Goal: Task Accomplishment & Management: Manage account settings

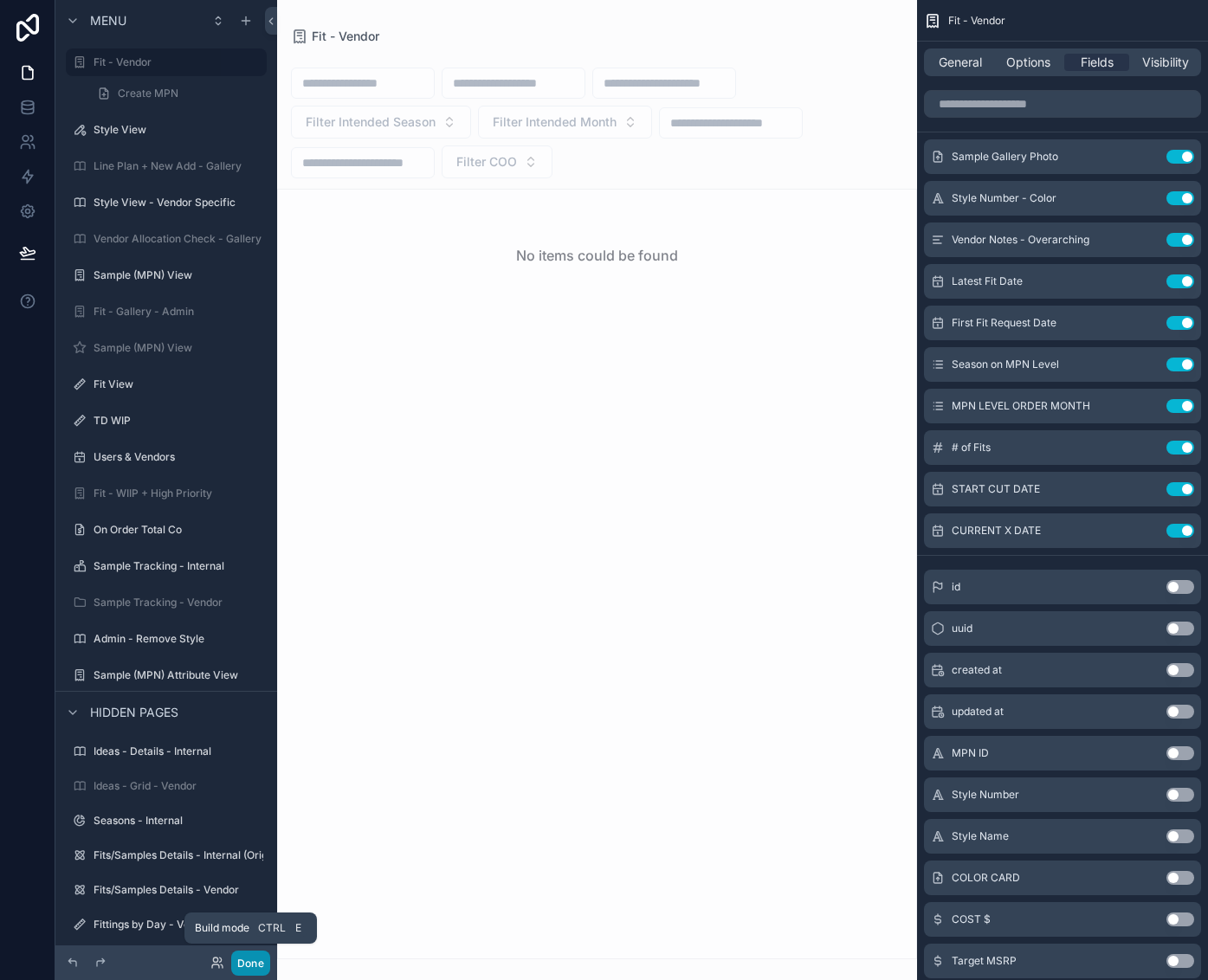
click at [243, 958] on button "Done" at bounding box center [251, 963] width 39 height 25
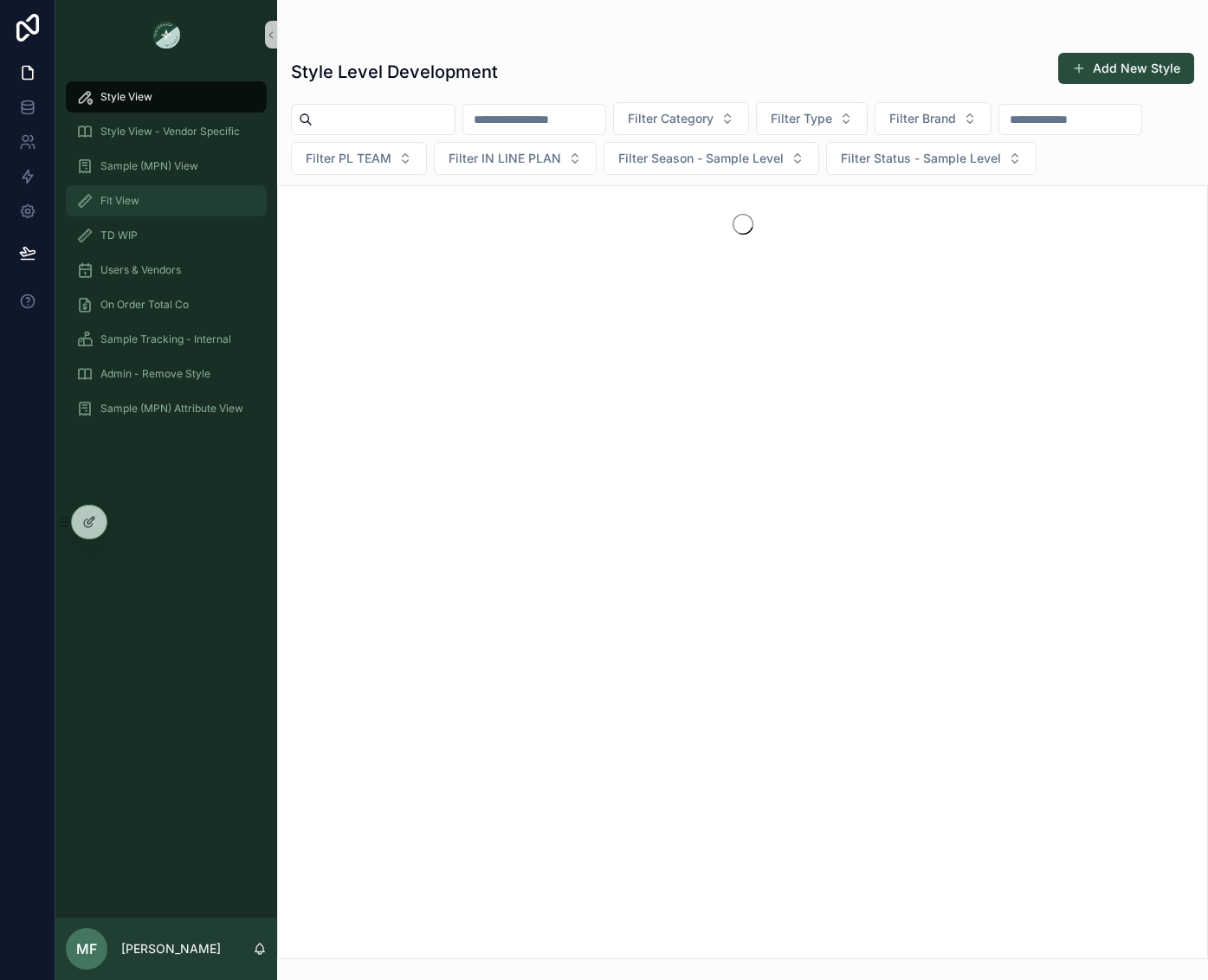
click at [202, 187] on div "Fit View" at bounding box center [166, 201] width 180 height 28
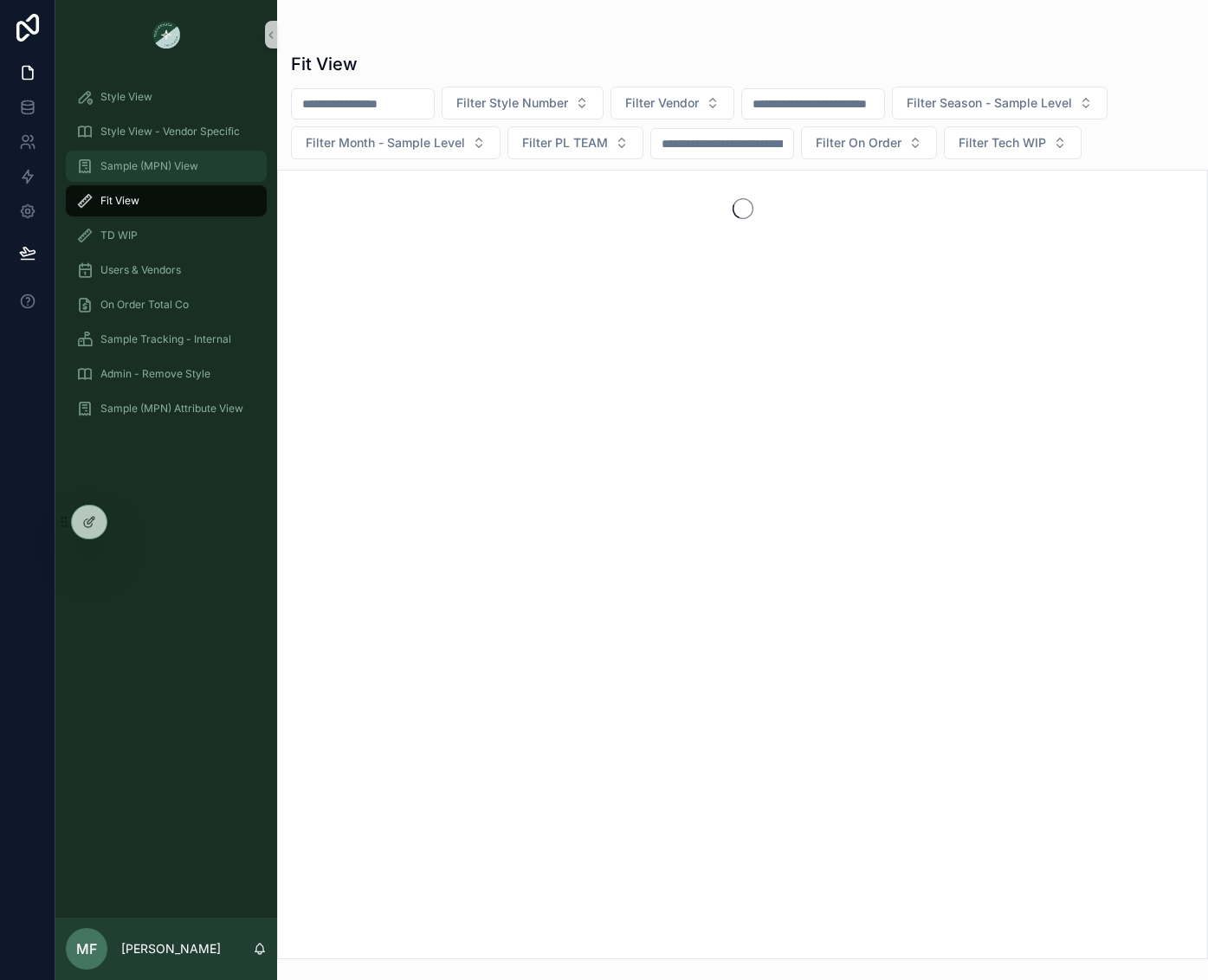
click at [159, 164] on span "Sample (MPN) View" at bounding box center [150, 167] width 98 height 14
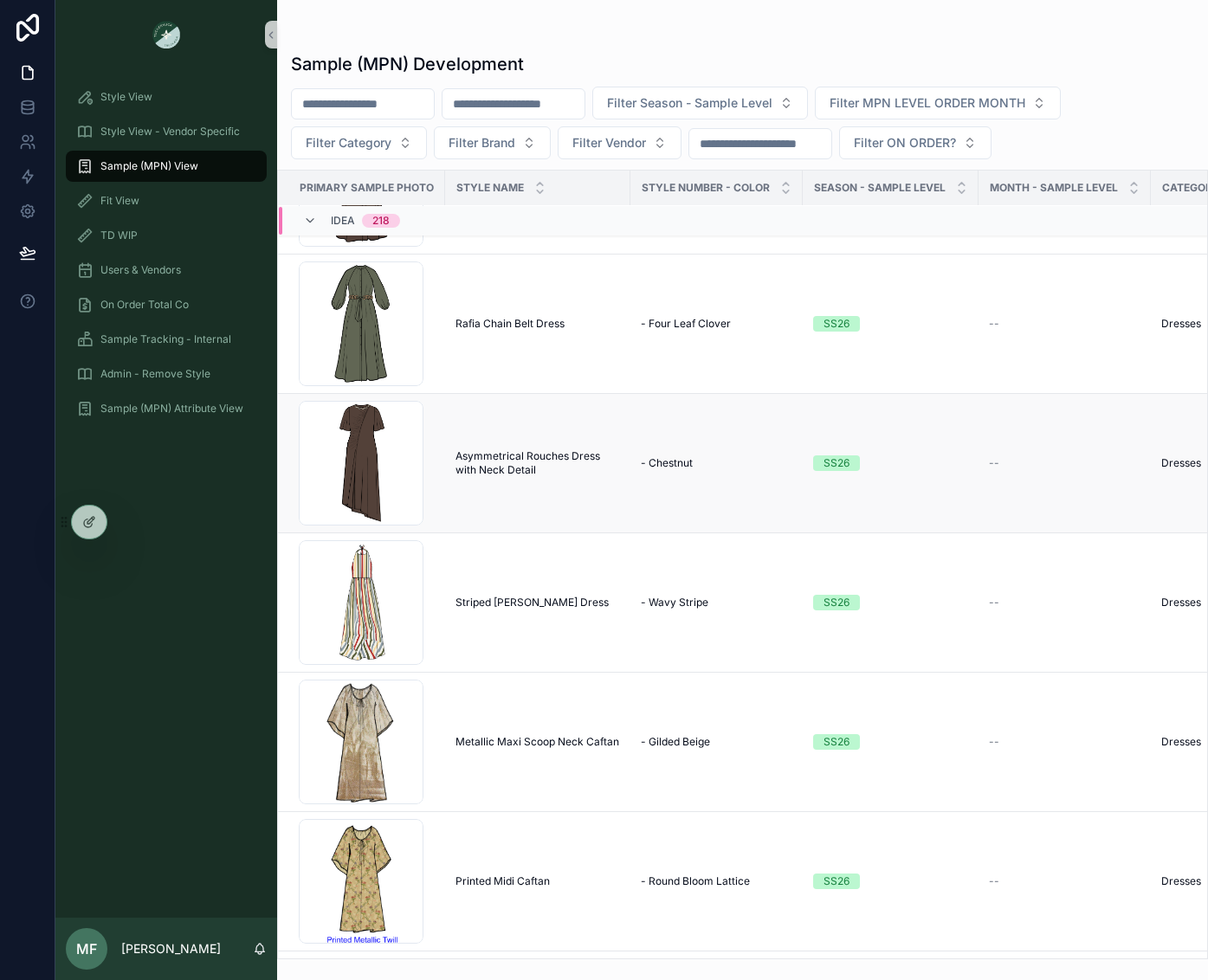
scroll to position [692, 0]
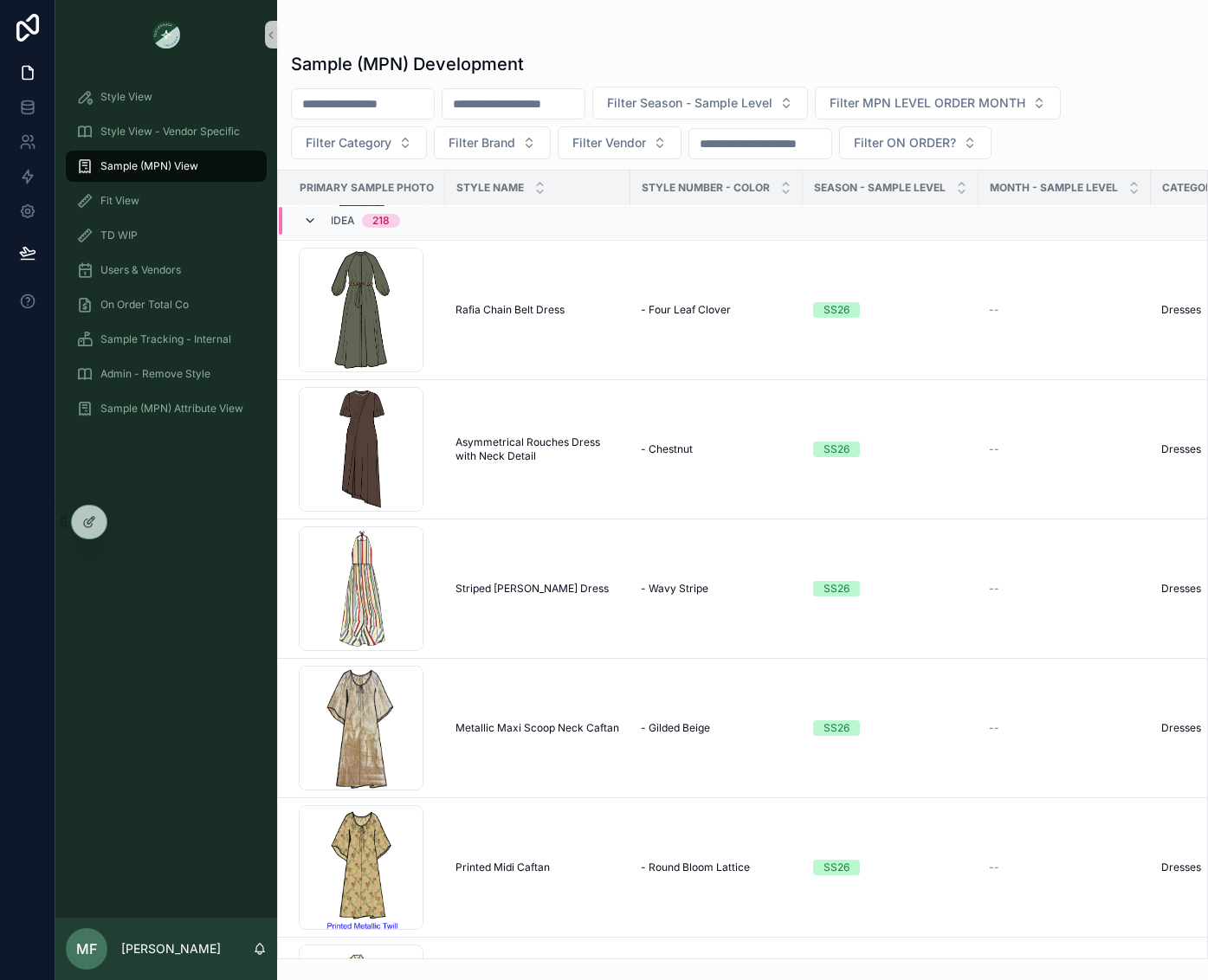
click at [311, 221] on icon "scrollable content" at bounding box center [310, 221] width 14 height 14
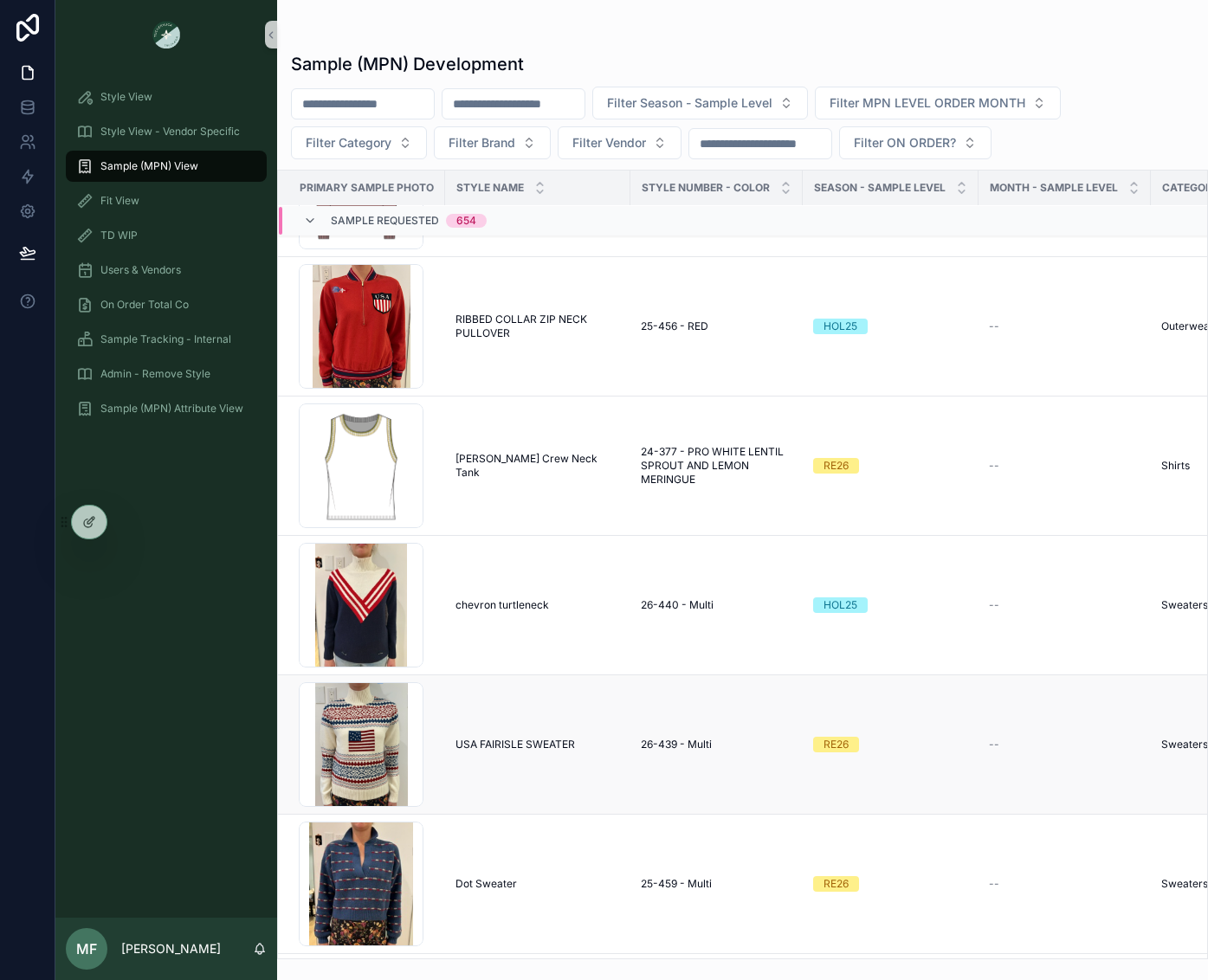
scroll to position [1039, 0]
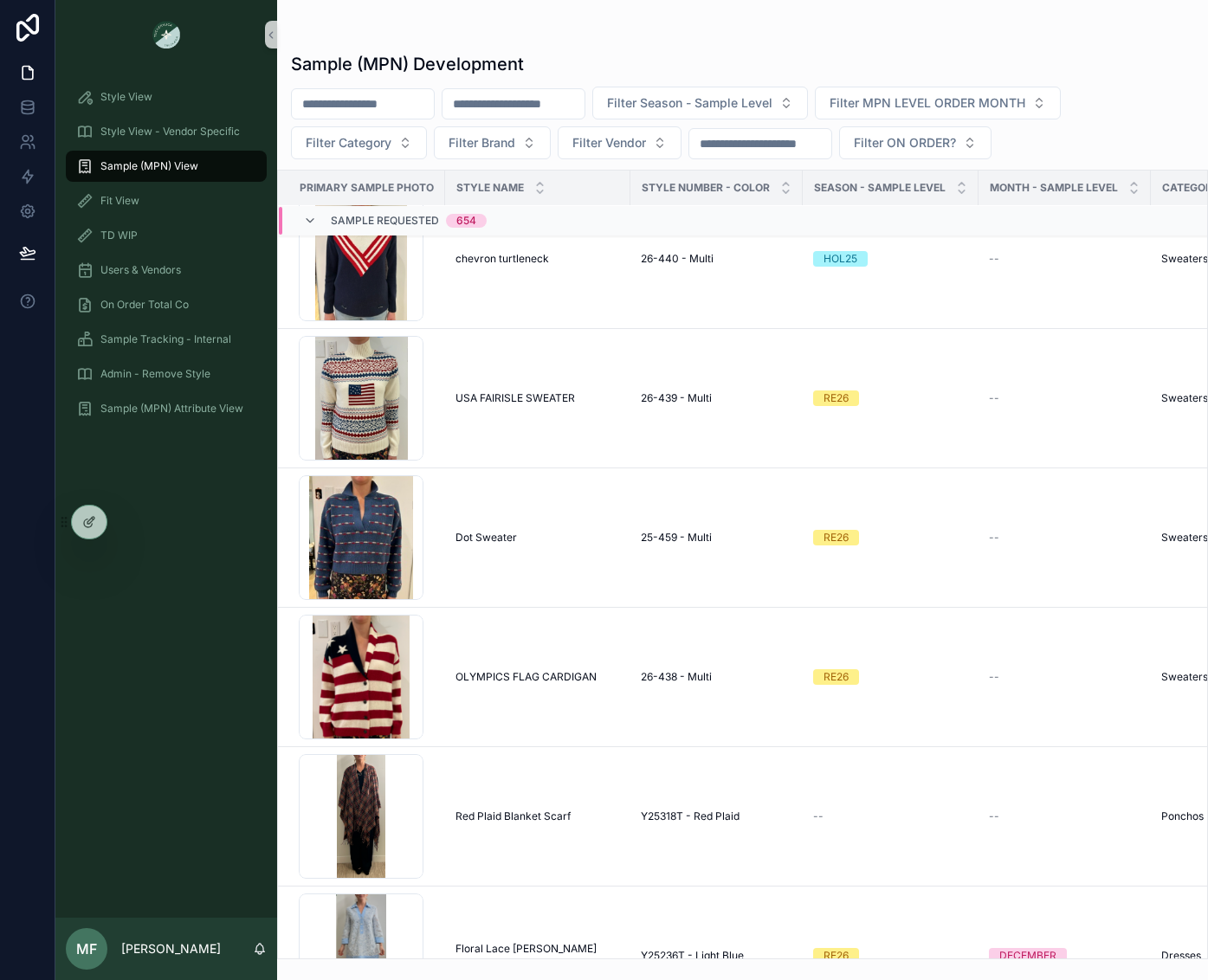
click at [317, 212] on div "Sample Requested 654" at bounding box center [394, 221] width 183 height 28
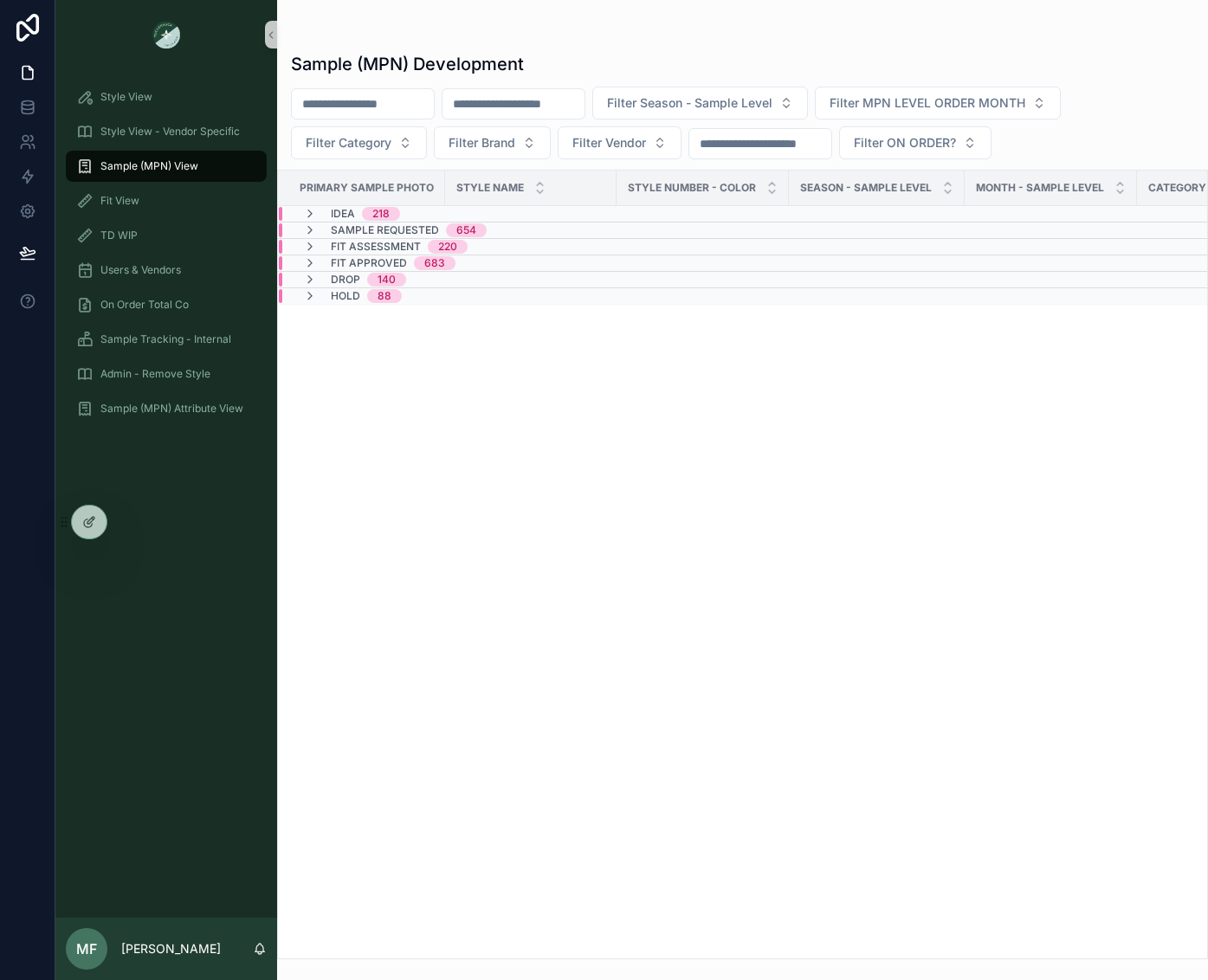
scroll to position [0, 0]
click at [384, 335] on div "Primary Sample Photo Style Name Style Number - Color Season - Sample Level MONT…" at bounding box center [743, 565] width 929 height 788
click at [310, 273] on icon "scrollable content" at bounding box center [310, 280] width 14 height 14
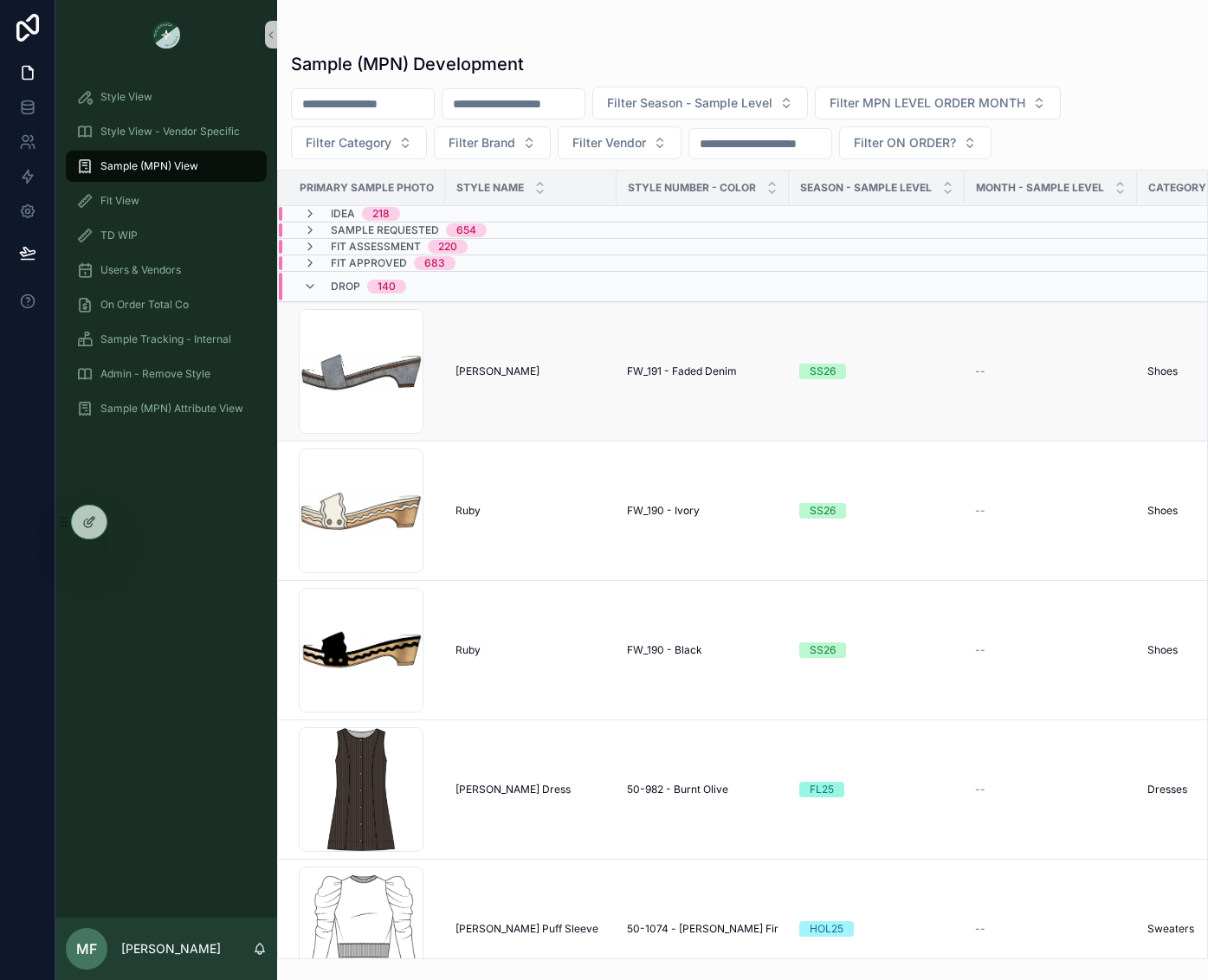
click at [557, 371] on div "[PERSON_NAME] [PERSON_NAME]" at bounding box center [531, 372] width 151 height 14
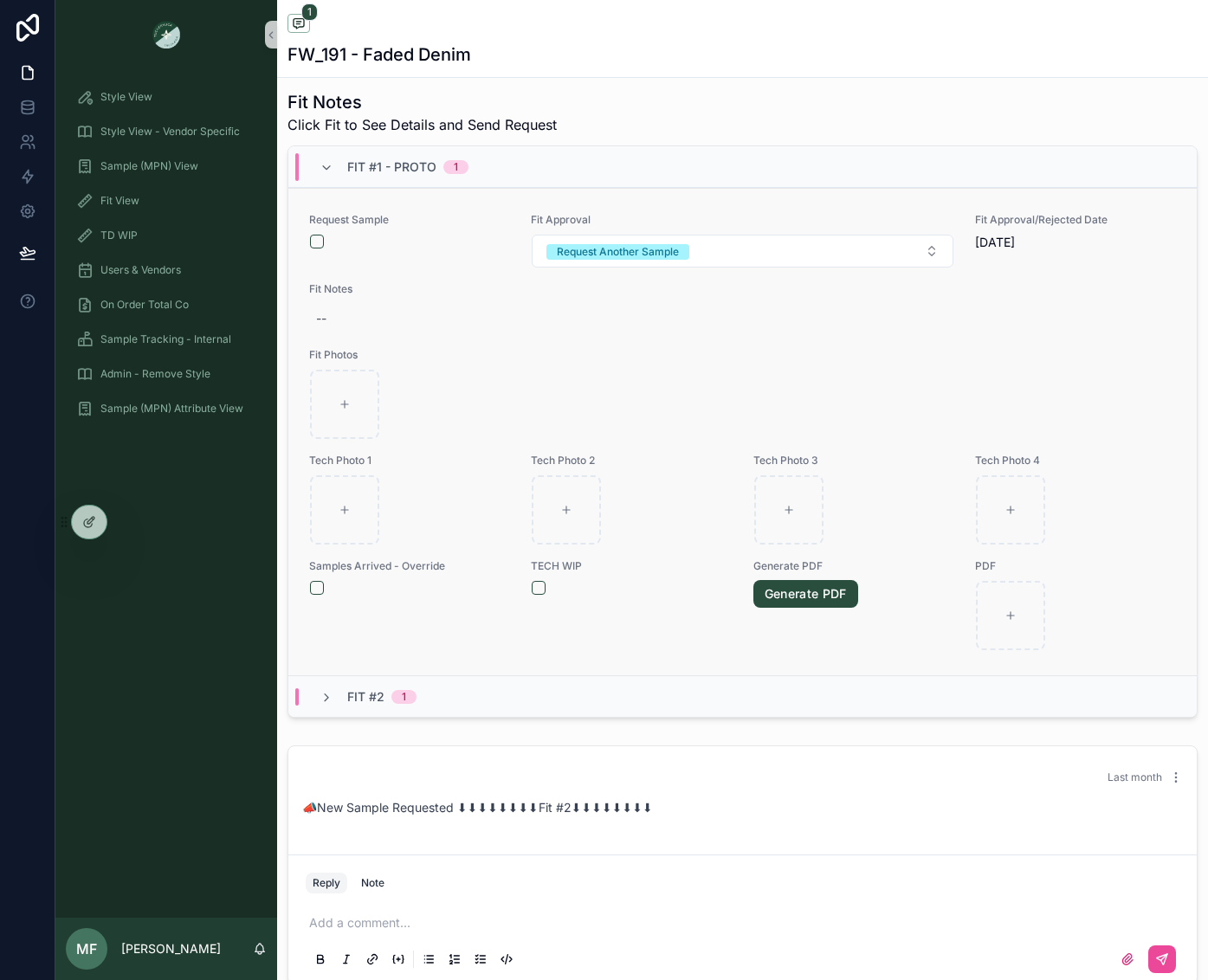
scroll to position [692, 0]
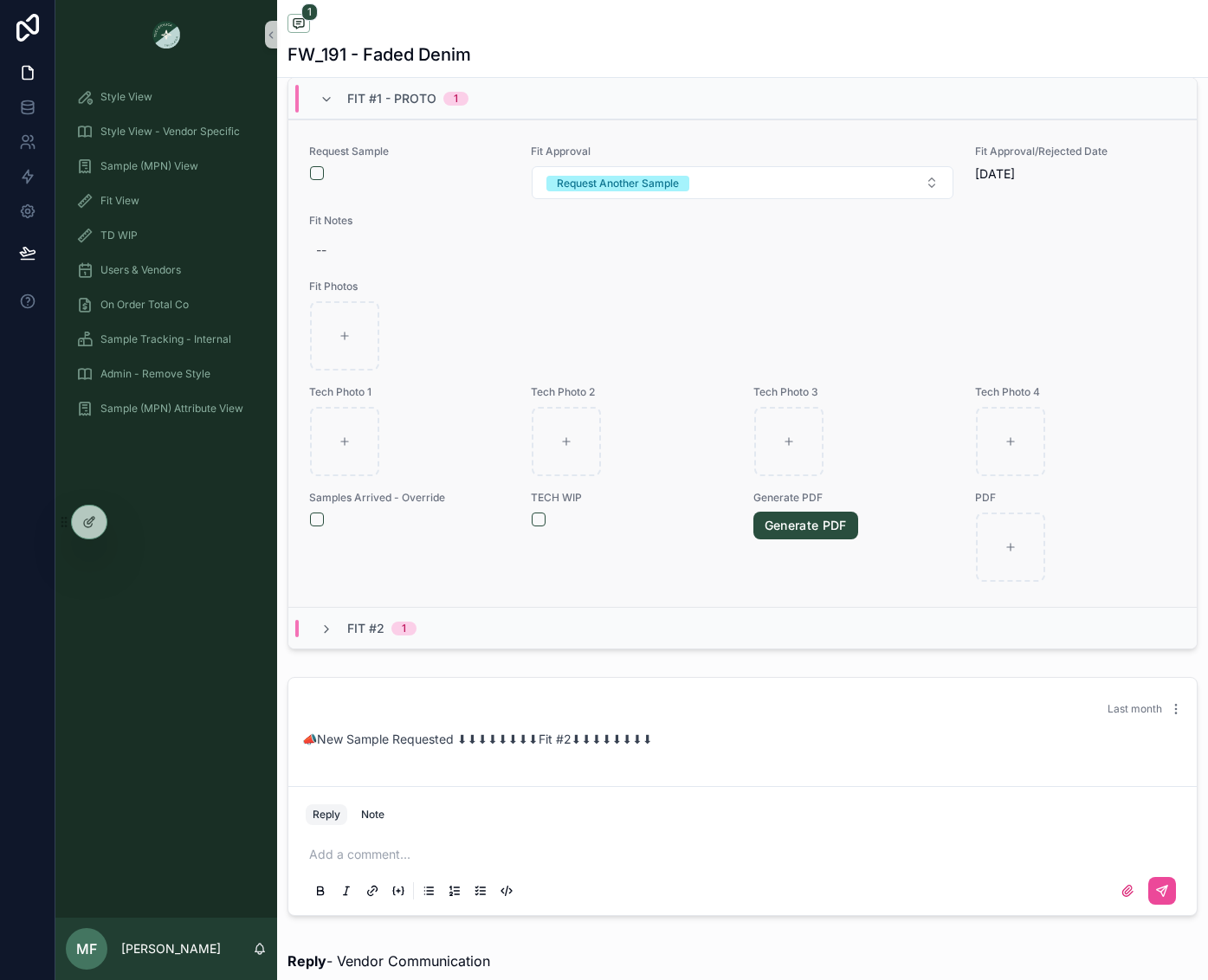
click at [550, 342] on div "scrollable content" at bounding box center [743, 336] width 865 height 69
click at [523, 259] on div "--" at bounding box center [743, 251] width 867 height 32
click at [457, 180] on div "scrollable content" at bounding box center [409, 174] width 199 height 14
click at [692, 292] on div "Request Sample Fit Approval Request Another Sample Fit Approval/Rejected Date […" at bounding box center [743, 364] width 867 height 438
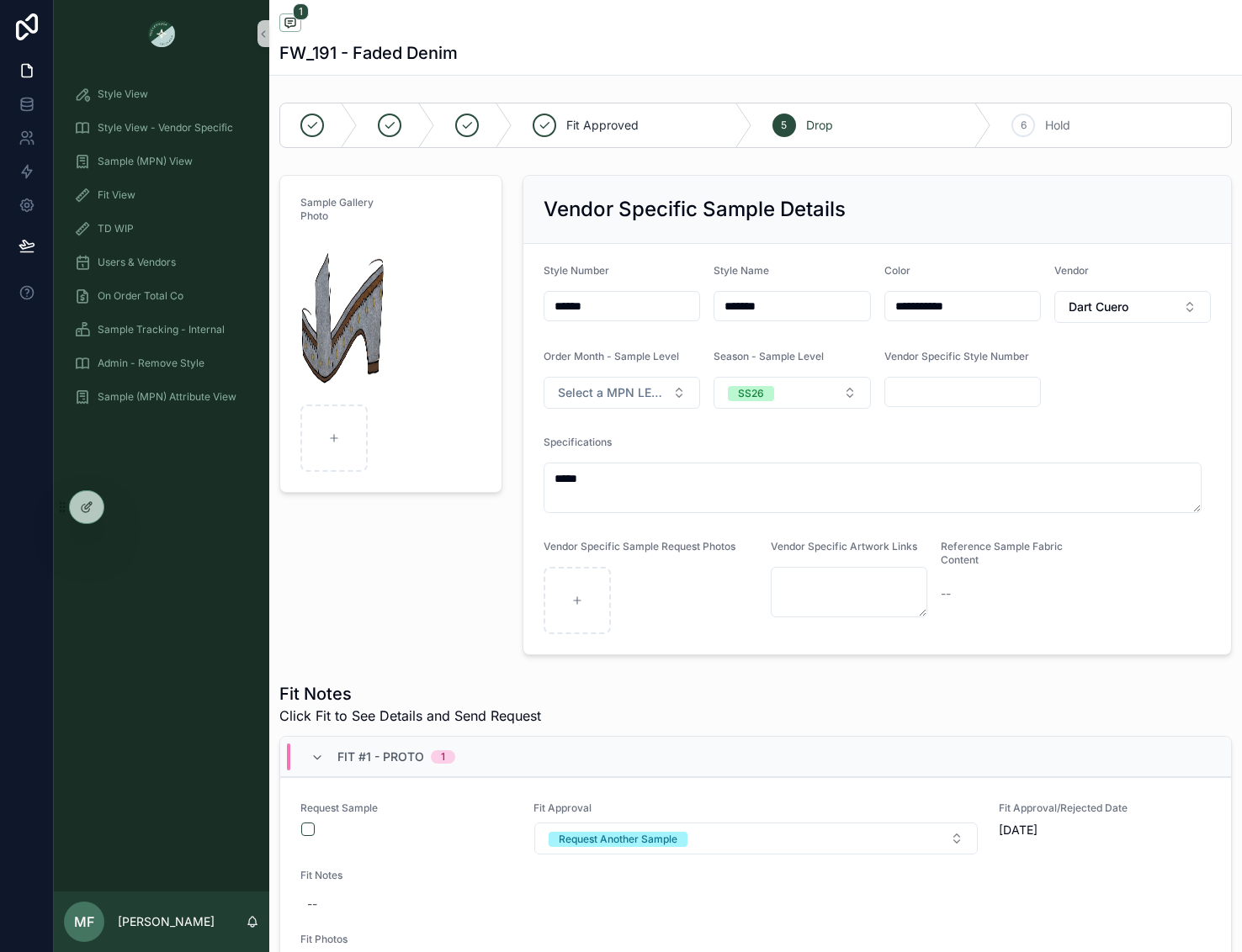
scroll to position [336, 0]
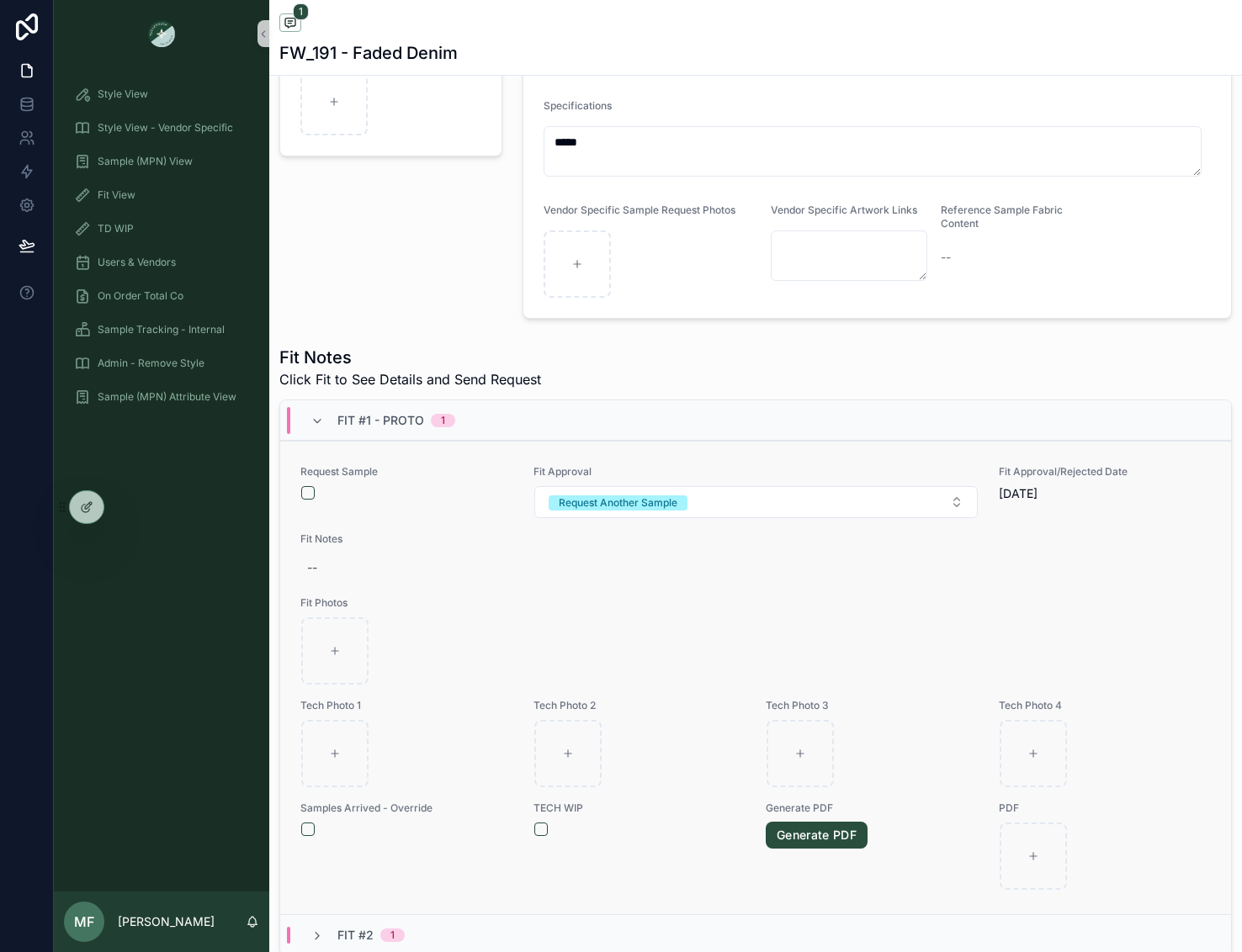
click at [1101, 608] on span "Fit Photos" at bounding box center [756, 603] width 911 height 14
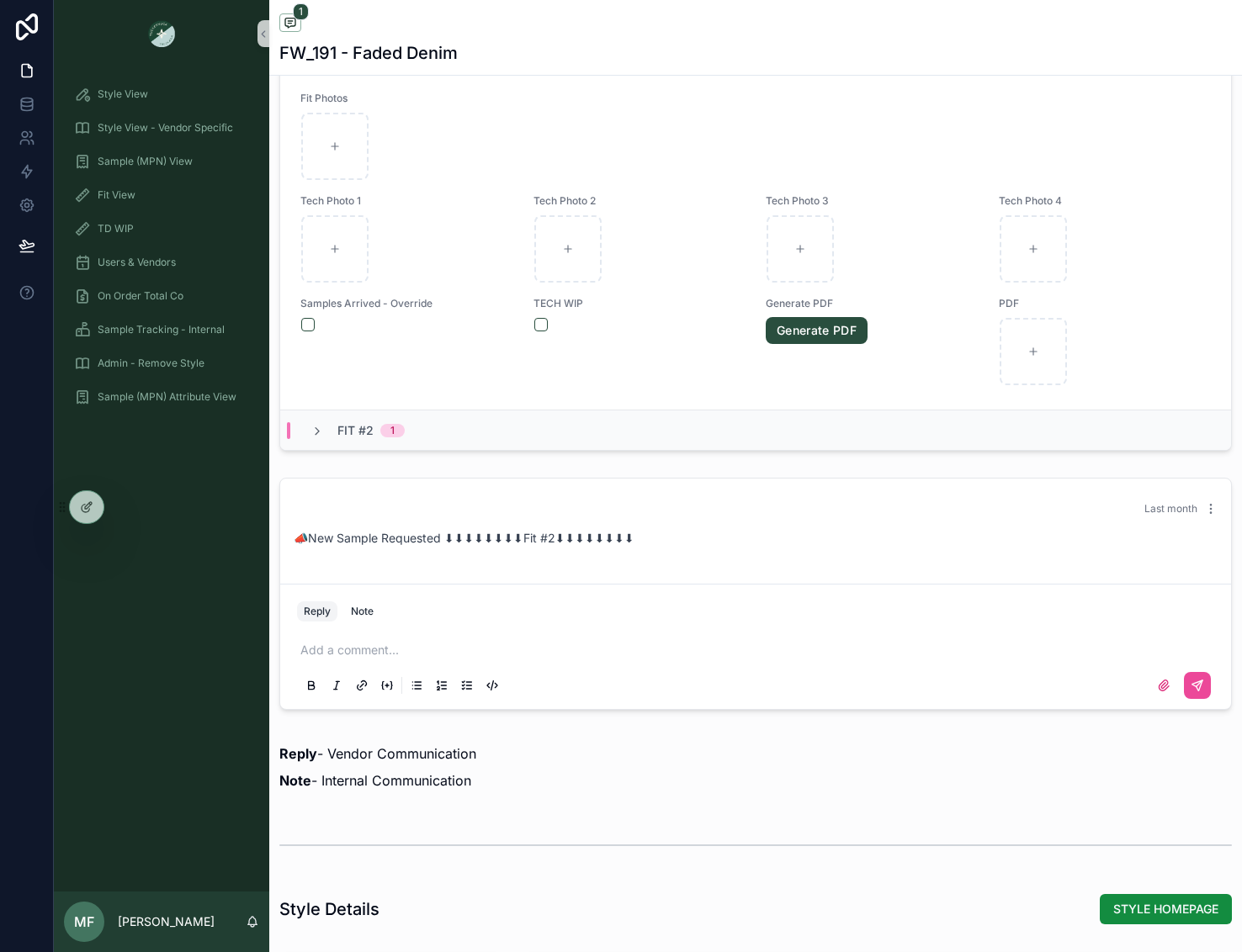
scroll to position [169, 0]
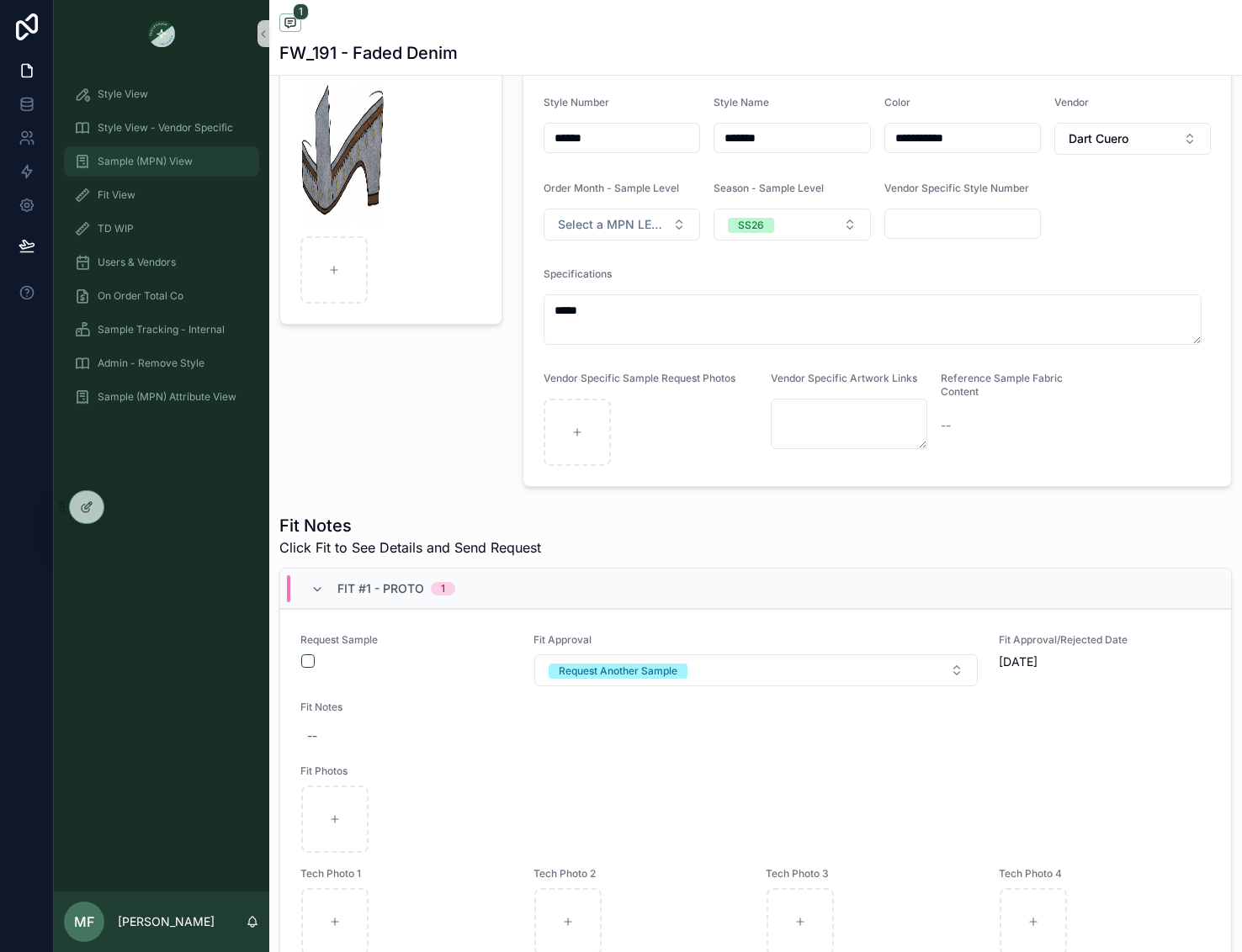
click at [146, 163] on span "Sample (MPN) View" at bounding box center [146, 162] width 95 height 14
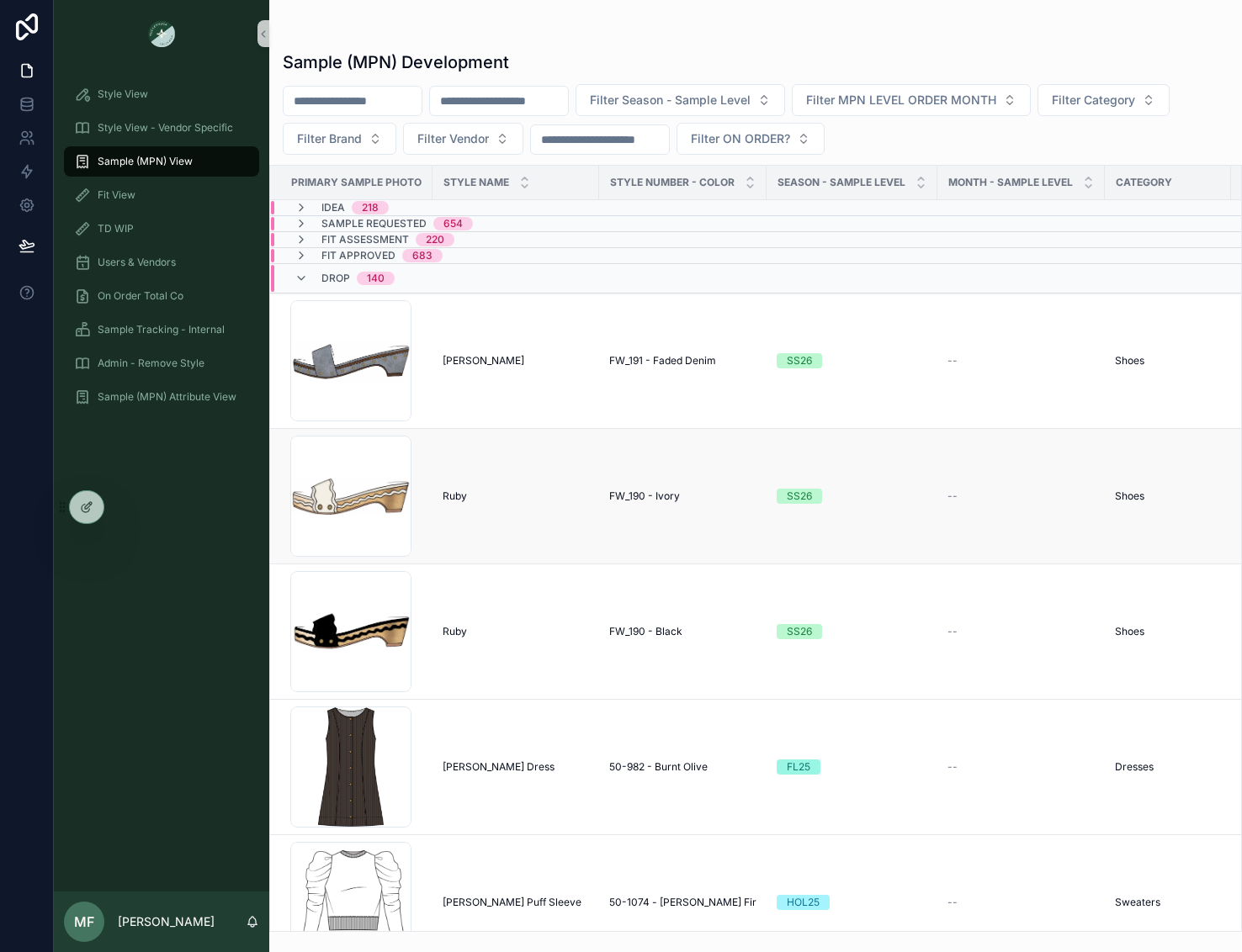
click at [549, 490] on div "[PERSON_NAME]" at bounding box center [516, 496] width 147 height 14
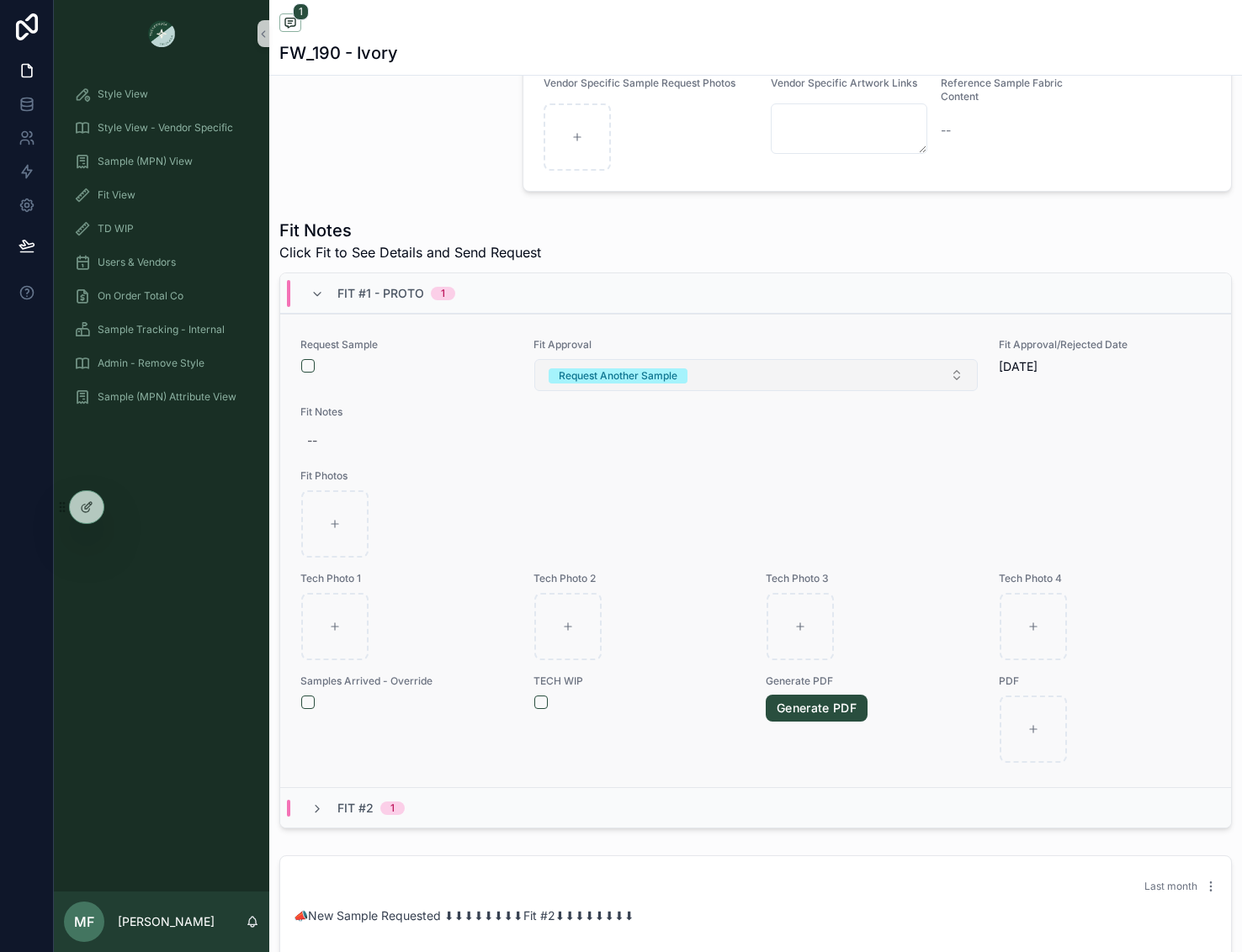
scroll to position [505, 0]
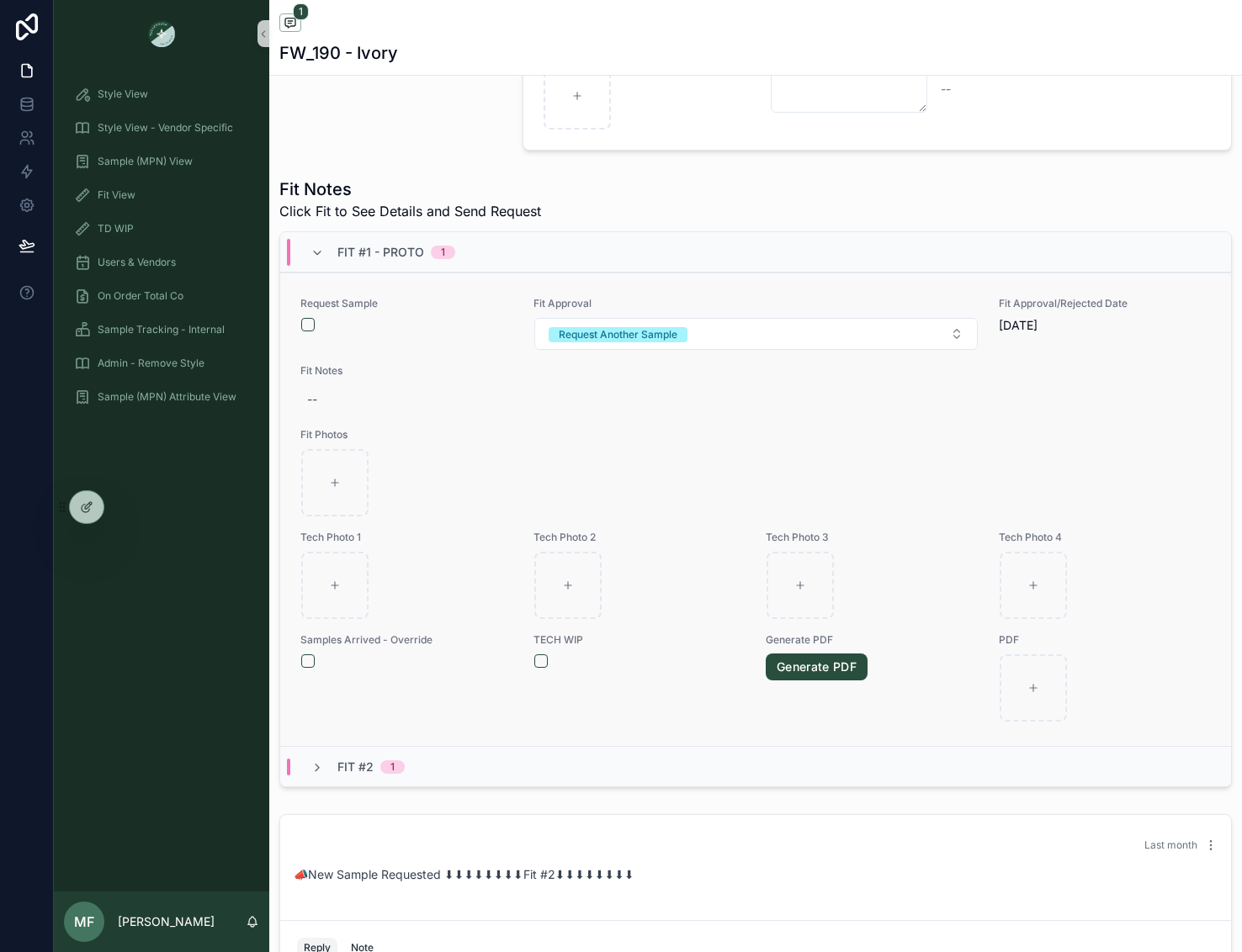
click at [786, 462] on div "scrollable content" at bounding box center [756, 482] width 909 height 67
click at [920, 452] on div "scrollable content" at bounding box center [756, 482] width 909 height 67
click at [318, 756] on div "Fit #2 1" at bounding box center [756, 766] width 951 height 40
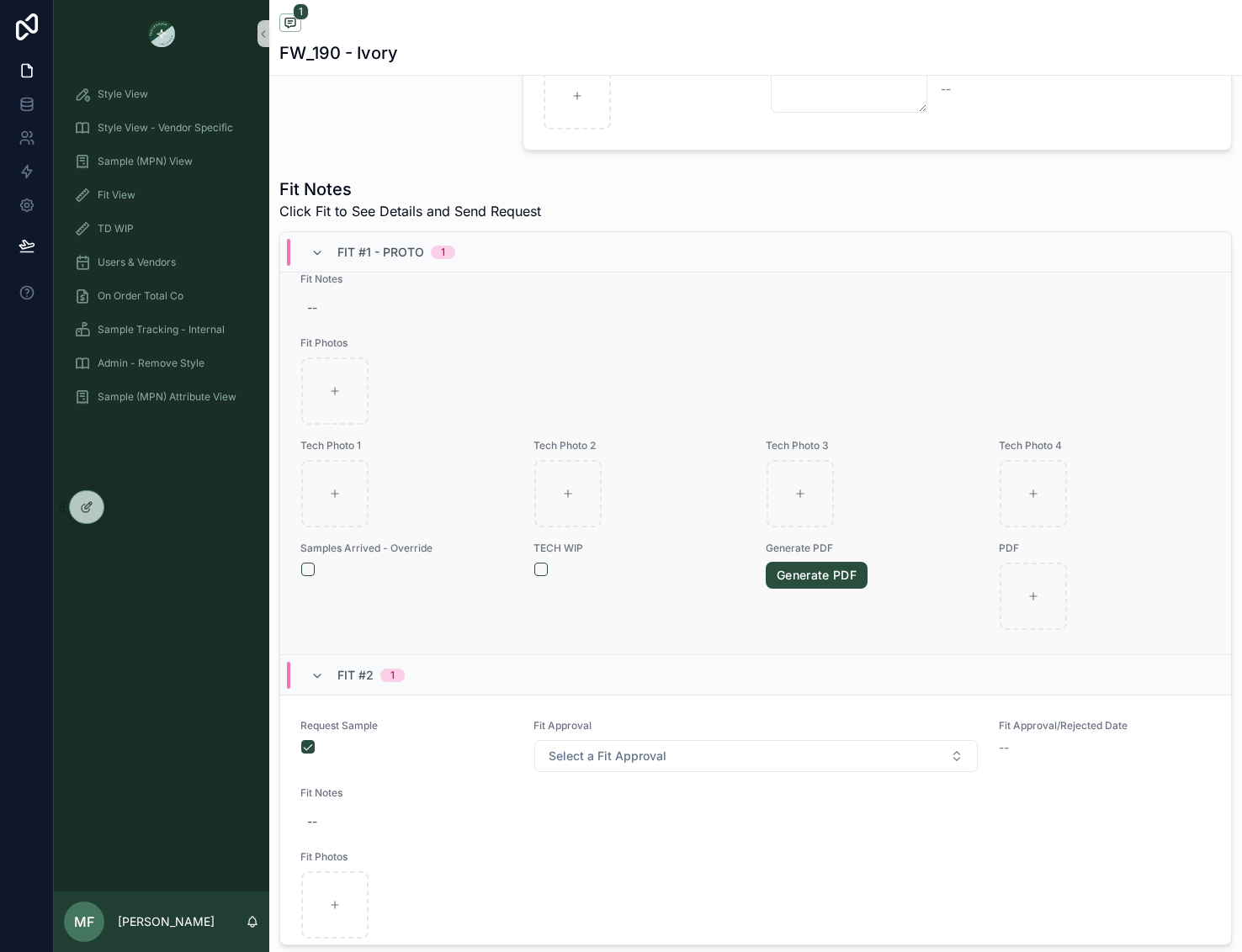
scroll to position [0, 0]
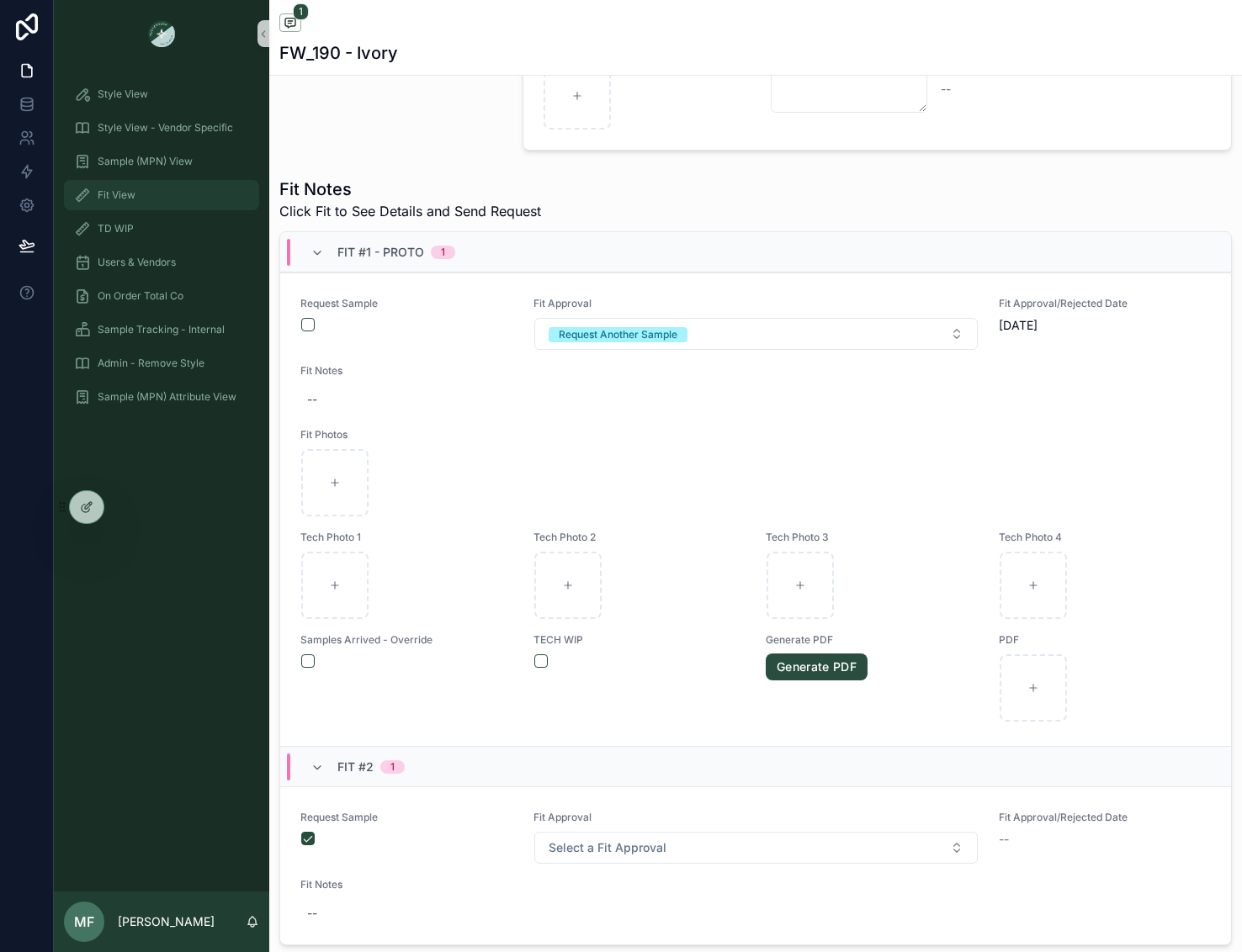
click at [100, 193] on div "Fit View" at bounding box center [161, 195] width 175 height 27
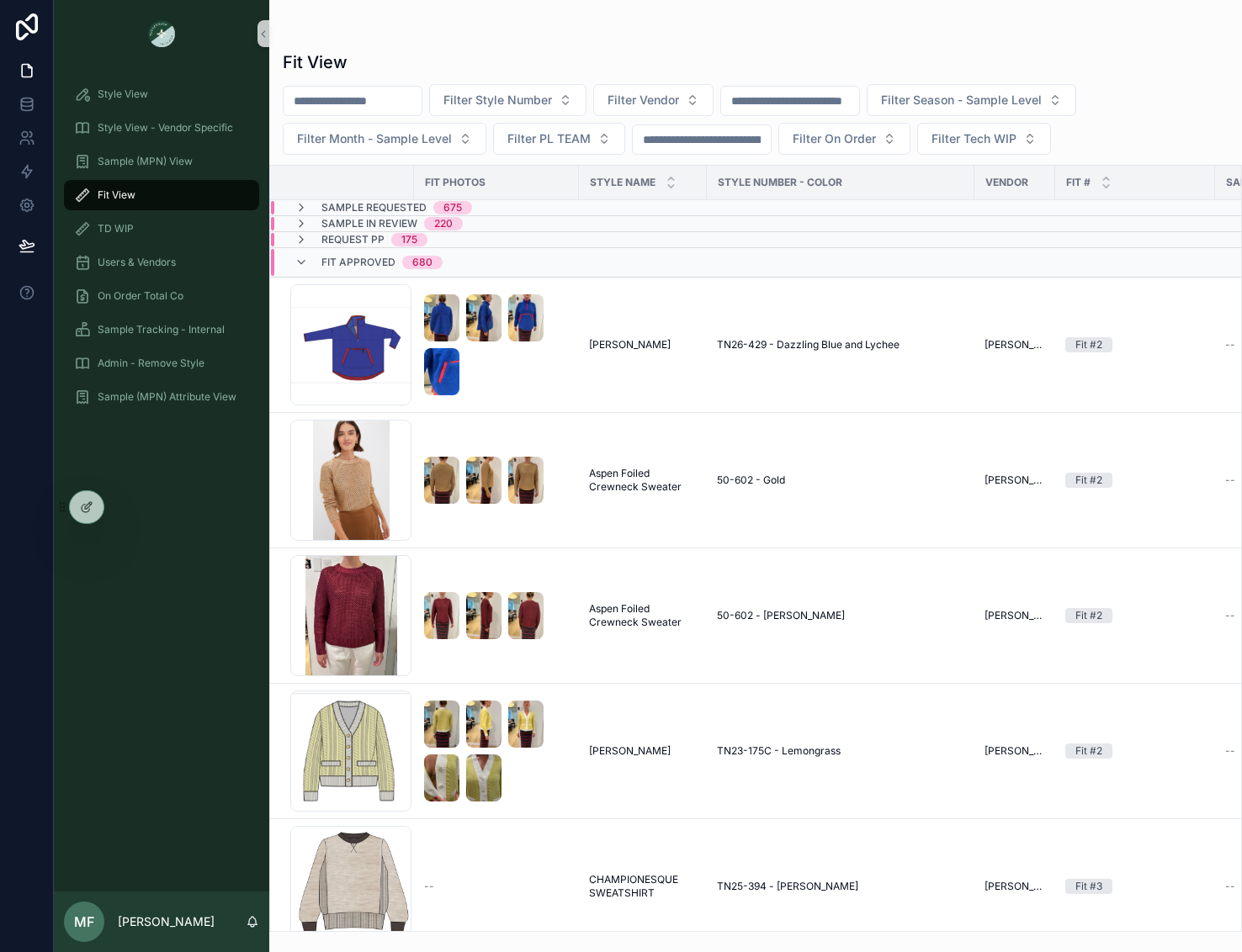
drag, startPoint x: 216, startPoint y: 209, endPoint x: 344, endPoint y: 100, distance: 168.1
click at [344, 100] on input "scrollable content" at bounding box center [353, 101] width 138 height 24
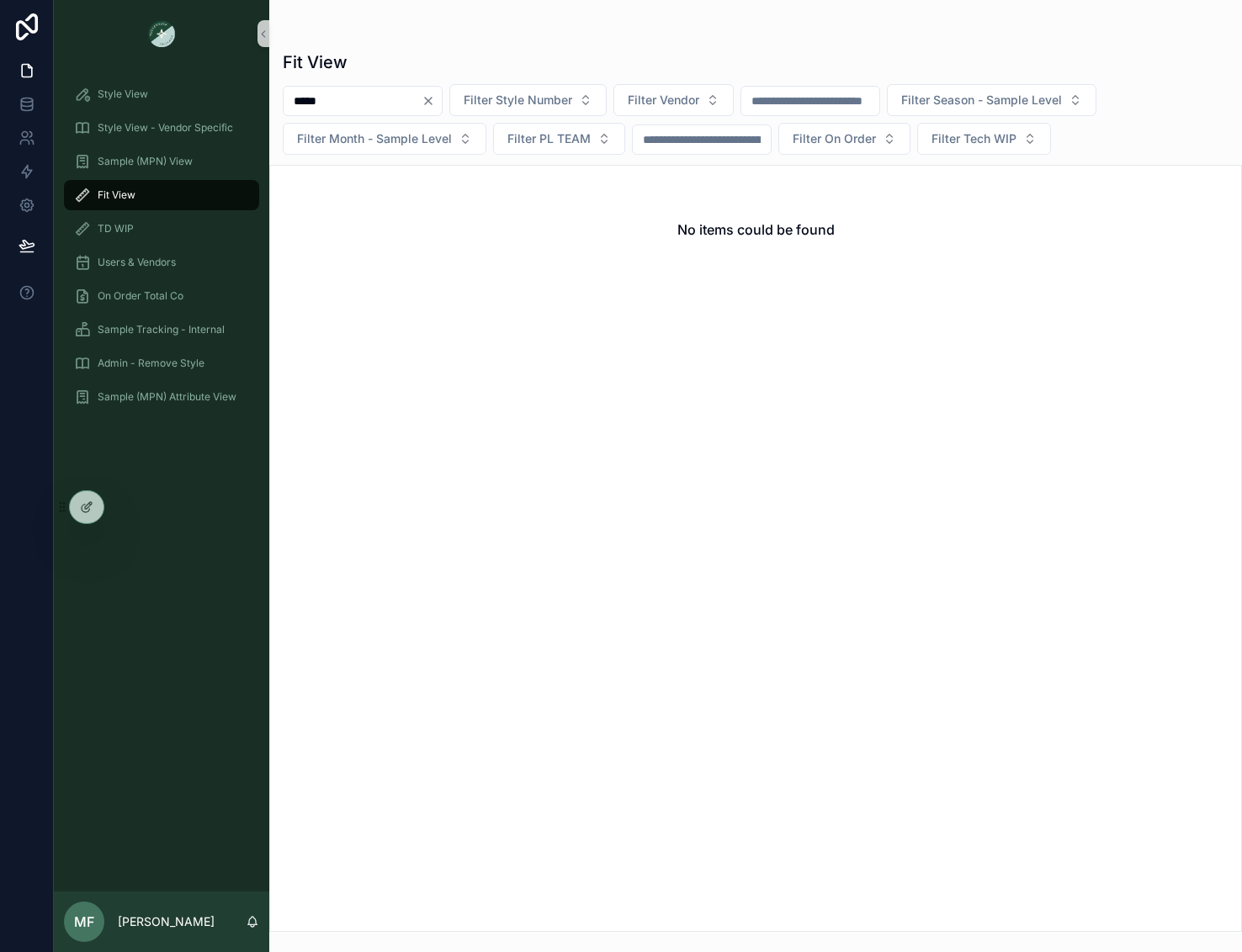
type input "*****"
click at [457, 33] on div "scrollable content" at bounding box center [756, 34] width 946 height 14
click at [417, 100] on input "*****" at bounding box center [353, 101] width 138 height 24
drag, startPoint x: 430, startPoint y: 102, endPoint x: 259, endPoint y: 102, distance: 171.0
click at [259, 102] on div "Style View Style View - Vendor Specific Sample (MPN) View Fit View TD WIP Users…" at bounding box center [647, 476] width 1188 height 952
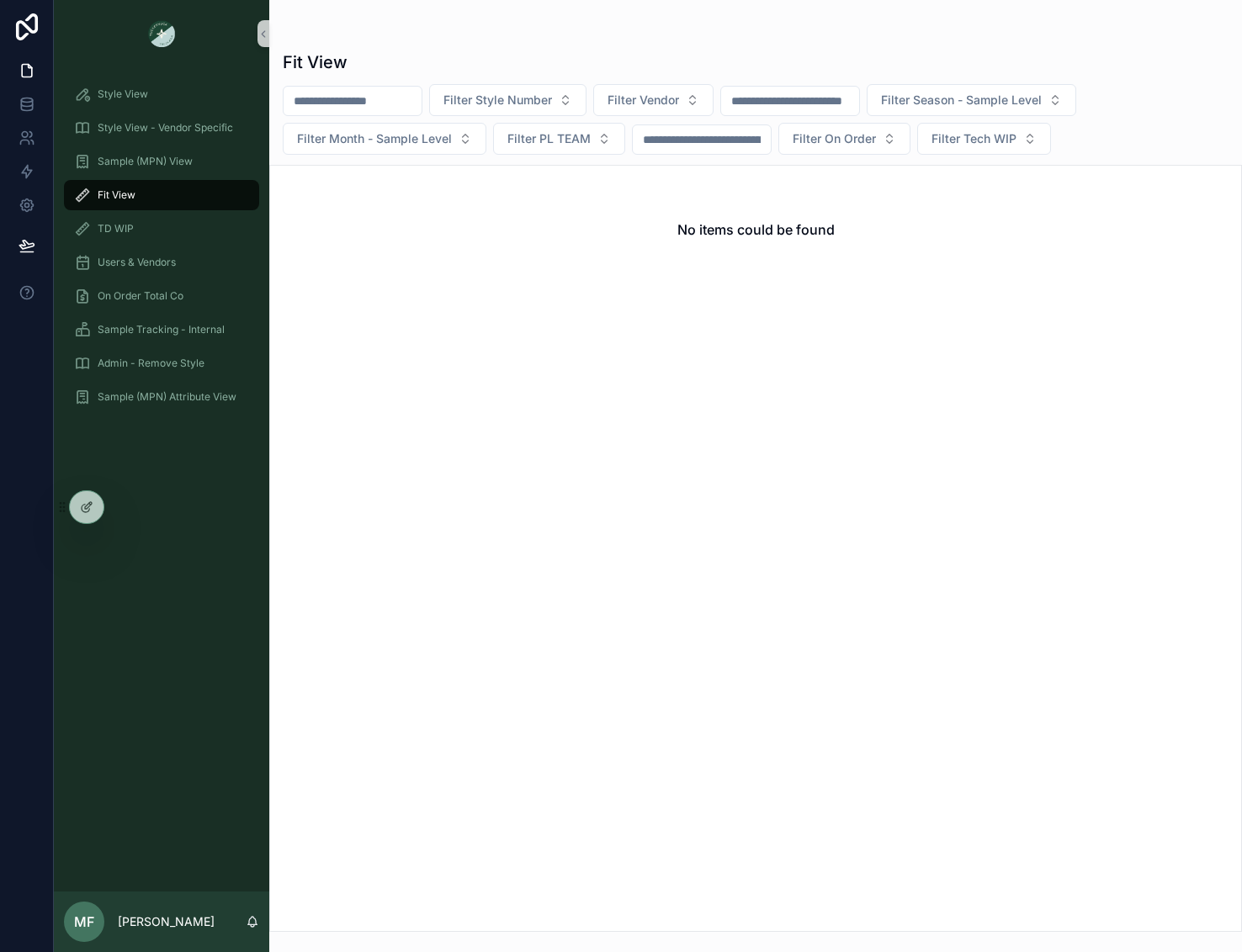
click at [522, 58] on div "Fit View" at bounding box center [756, 62] width 946 height 24
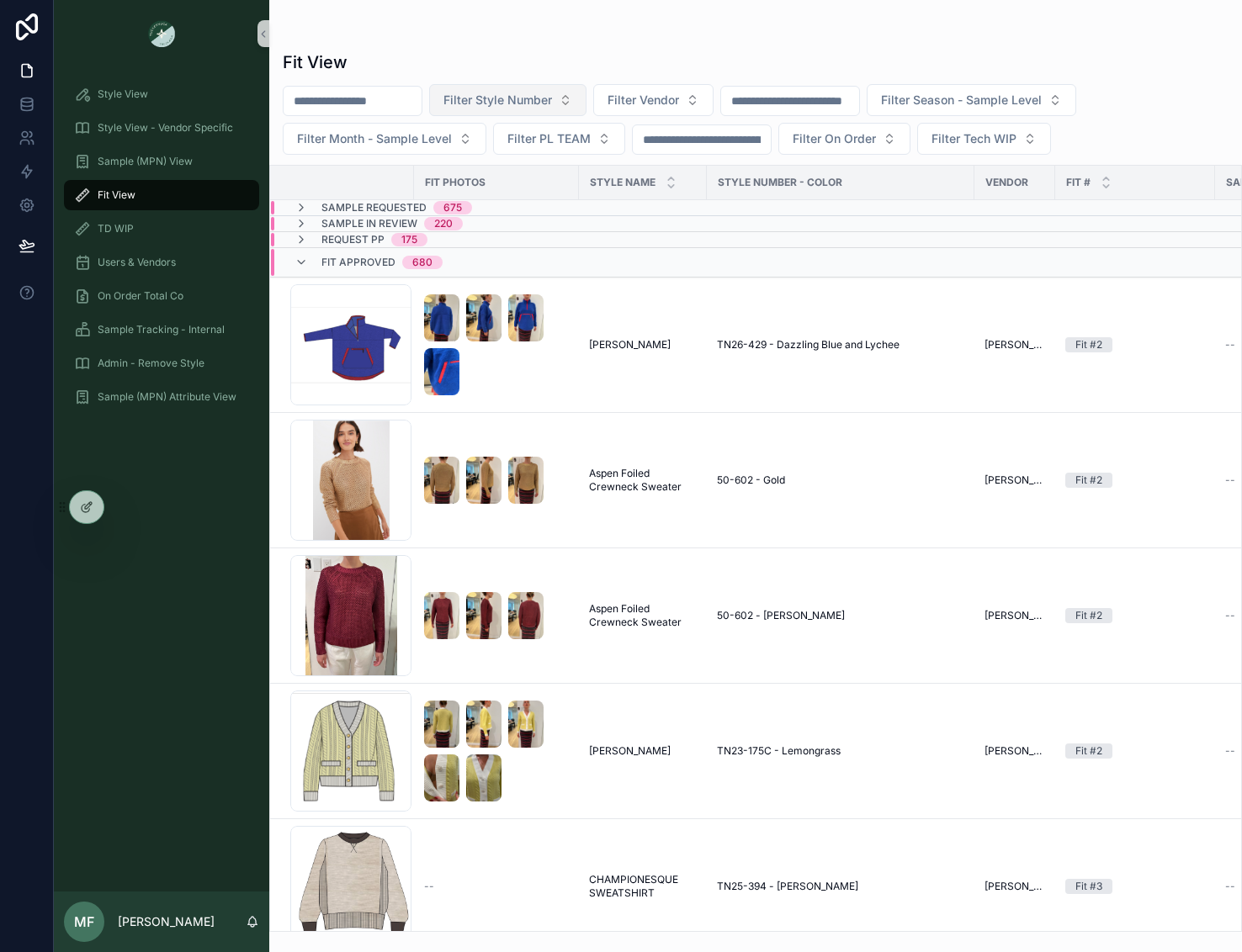
click at [541, 103] on span "Filter Style Number" at bounding box center [497, 100] width 108 height 17
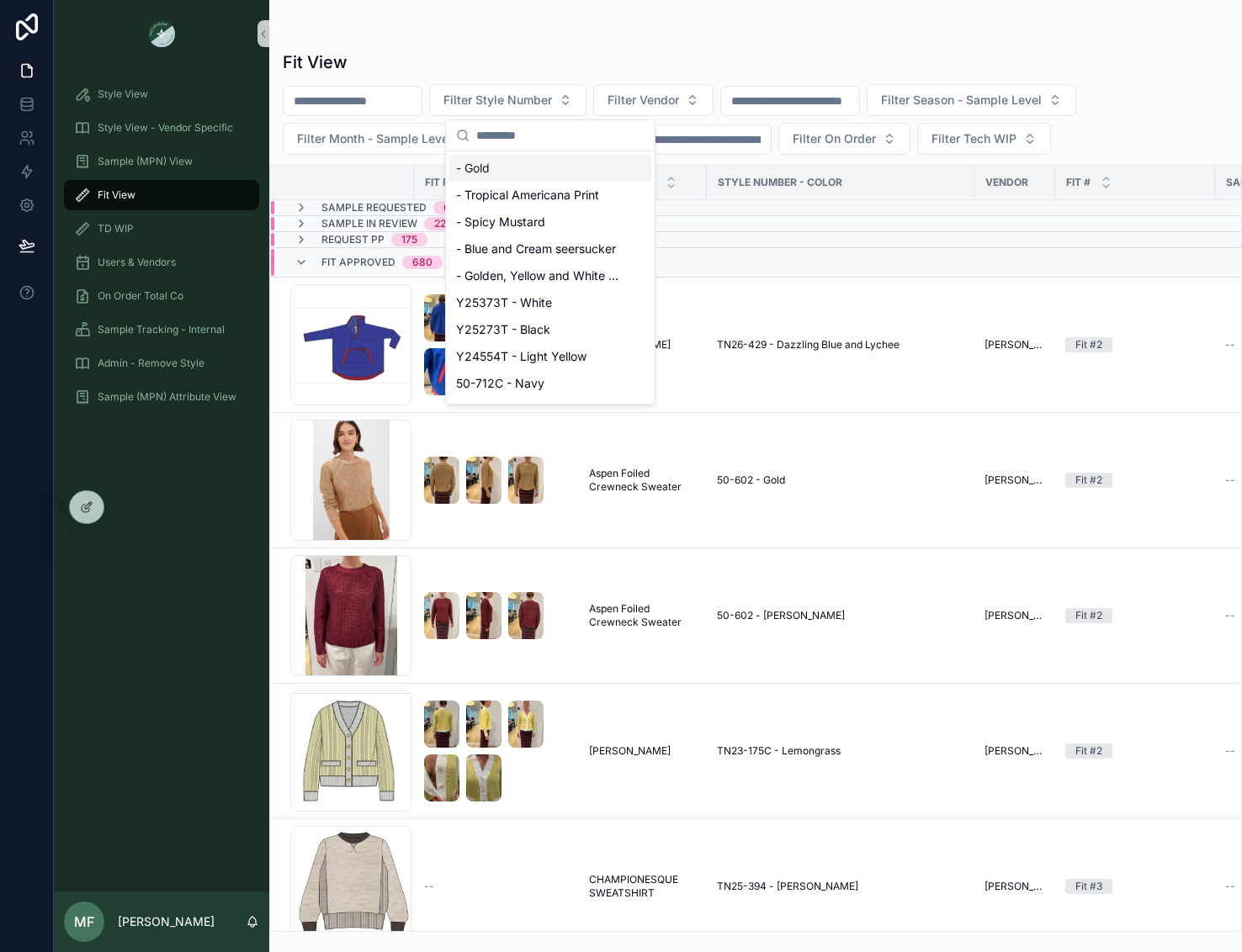
type input "*****"
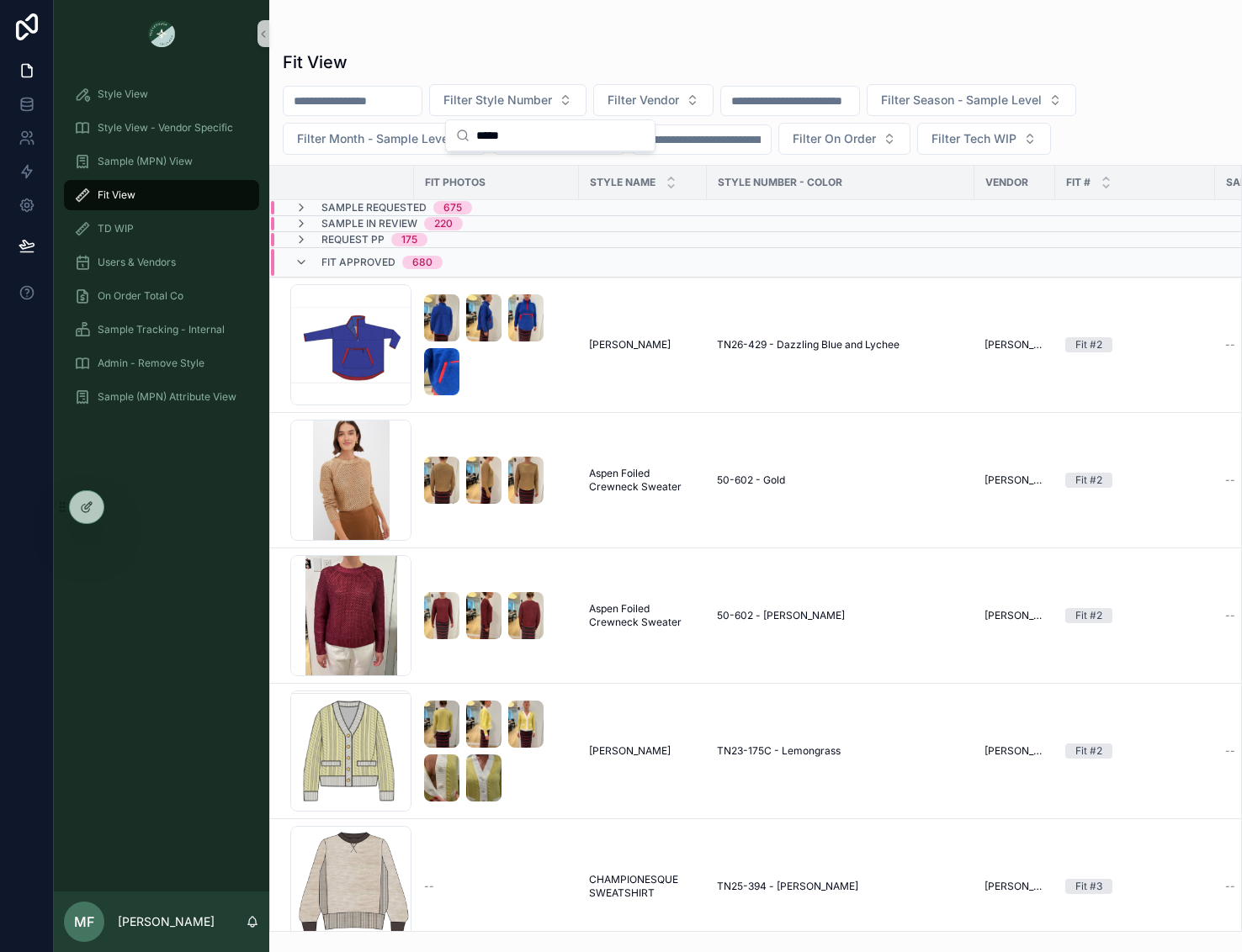
drag, startPoint x: 574, startPoint y: 135, endPoint x: 454, endPoint y: 139, distance: 120.1
click at [454, 139] on div "*****" at bounding box center [549, 135] width 209 height 32
click at [176, 163] on span "Sample (MPN) View" at bounding box center [146, 162] width 95 height 14
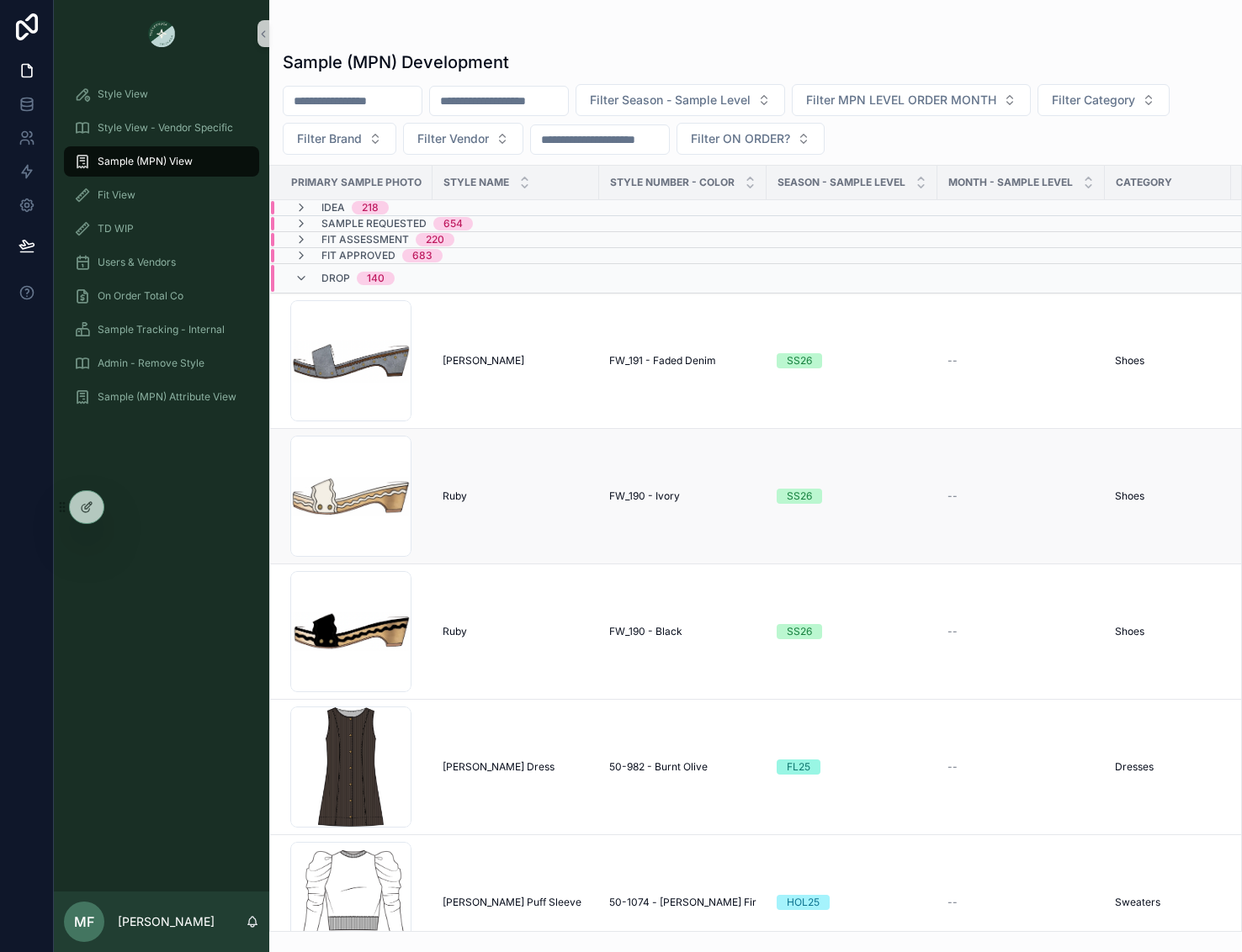
click at [510, 490] on div "[PERSON_NAME]" at bounding box center [516, 496] width 147 height 14
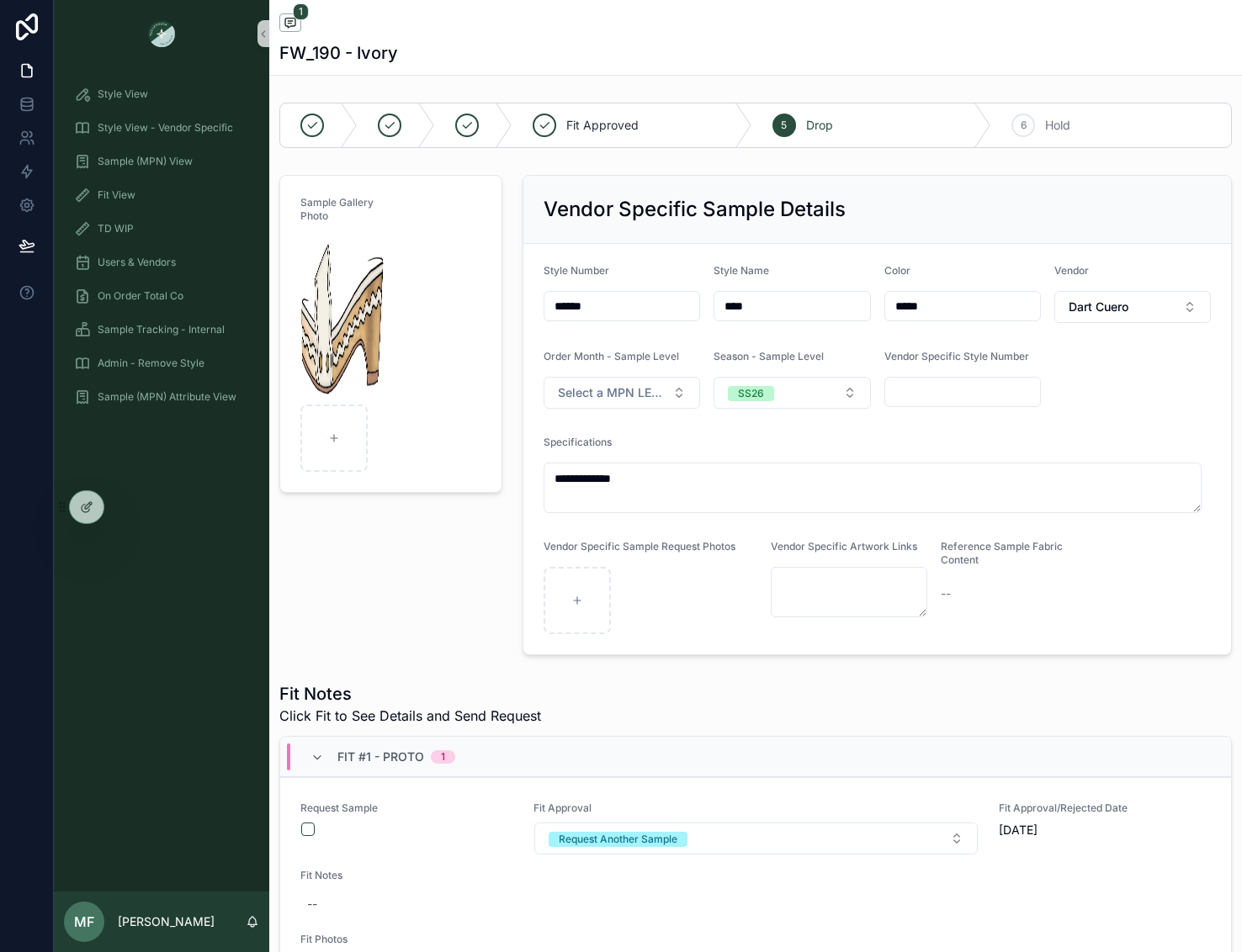
drag, startPoint x: 597, startPoint y: 317, endPoint x: 545, endPoint y: 317, distance: 52.0
click at [545, 317] on input "******" at bounding box center [622, 307] width 155 height 24
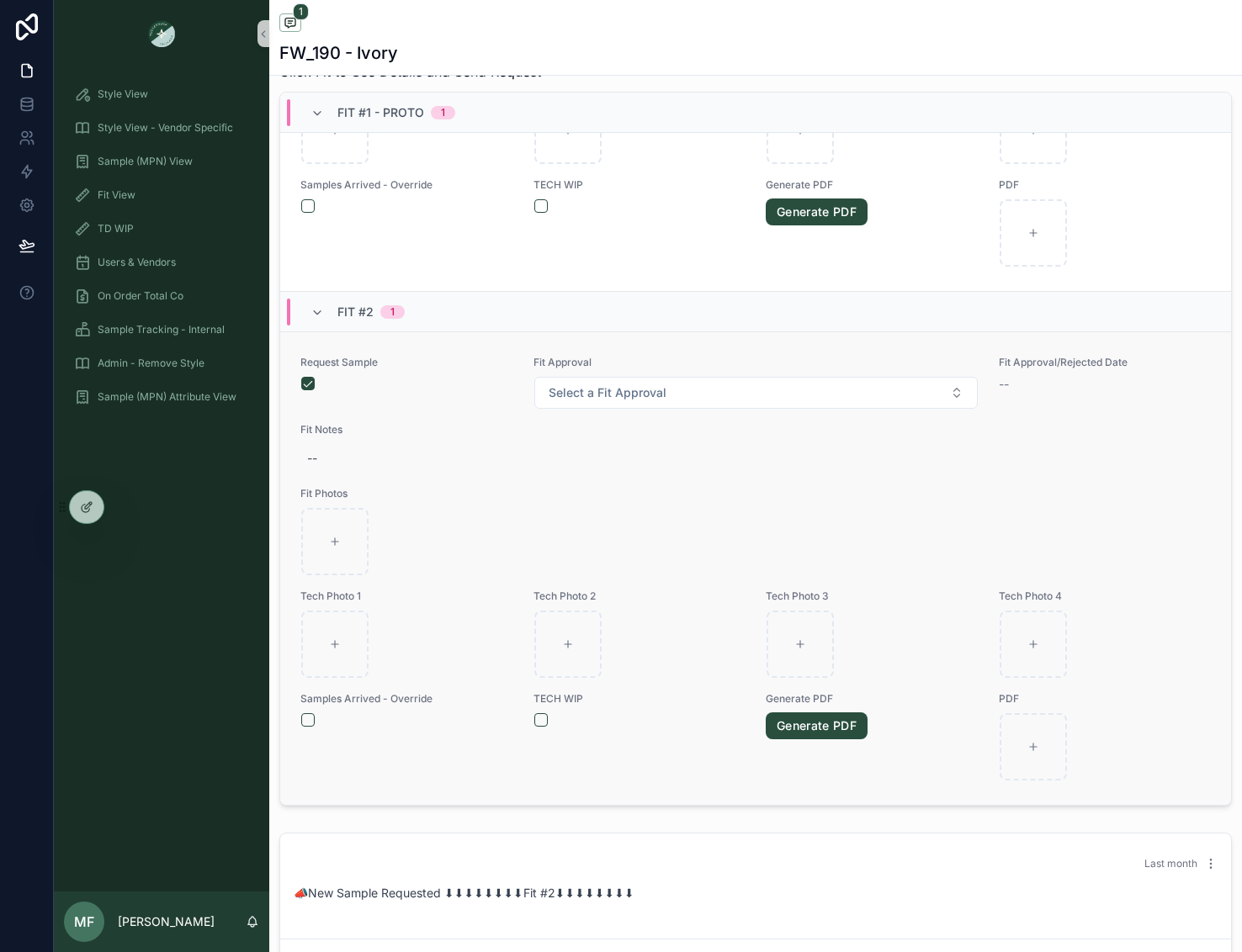
scroll to position [841, 0]
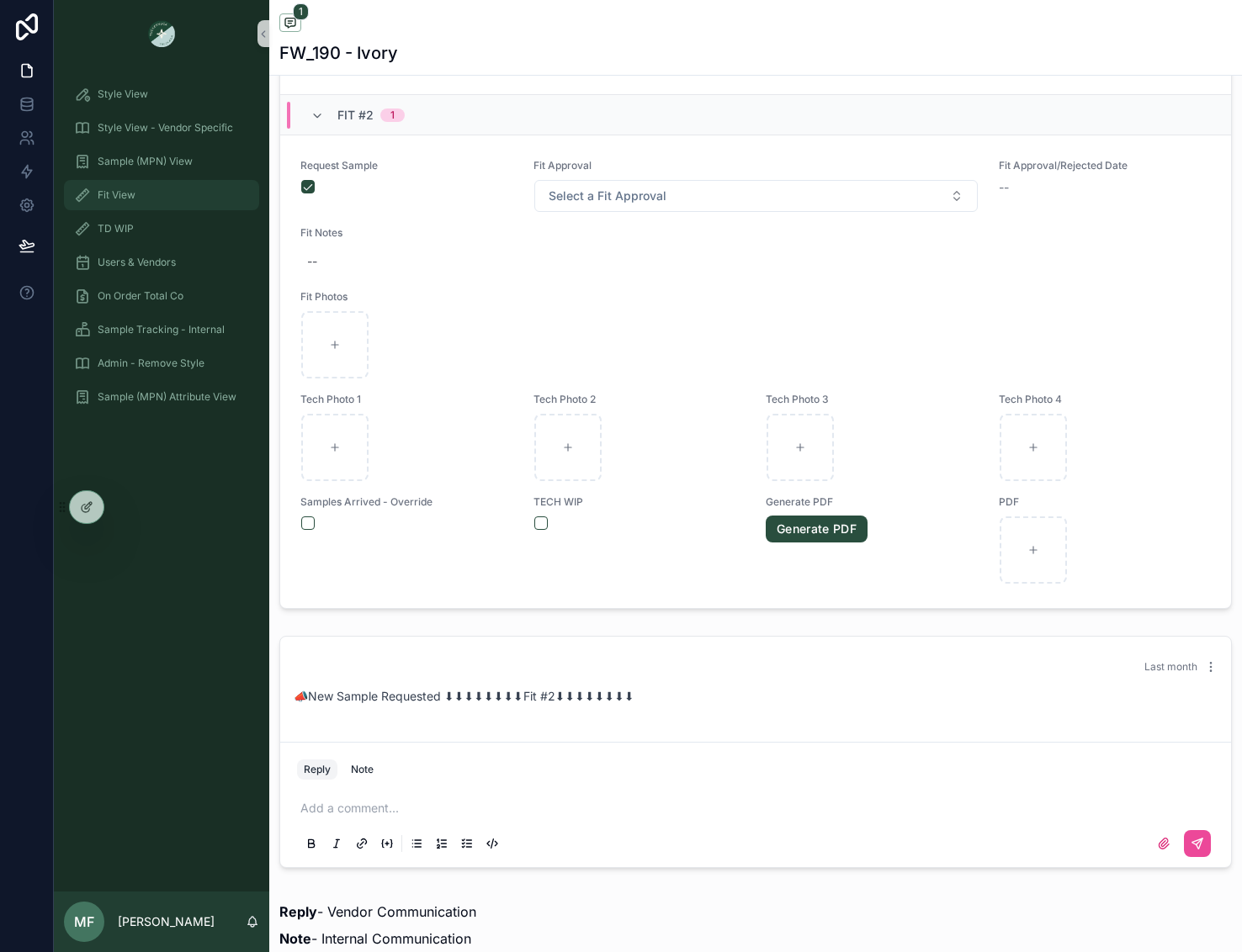
click at [125, 198] on span "Fit View" at bounding box center [117, 195] width 37 height 14
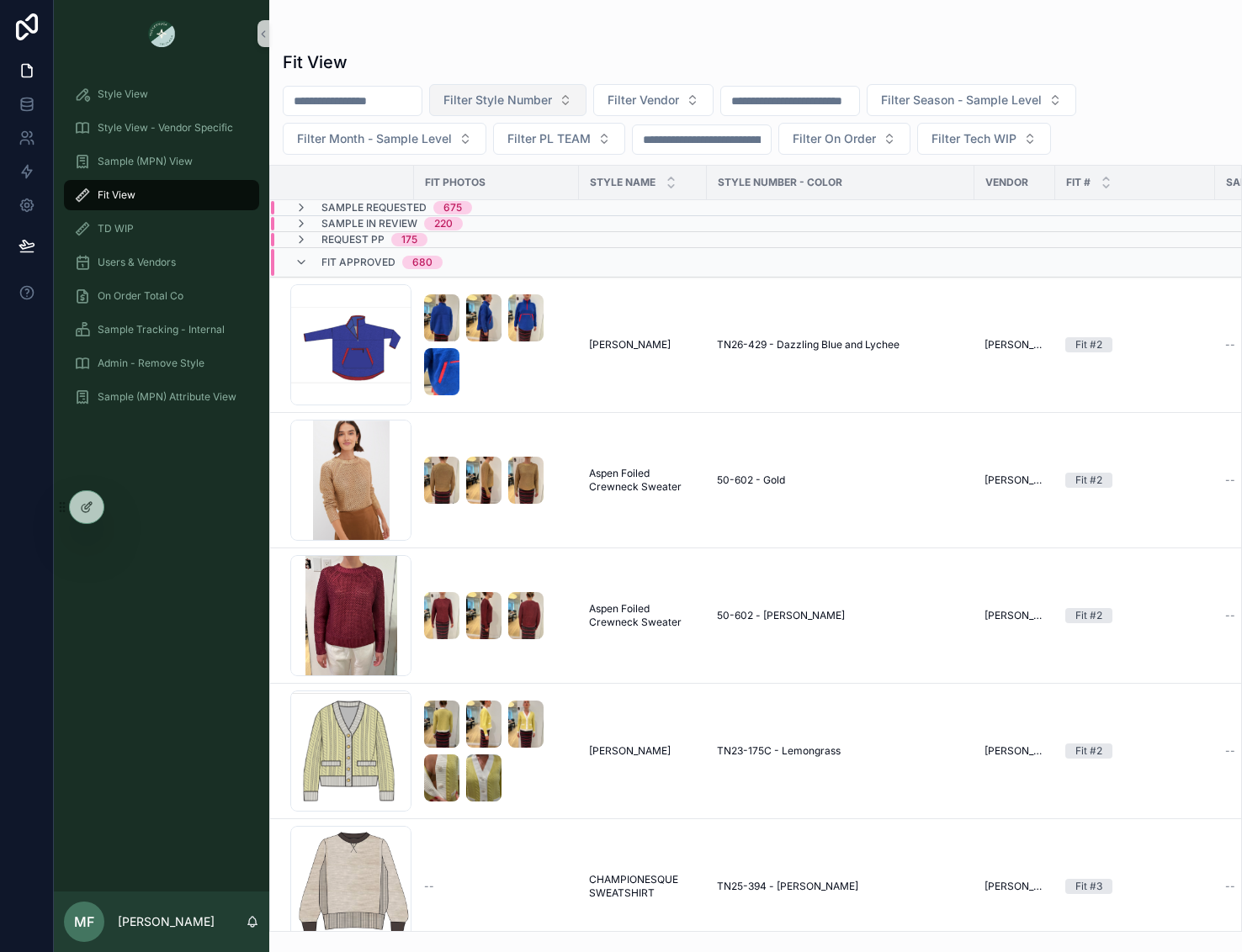
click at [552, 97] on span "Filter Style Number" at bounding box center [497, 100] width 108 height 17
type input "******"
click at [543, 173] on div "FW_190 - Ivory" at bounding box center [549, 169] width 202 height 27
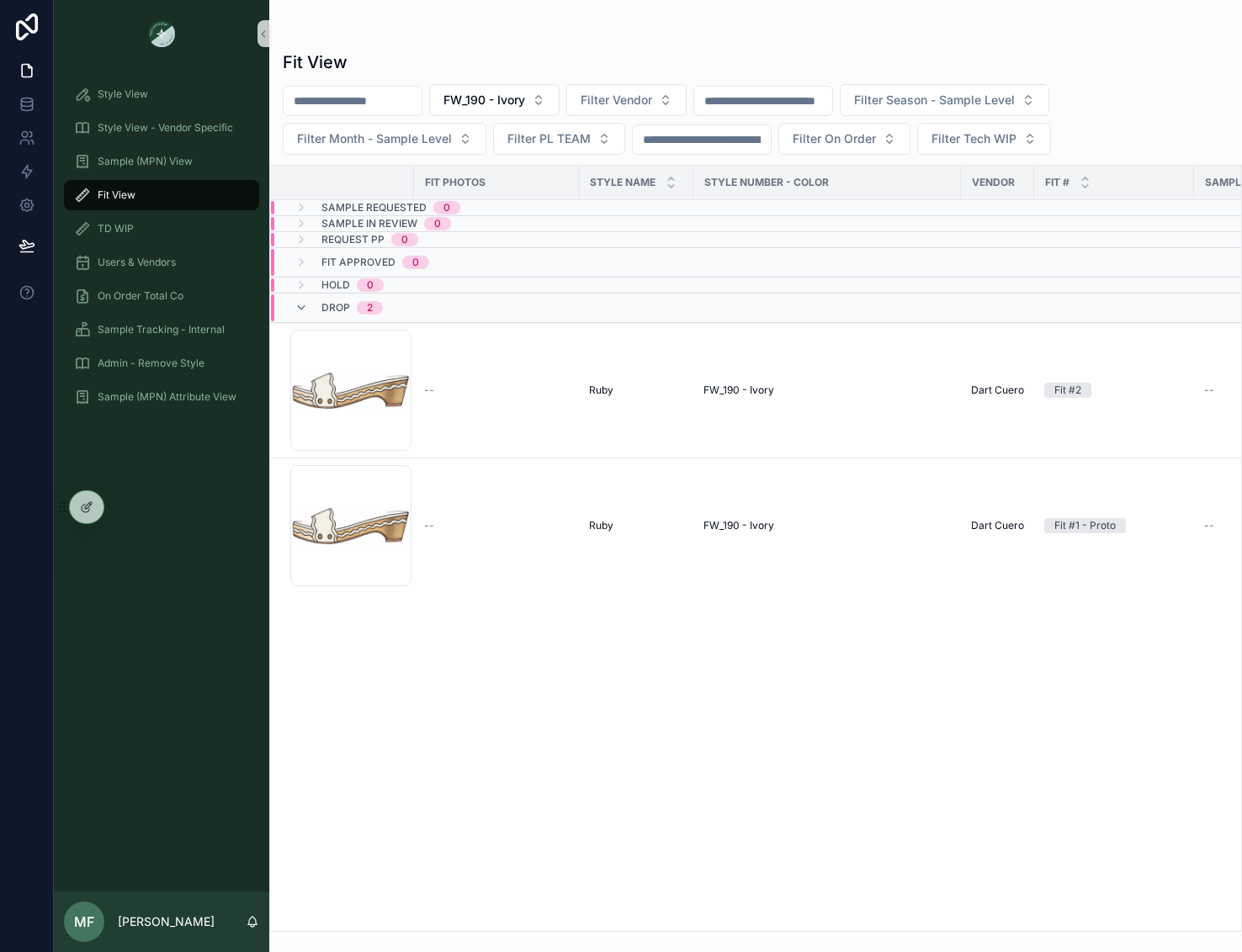
click at [572, 66] on div "Fit View" at bounding box center [756, 62] width 946 height 24
click at [560, 96] on button "FW_190 - Ivory" at bounding box center [494, 100] width 130 height 32
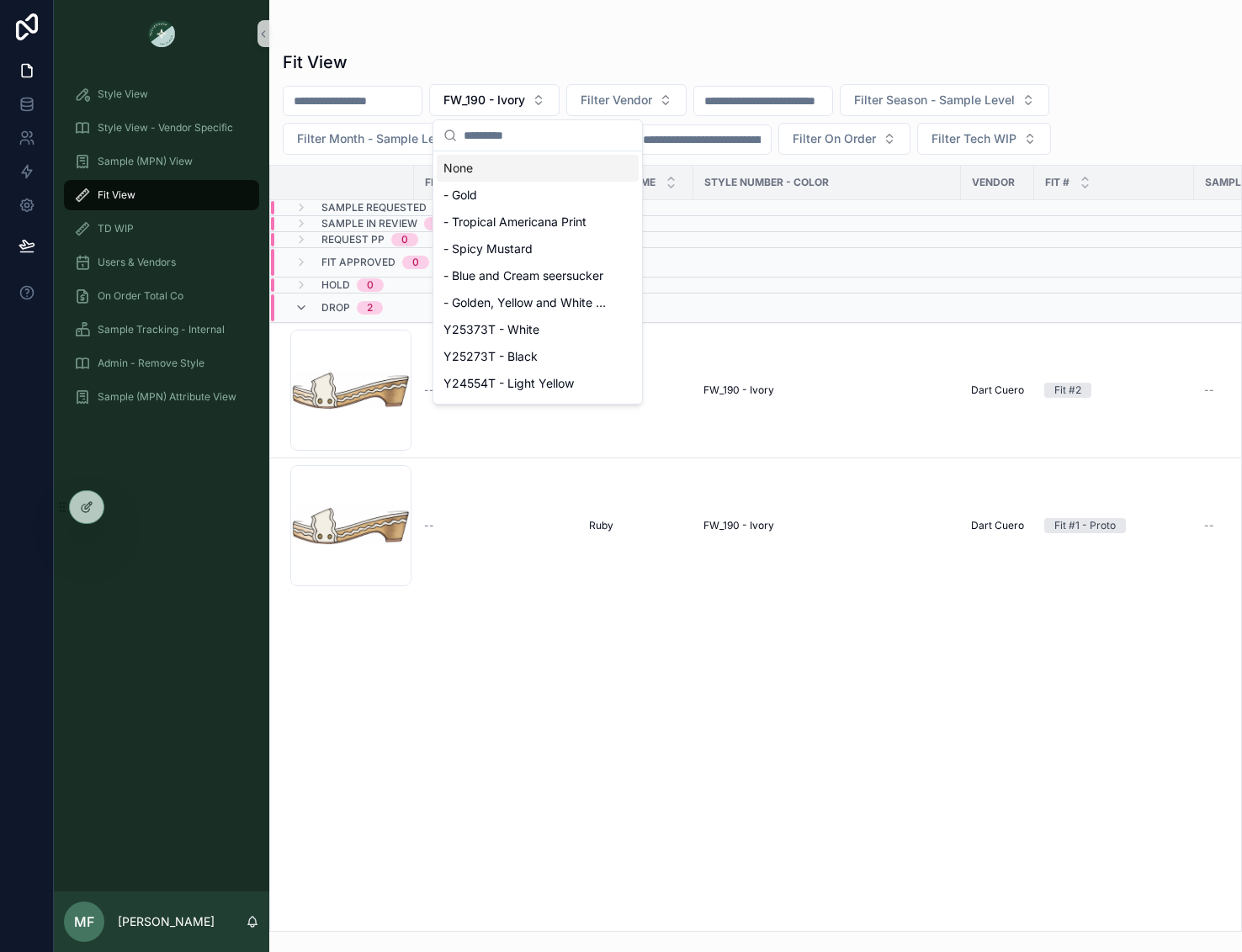
click at [531, 163] on div "None" at bounding box center [538, 169] width 202 height 27
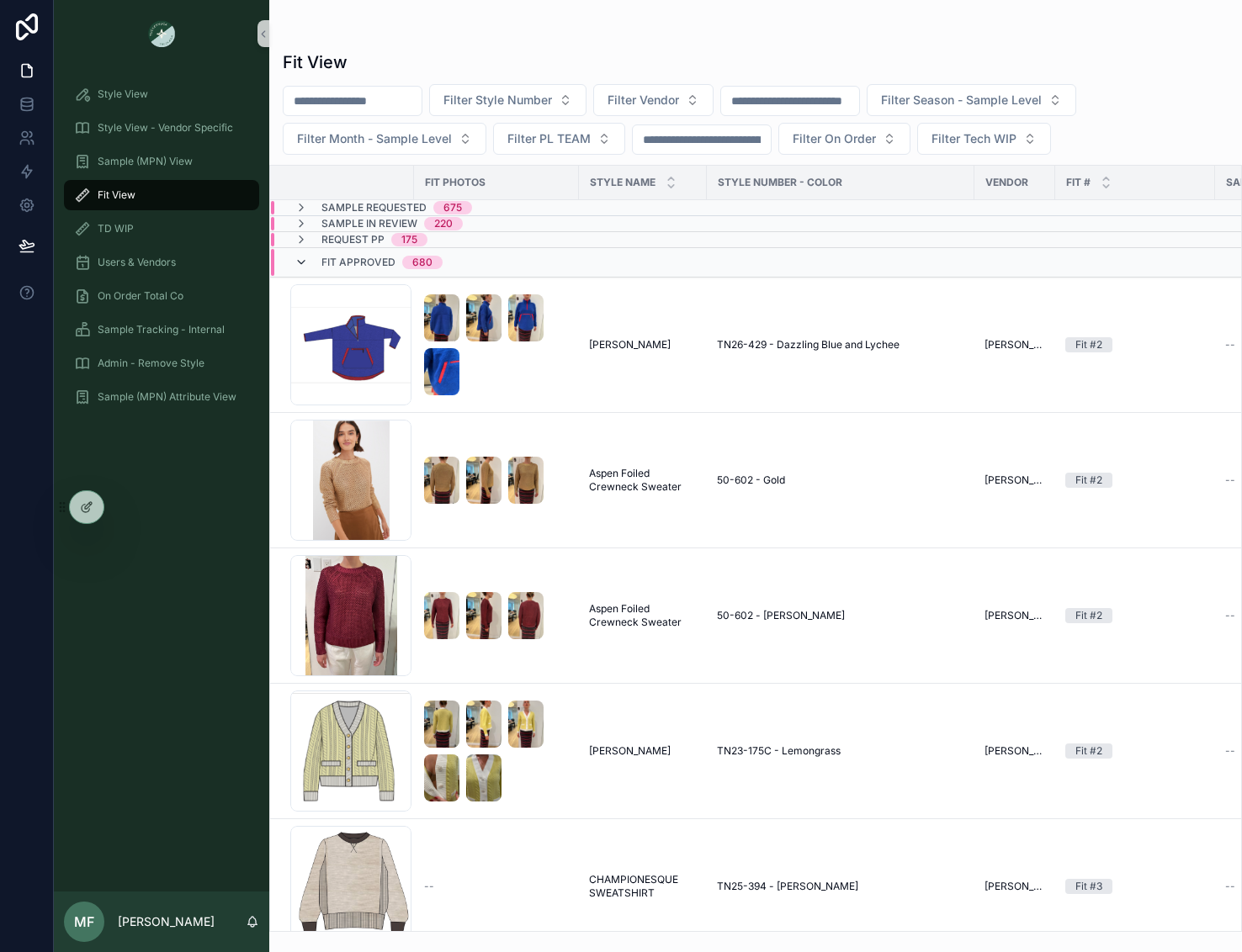
click at [302, 262] on icon "scrollable content" at bounding box center [302, 262] width 14 height 14
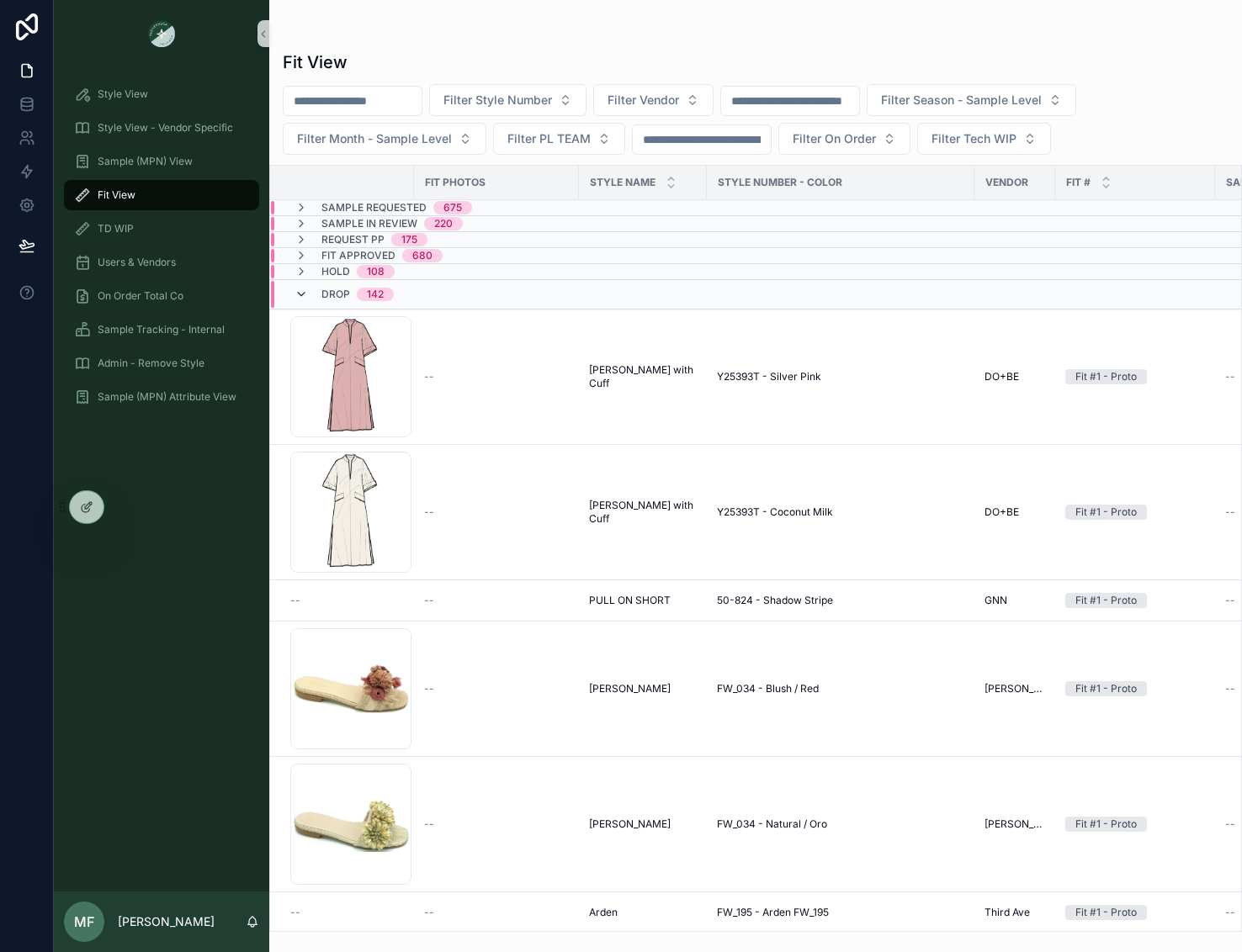
click at [303, 295] on icon "scrollable content" at bounding box center [302, 295] width 14 height 14
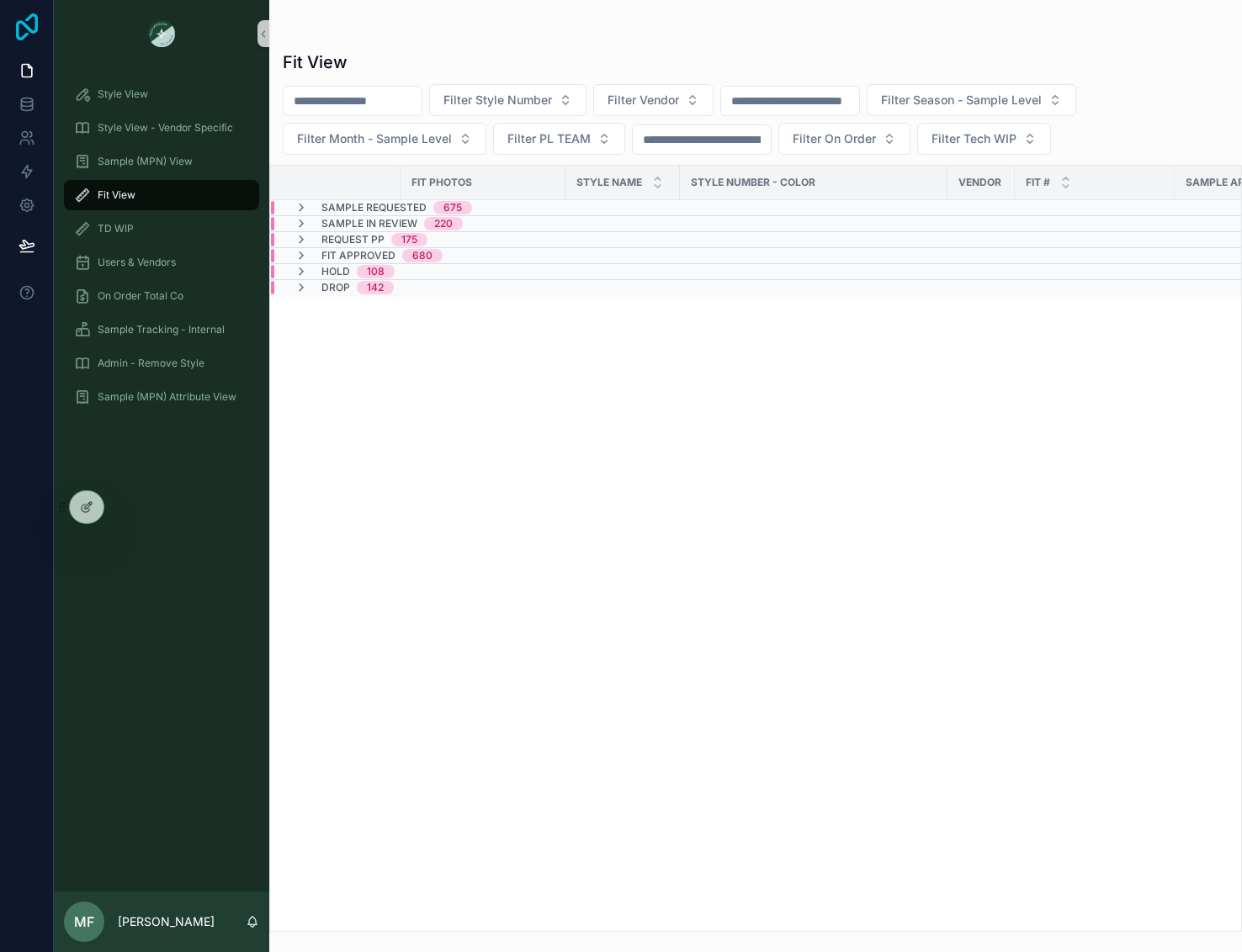
click at [32, 20] on icon at bounding box center [27, 27] width 34 height 27
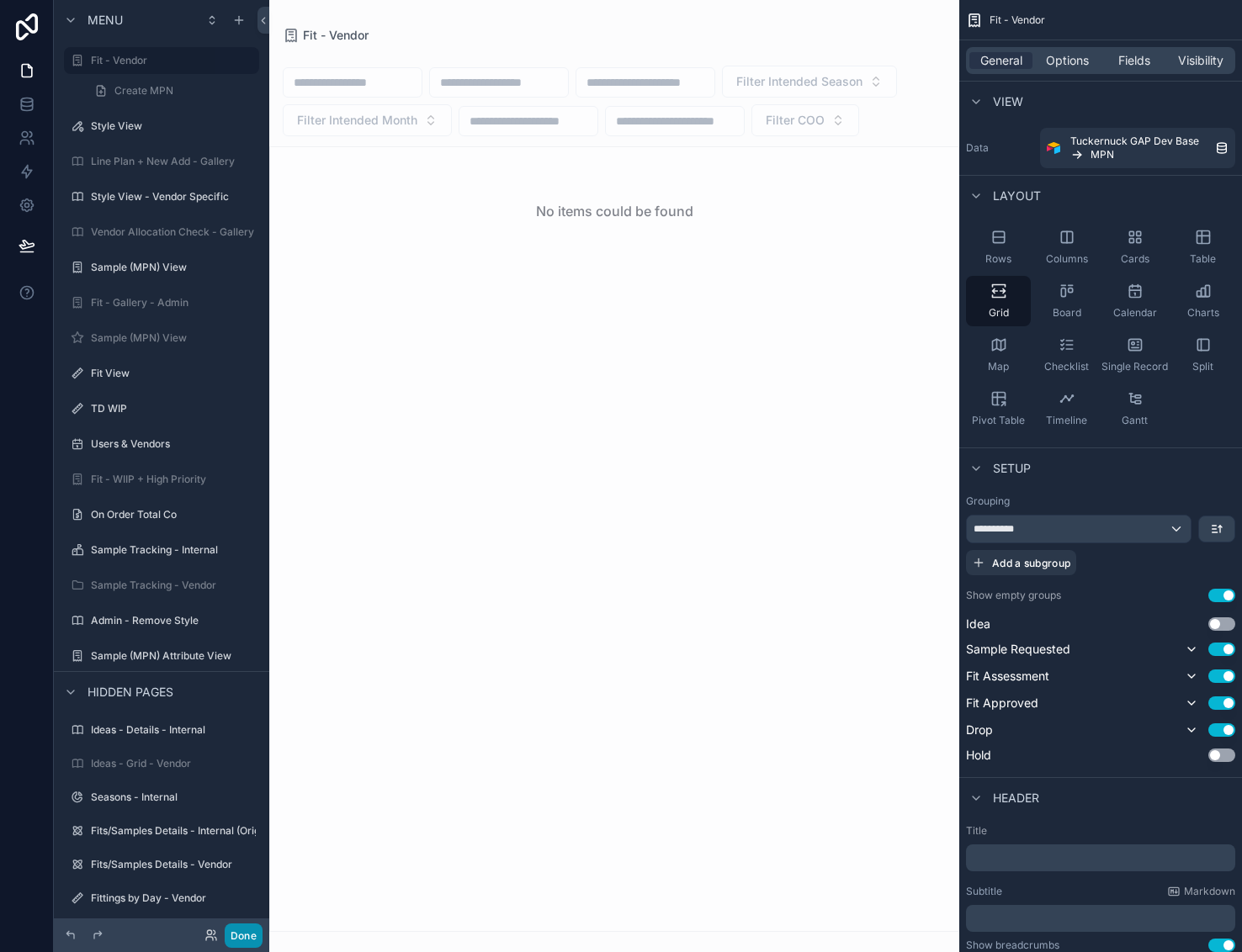
click at [251, 927] on button "Done" at bounding box center [244, 936] width 37 height 25
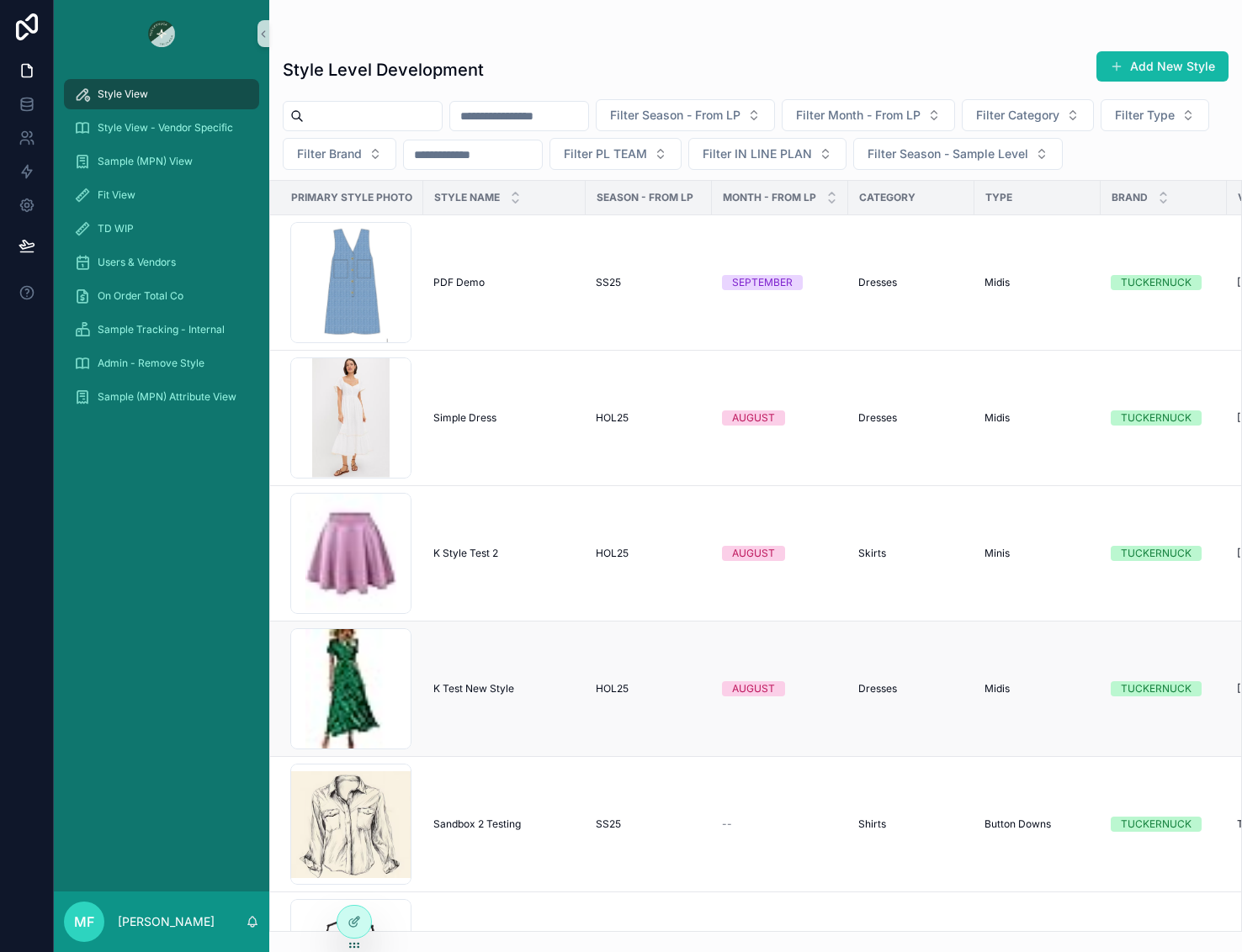
scroll to position [169, 0]
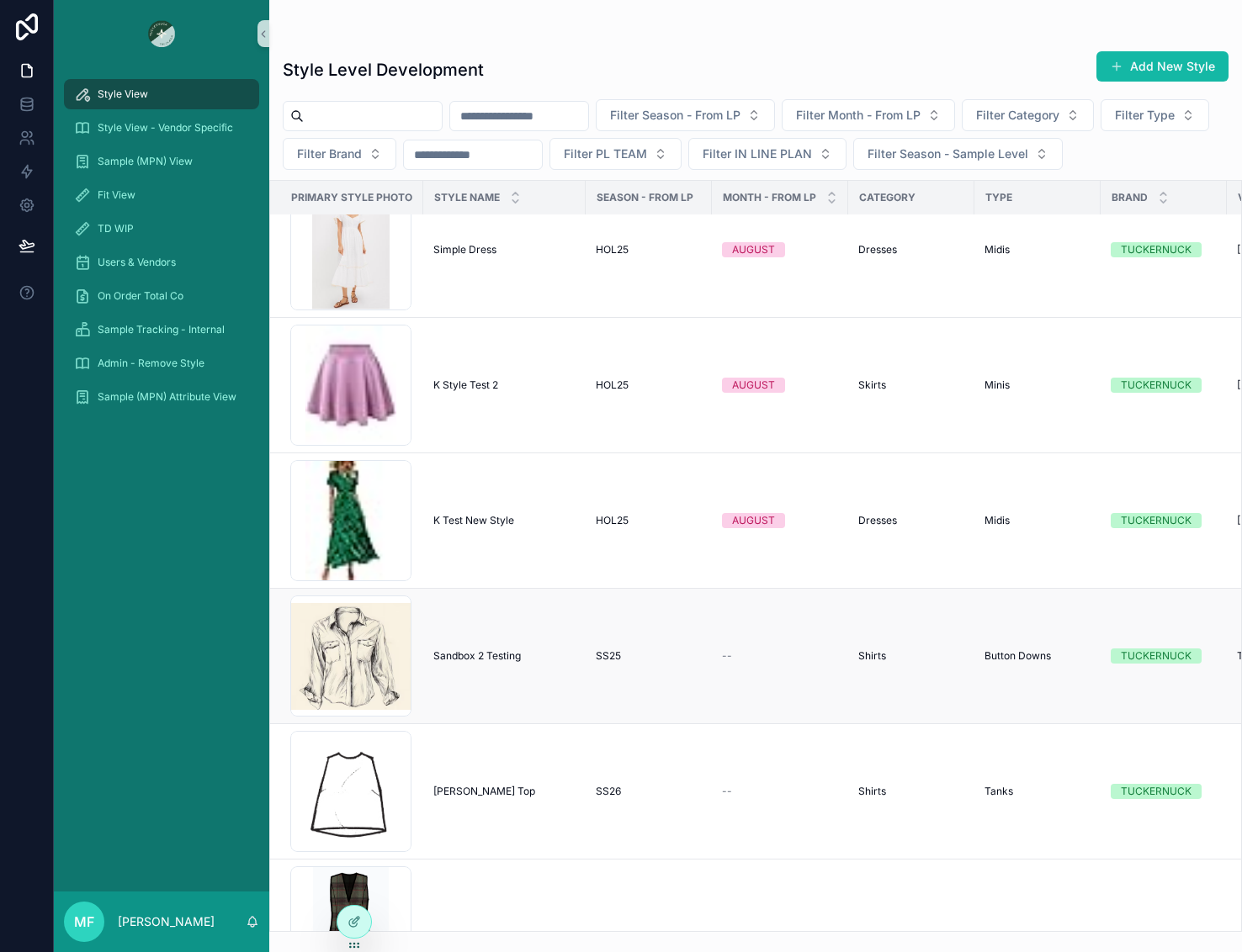
click at [528, 647] on td "Sandbox 2 Testing Sandbox 2 Testing" at bounding box center [504, 656] width 163 height 135
click at [515, 662] on span "Sandbox 2 Testing" at bounding box center [477, 657] width 88 height 14
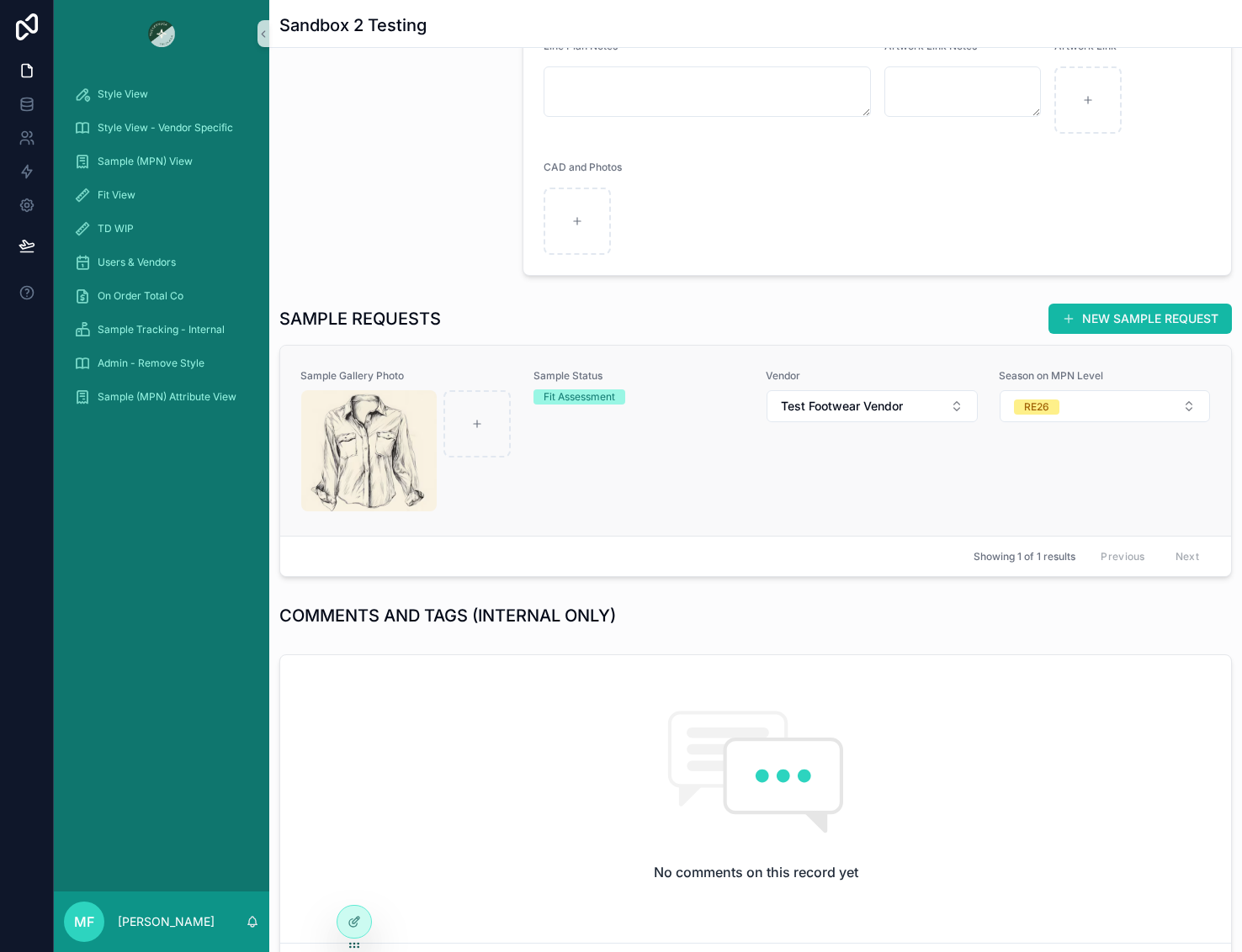
scroll to position [505, 0]
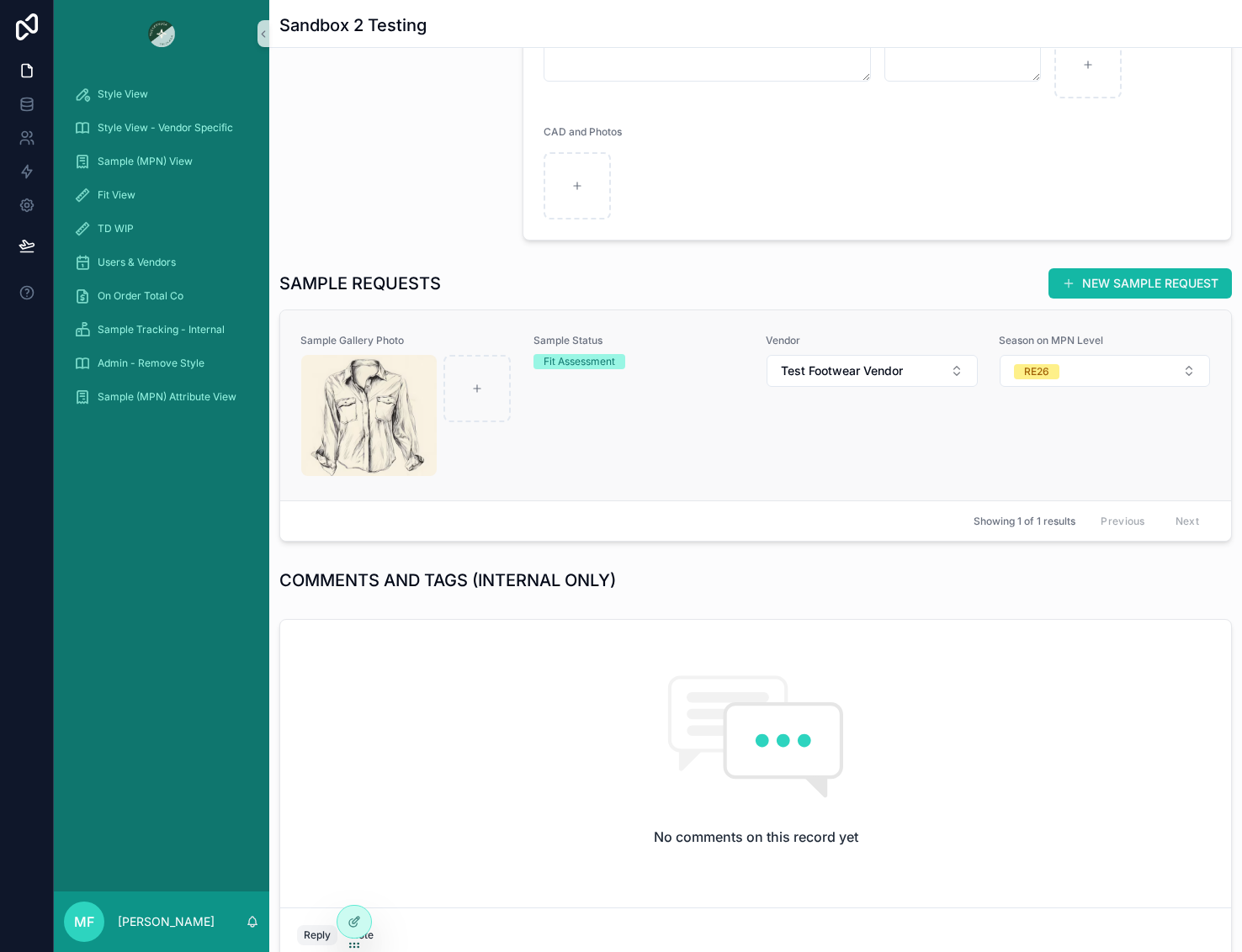
click at [712, 430] on div "Sample Status Fit Assessment" at bounding box center [640, 405] width 213 height 143
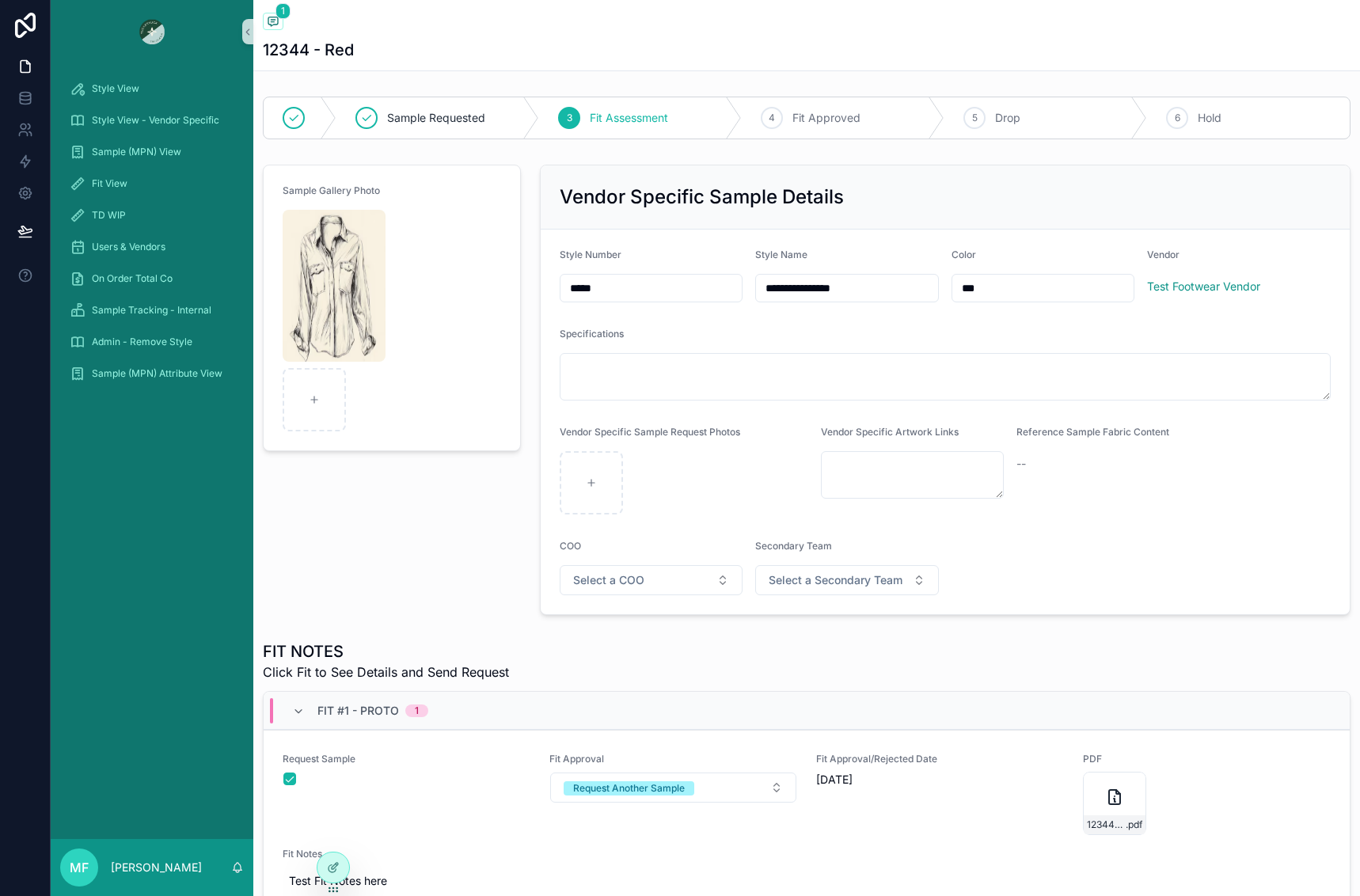
click at [426, 353] on form "Sample Gallery Photo" at bounding box center [392, 308] width 256 height 285
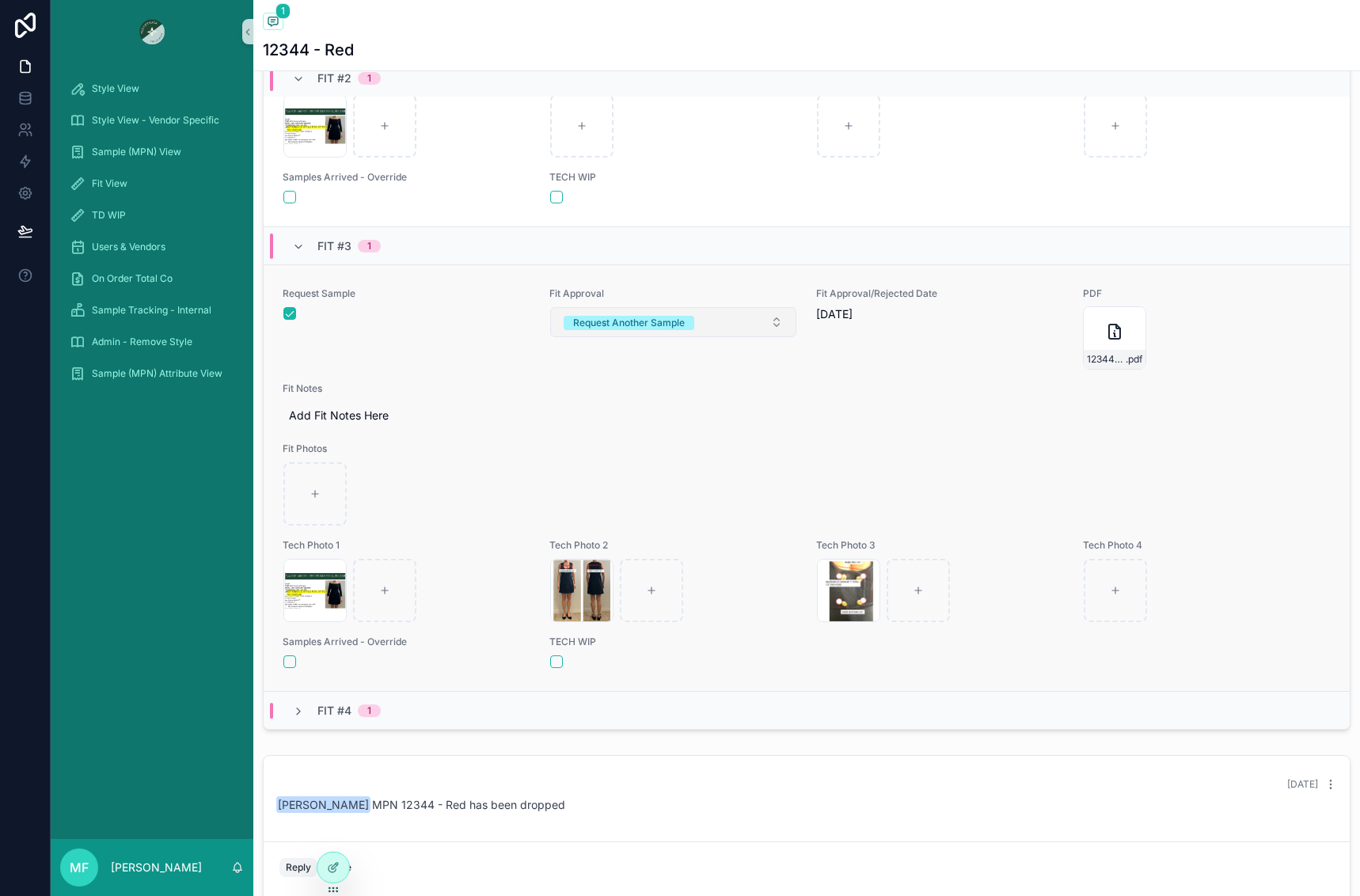
scroll to position [475, 0]
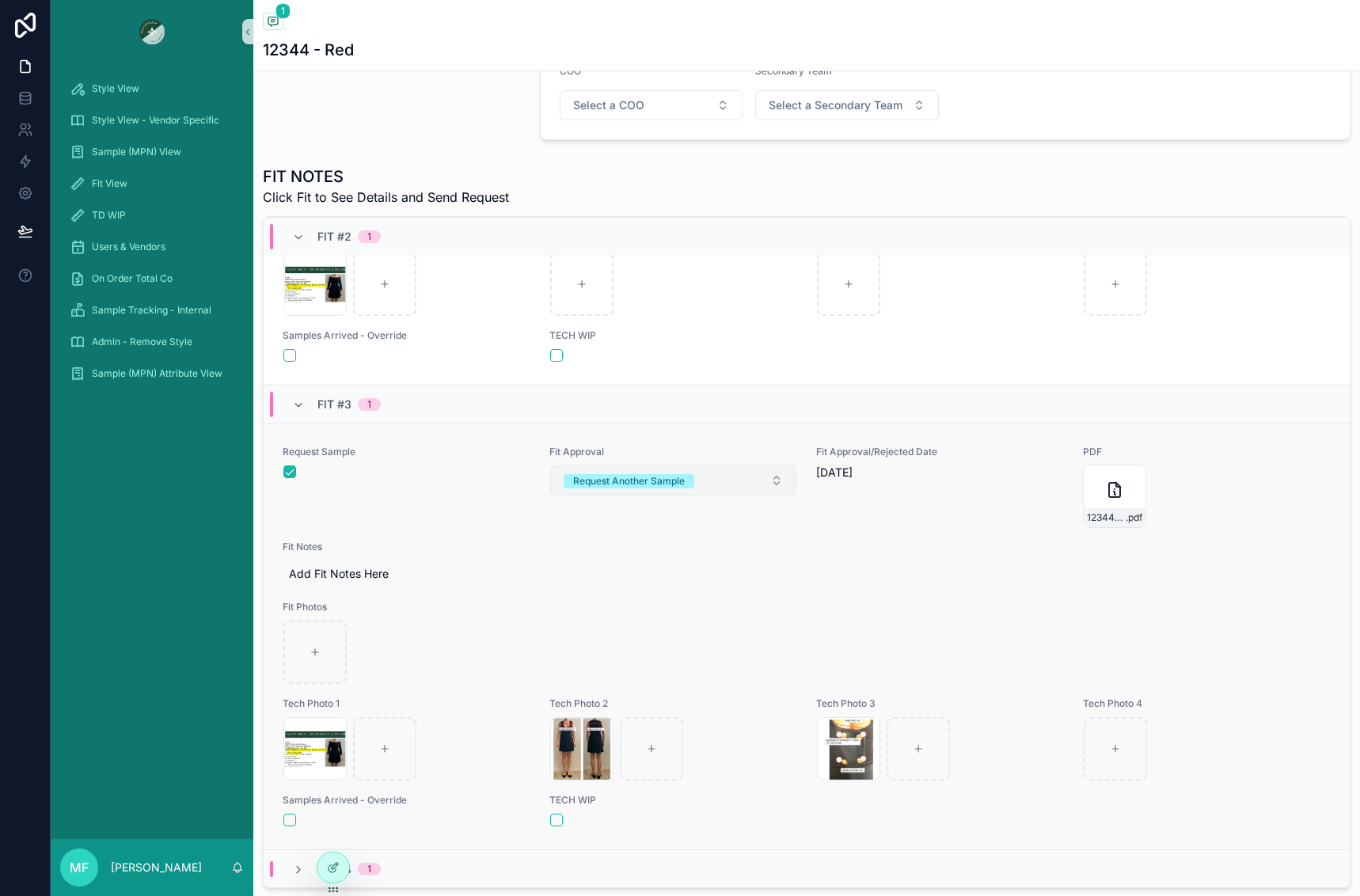
click at [717, 474] on button "Request Another Sample" at bounding box center [672, 481] width 246 height 30
click at [682, 640] on div "Correct & Proceed" at bounding box center [664, 639] width 232 height 24
drag, startPoint x: 707, startPoint y: 626, endPoint x: 681, endPoint y: 616, distance: 27.9
click at [707, 626] on div "scrollable content" at bounding box center [807, 652] width 1047 height 63
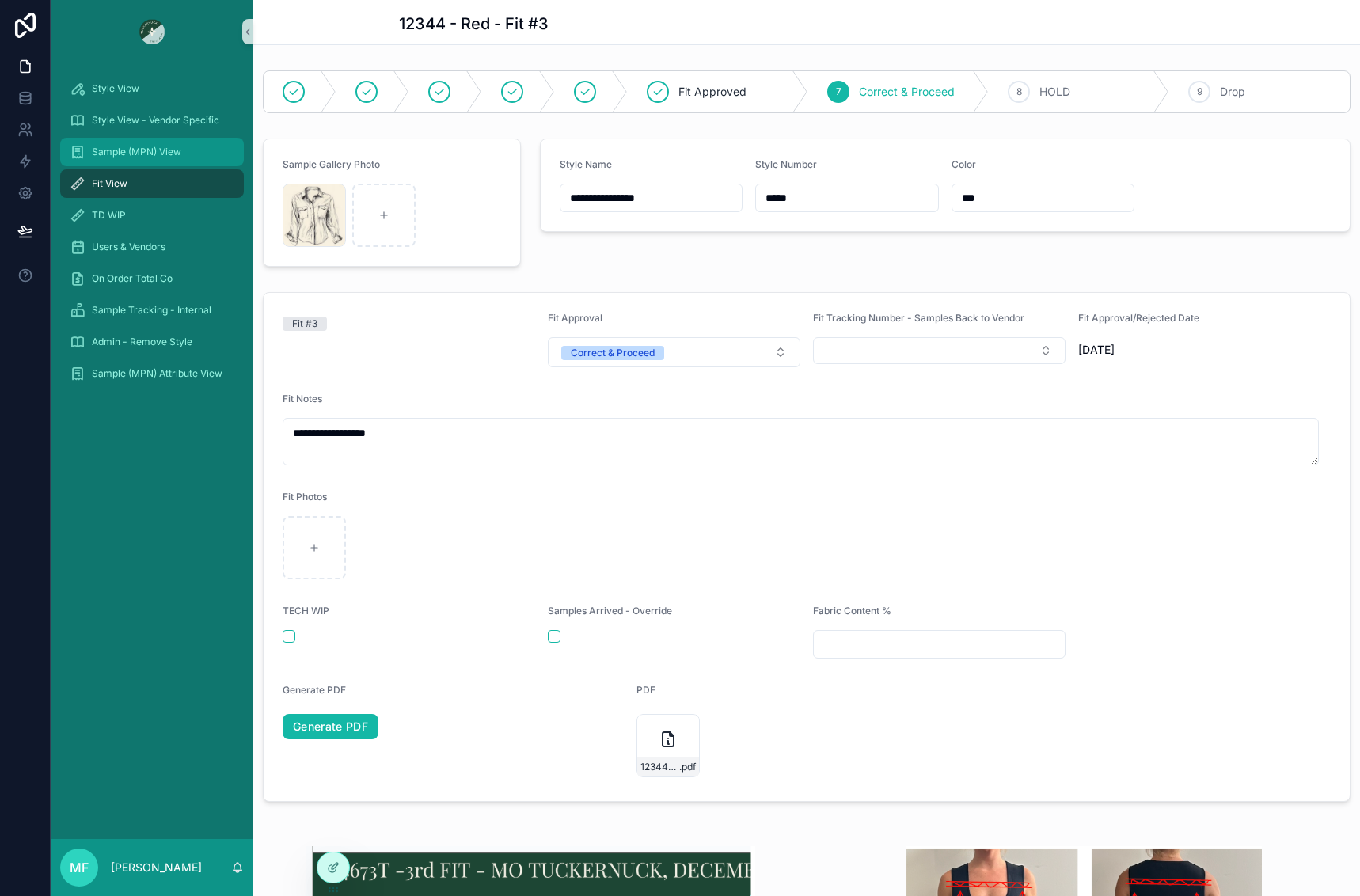
click at [139, 160] on div "Sample (MPN) View" at bounding box center [151, 152] width 164 height 26
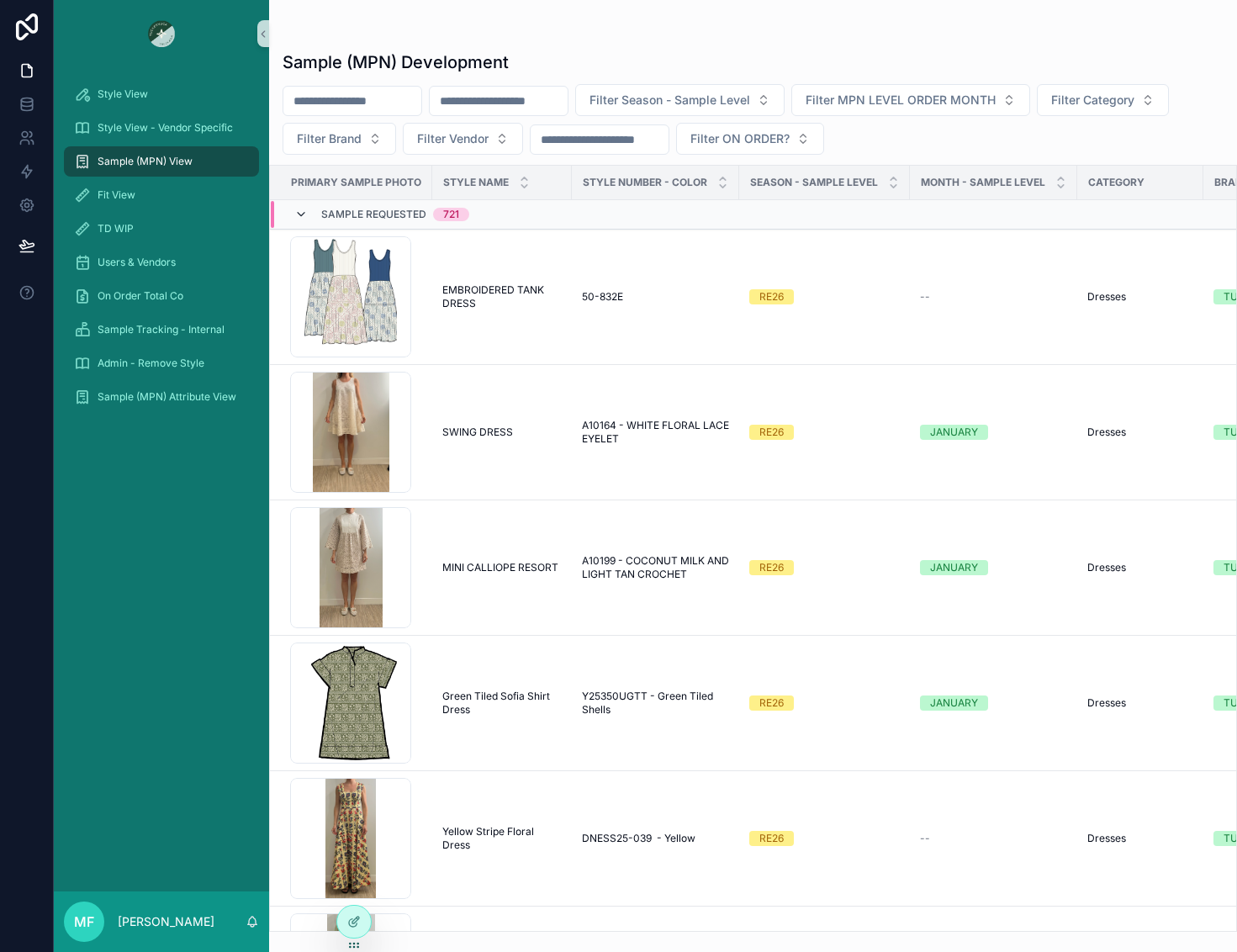
click at [306, 211] on icon "scrollable content" at bounding box center [301, 215] width 14 height 14
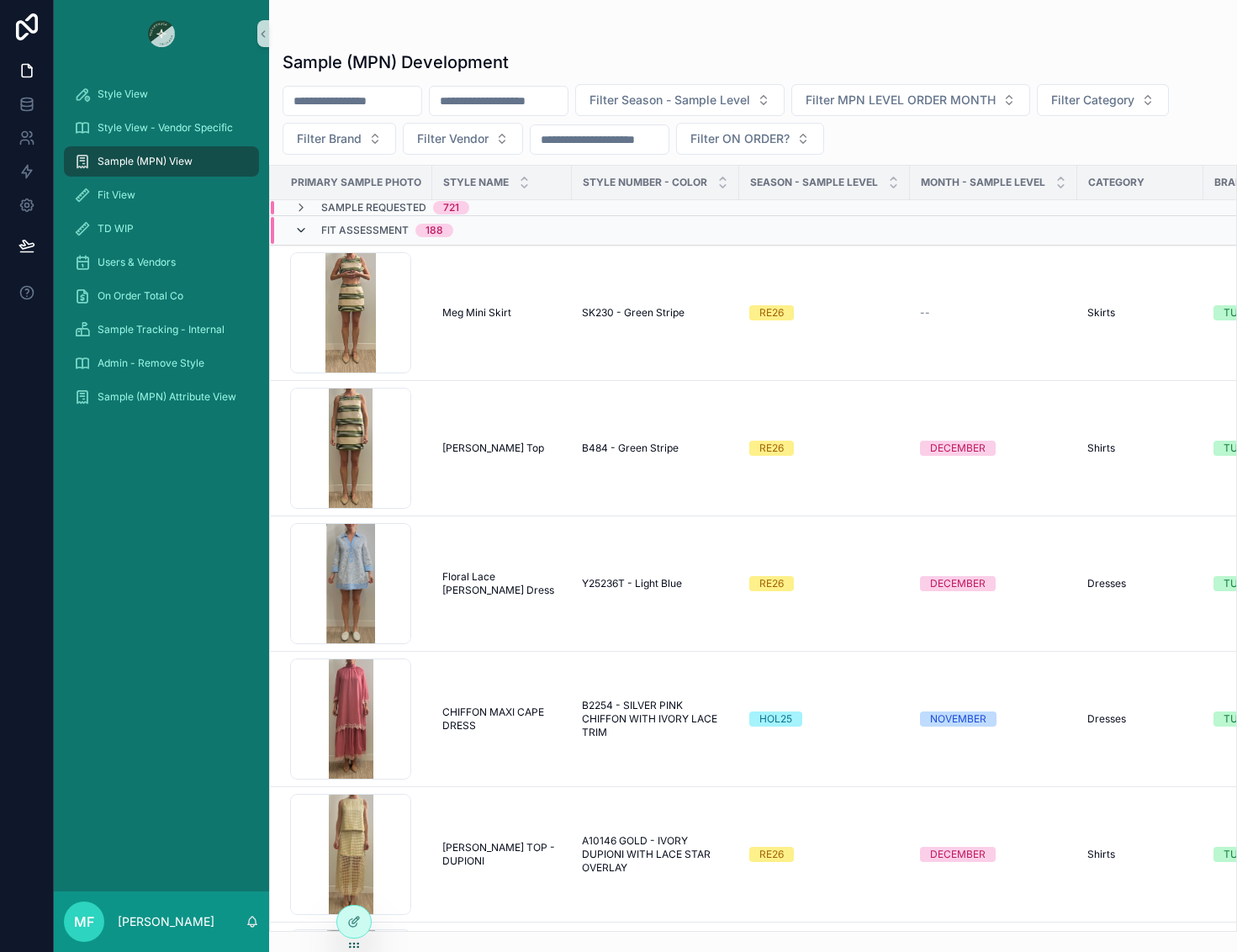
click at [302, 227] on icon "scrollable content" at bounding box center [301, 231] width 14 height 14
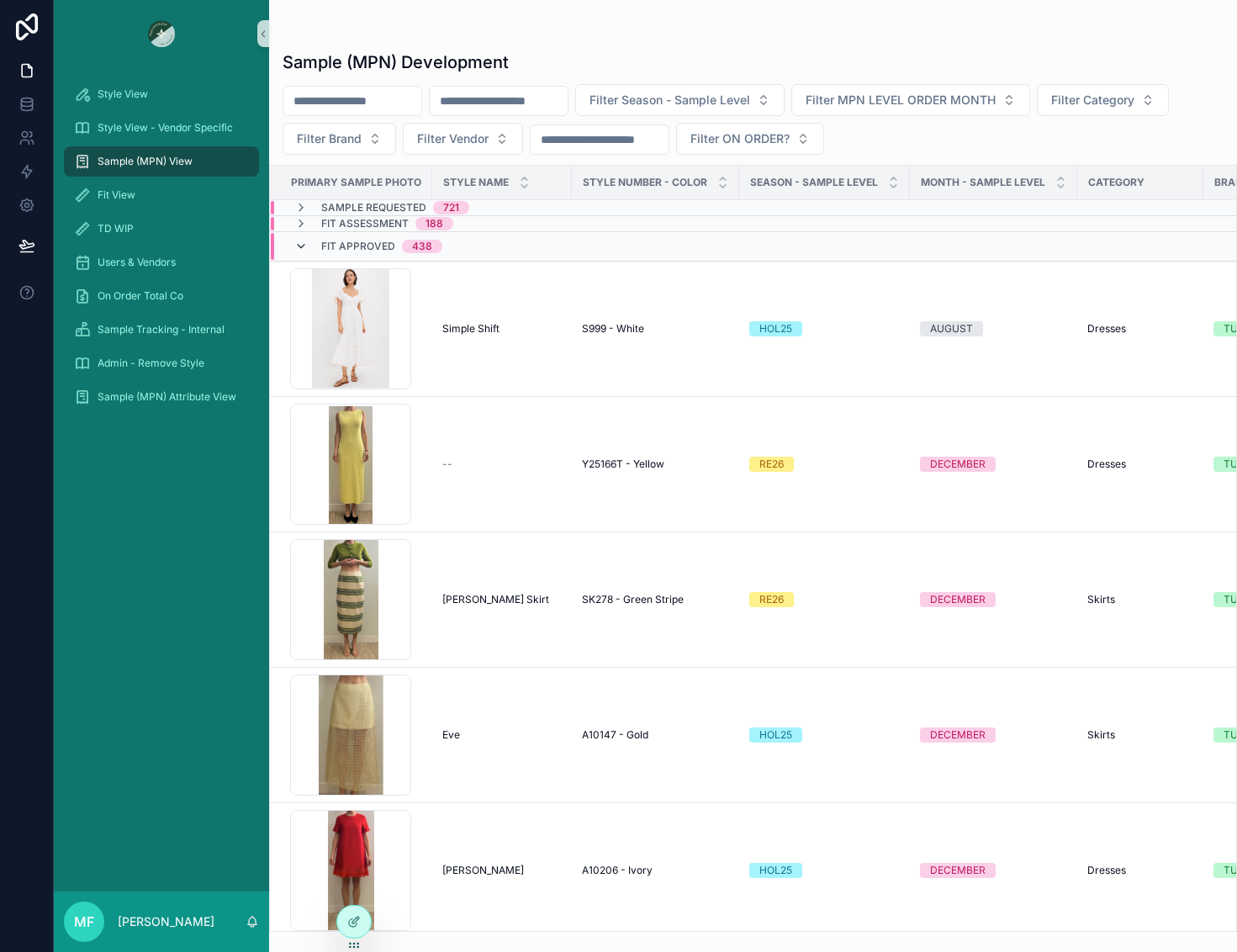
click at [299, 245] on icon "scrollable content" at bounding box center [301, 246] width 14 height 14
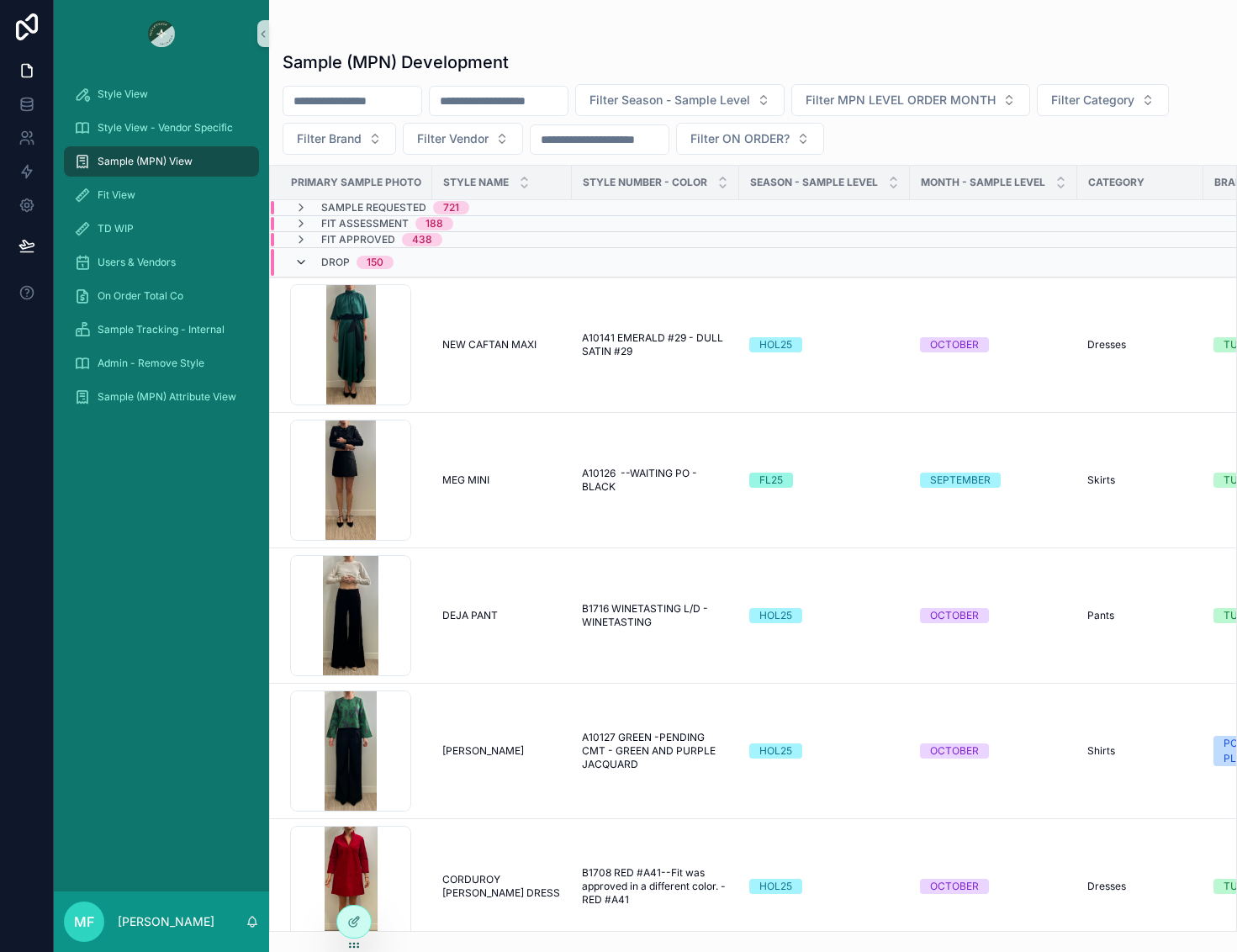
click at [301, 261] on icon "scrollable content" at bounding box center [301, 262] width 14 height 14
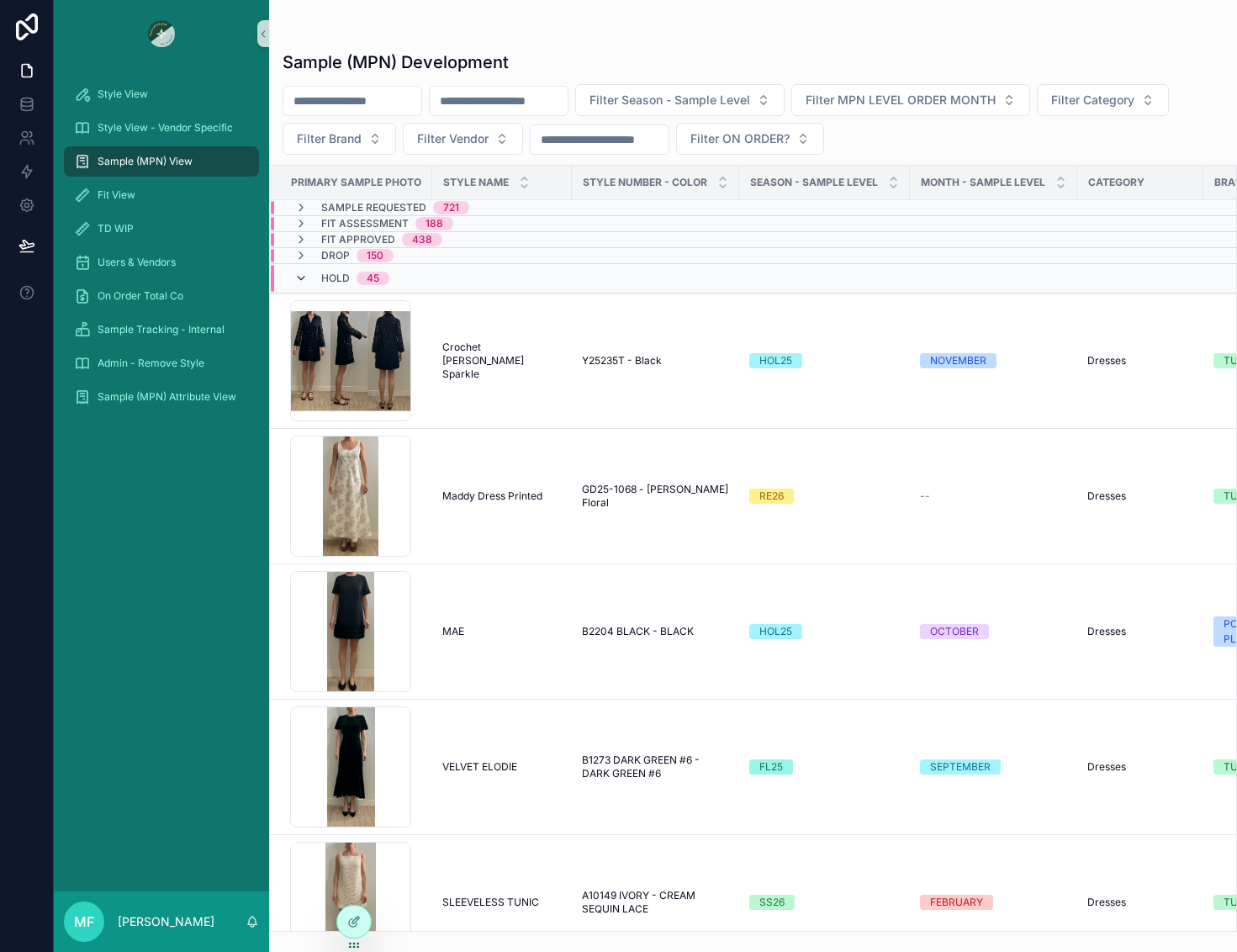
click at [304, 283] on icon "scrollable content" at bounding box center [301, 278] width 14 height 14
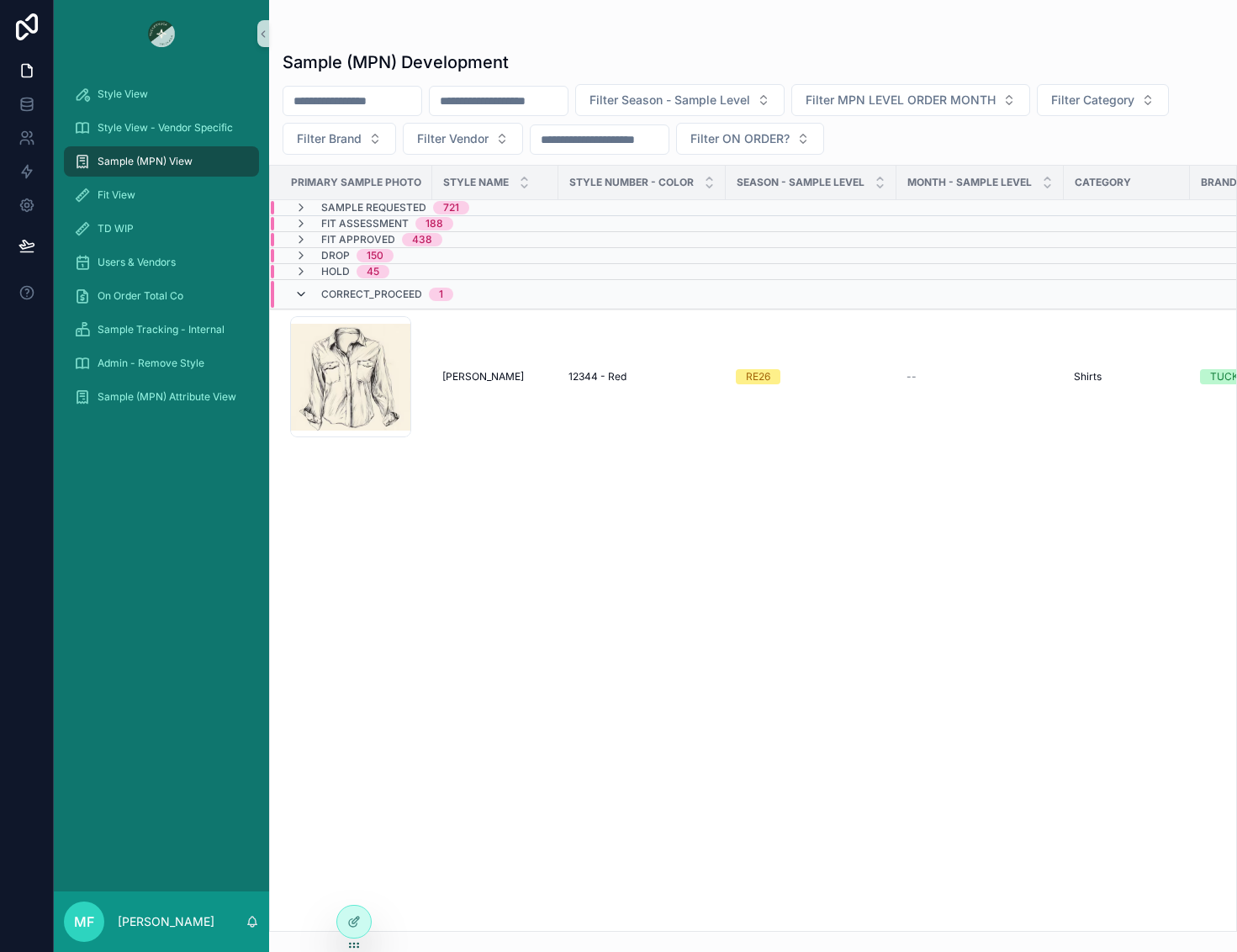
click at [301, 297] on icon "scrollable content" at bounding box center [301, 295] width 14 height 14
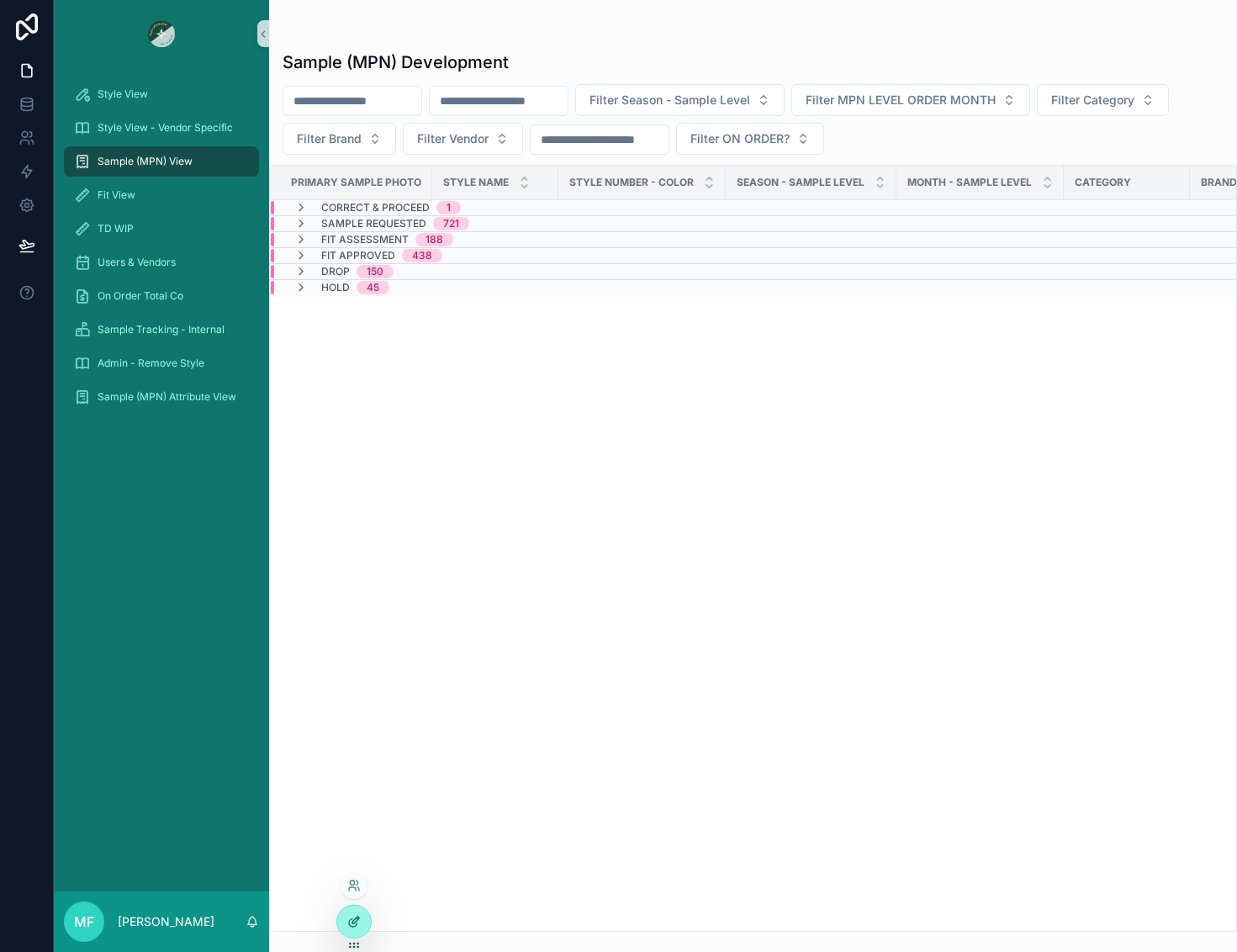
click at [351, 920] on icon at bounding box center [352, 923] width 8 height 8
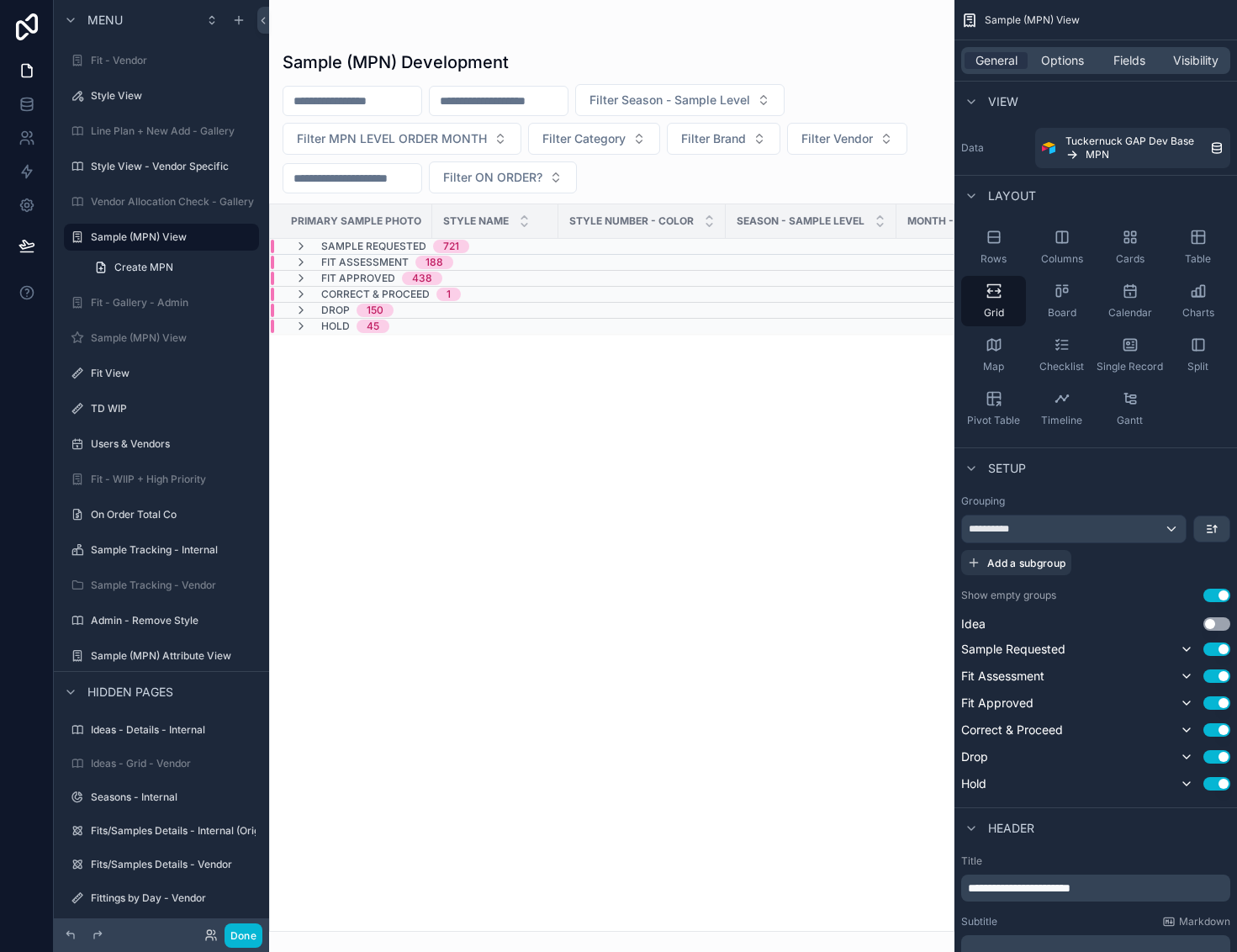
click at [533, 550] on div "scrollable content" at bounding box center [611, 476] width 685 height 952
click at [241, 947] on button "Done" at bounding box center [243, 936] width 37 height 25
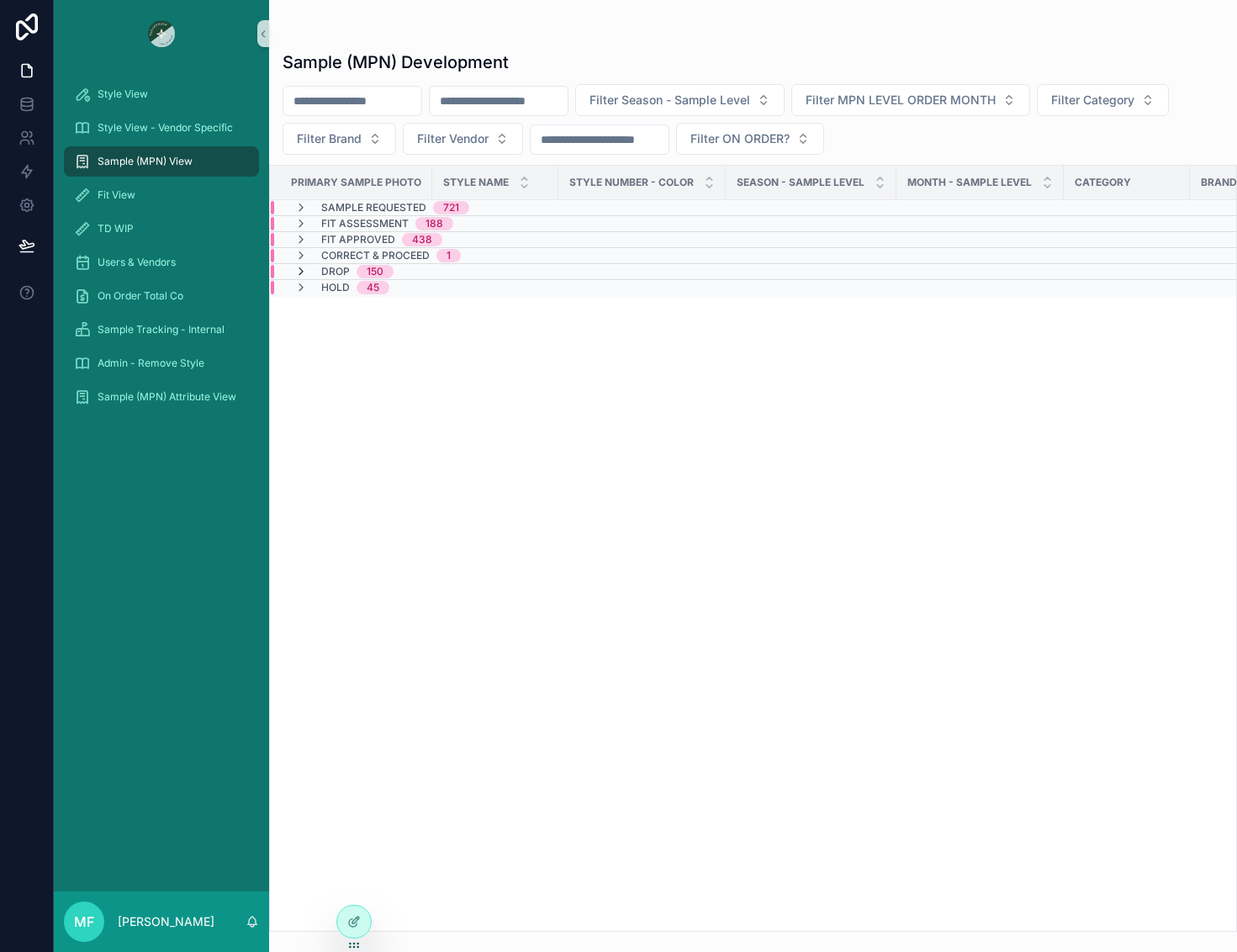
click at [303, 273] on icon "scrollable content" at bounding box center [301, 272] width 14 height 14
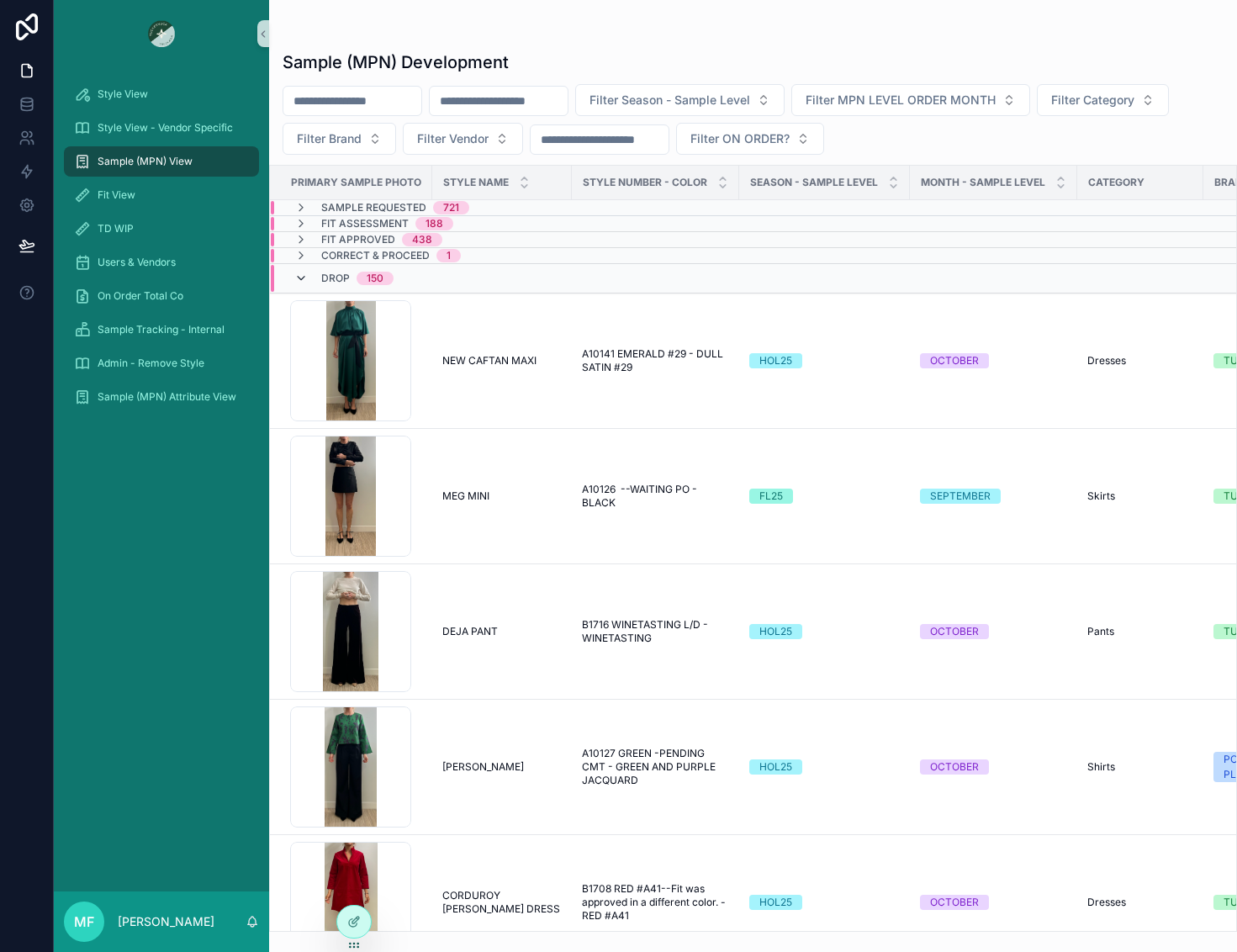
click at [302, 272] on icon "scrollable content" at bounding box center [301, 278] width 14 height 14
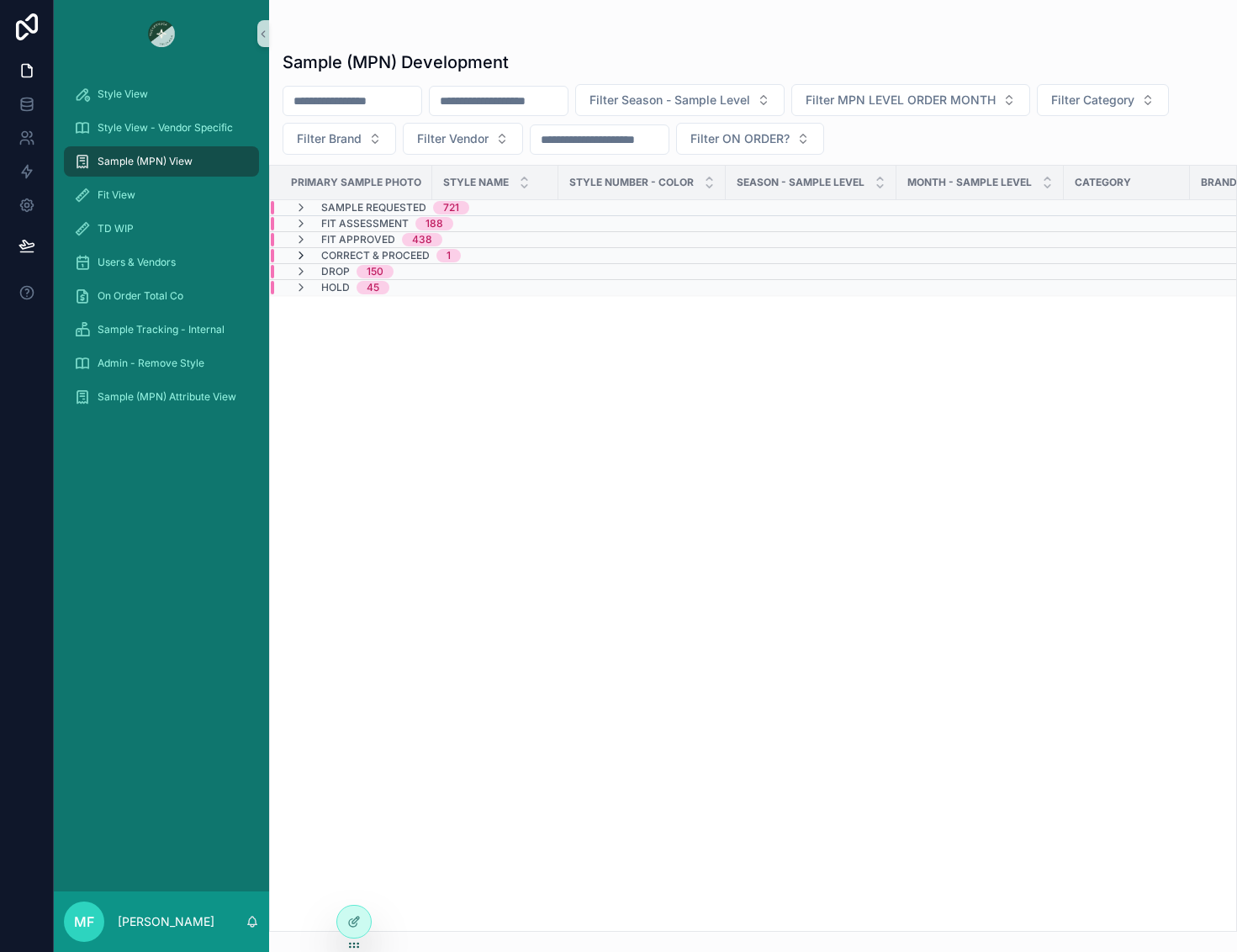
click at [302, 253] on icon "scrollable content" at bounding box center [301, 255] width 14 height 14
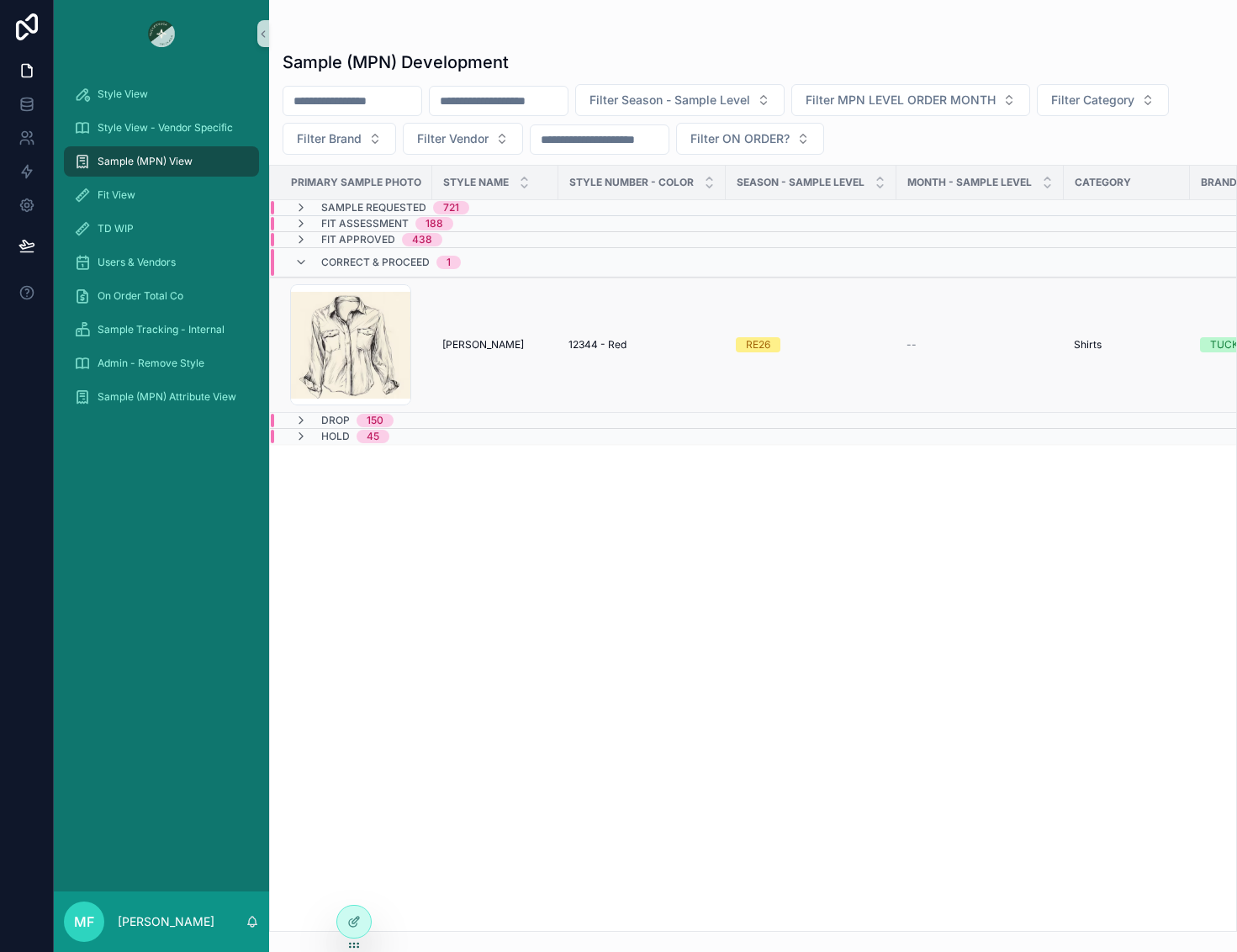
click at [466, 338] on span "Michelle Testing" at bounding box center [484, 345] width 82 height 14
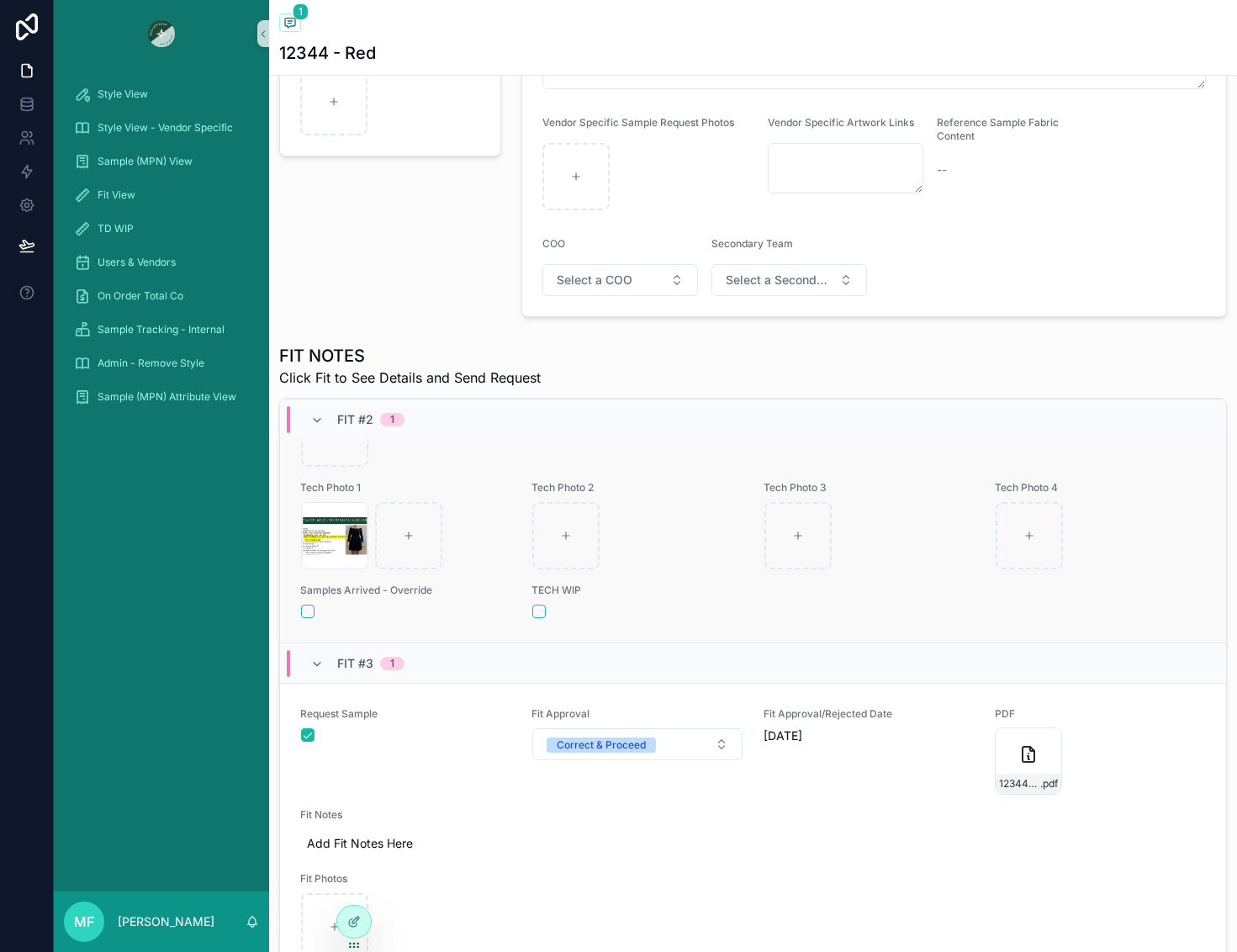
scroll to position [869, 0]
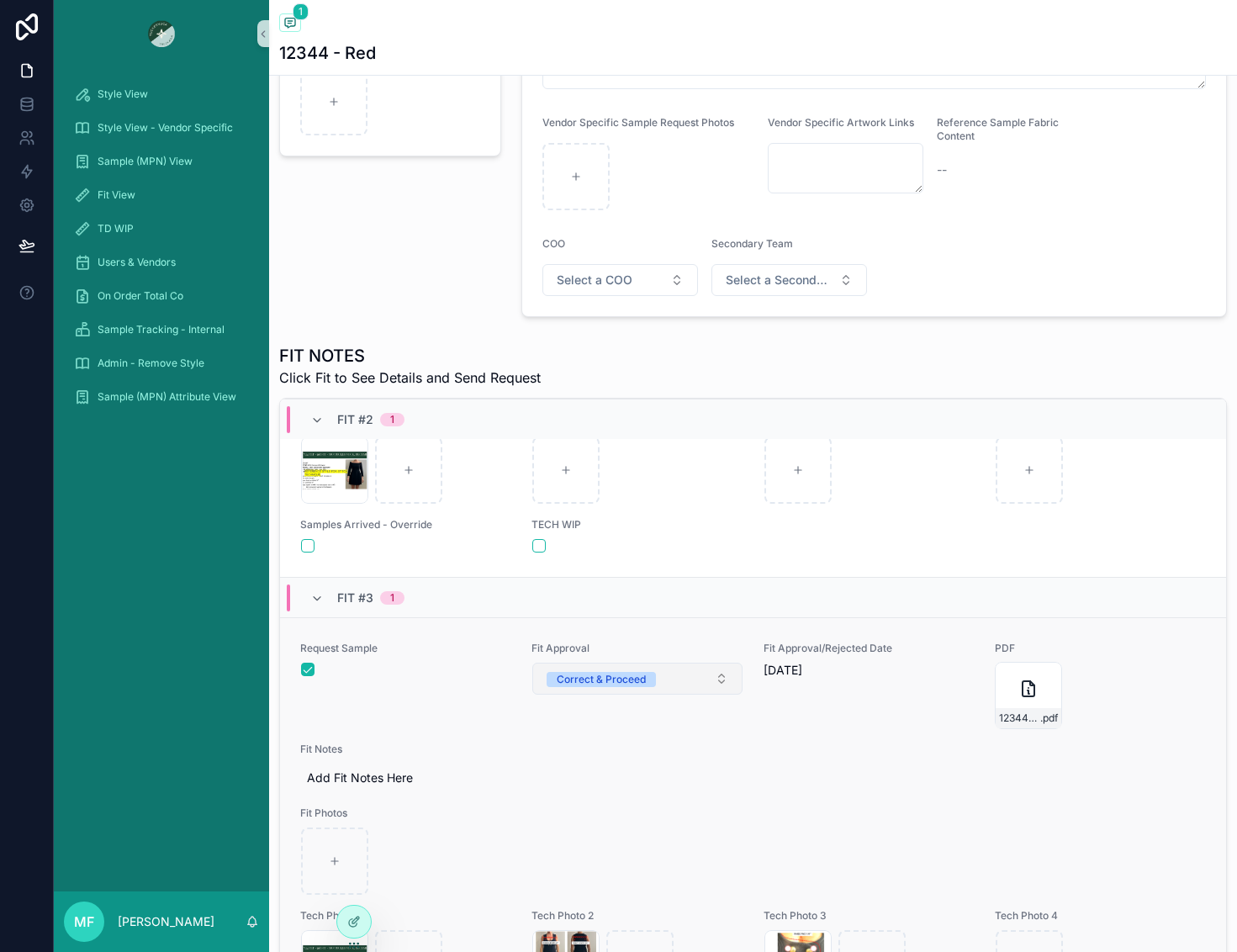
click at [683, 670] on button "Correct & Proceed" at bounding box center [637, 679] width 209 height 32
click at [589, 748] on div "None" at bounding box center [627, 746] width 202 height 26
click at [820, 742] on div "Request Sample Fit Approval Select a Fit Approval Fit Approval/Rejected Date 8/…" at bounding box center [753, 845] width 906 height 405
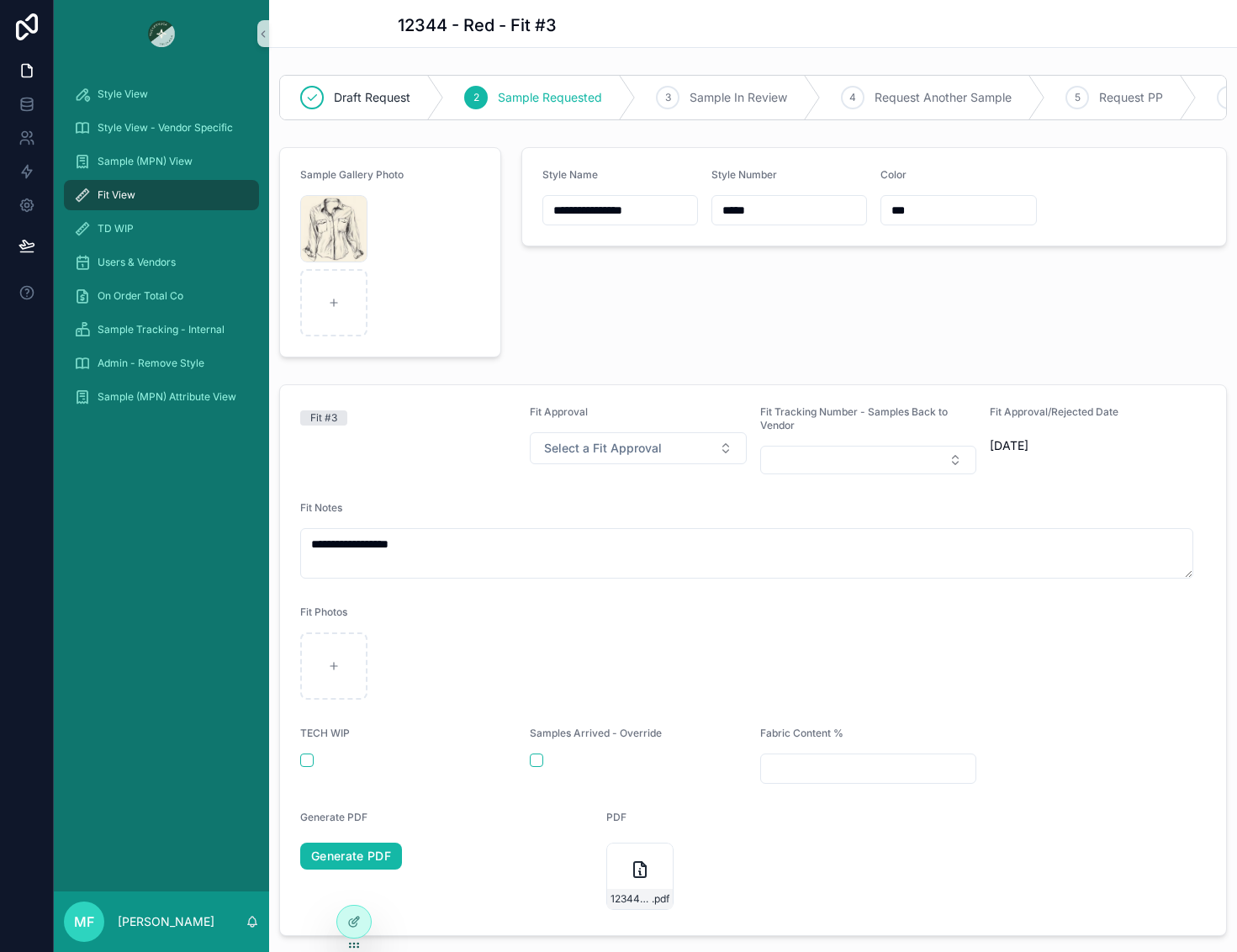
click at [123, 199] on span "Fit View" at bounding box center [117, 195] width 37 height 14
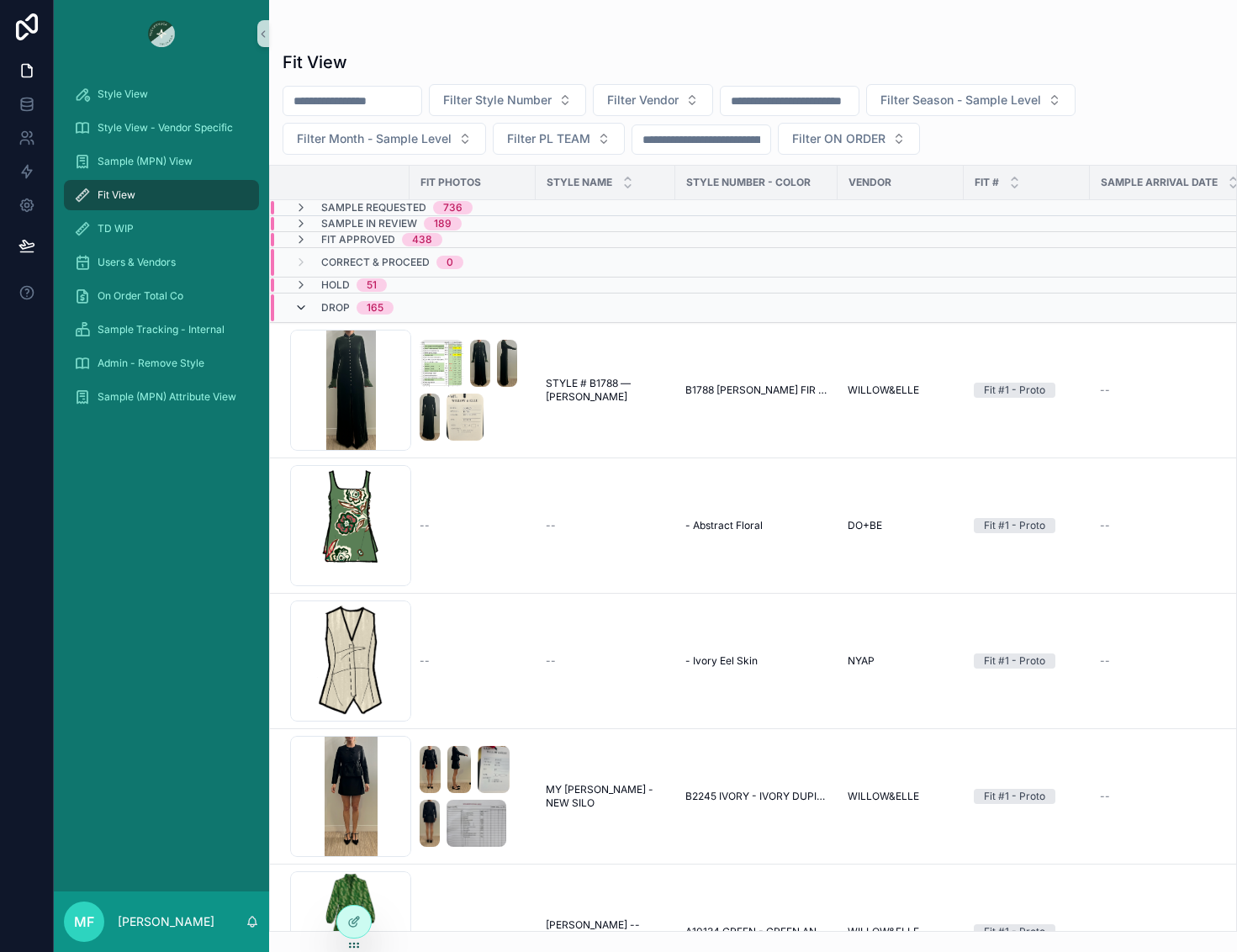
click at [302, 308] on icon "scrollable content" at bounding box center [301, 308] width 14 height 14
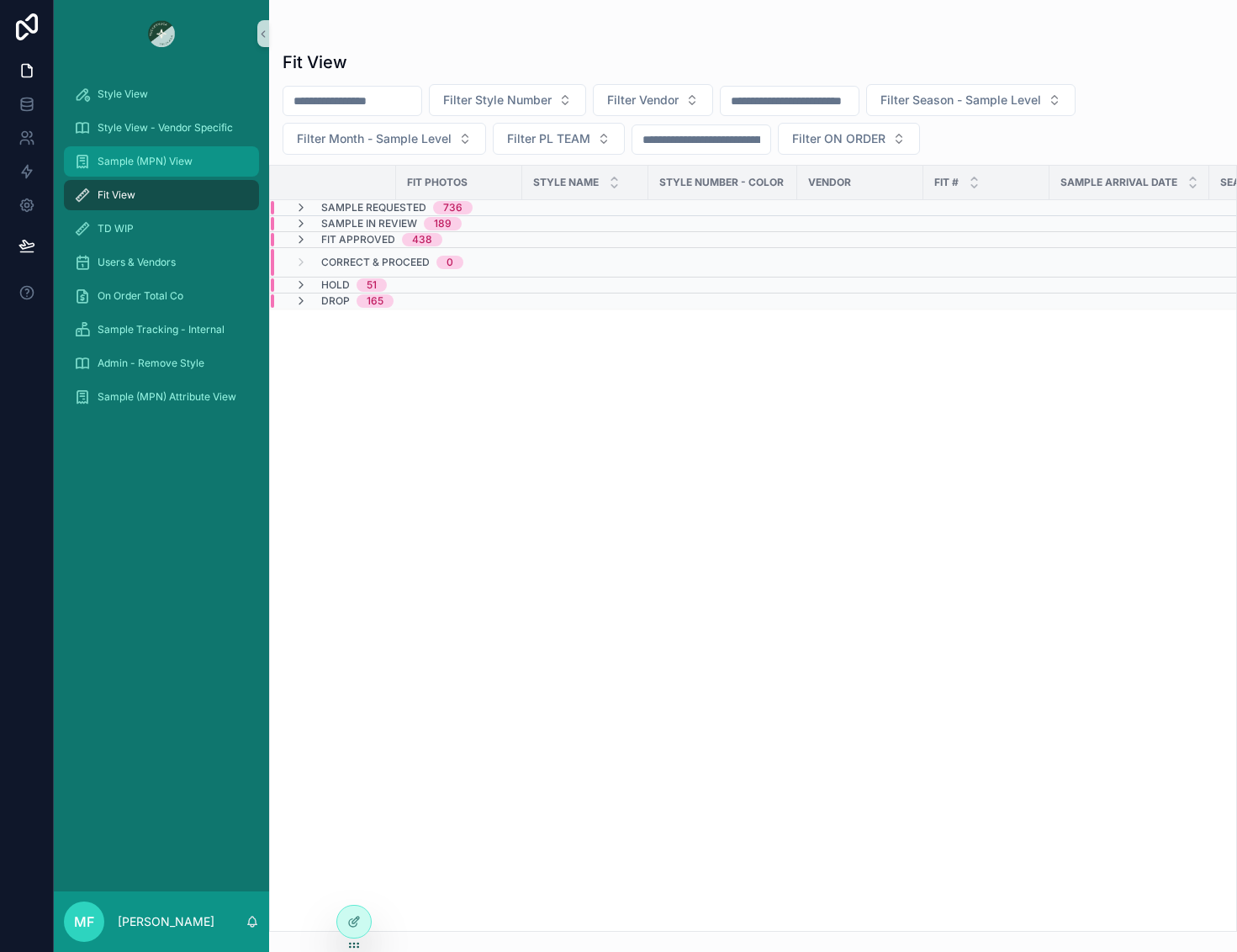
click at [153, 164] on span "Sample (MPN) View" at bounding box center [146, 162] width 95 height 14
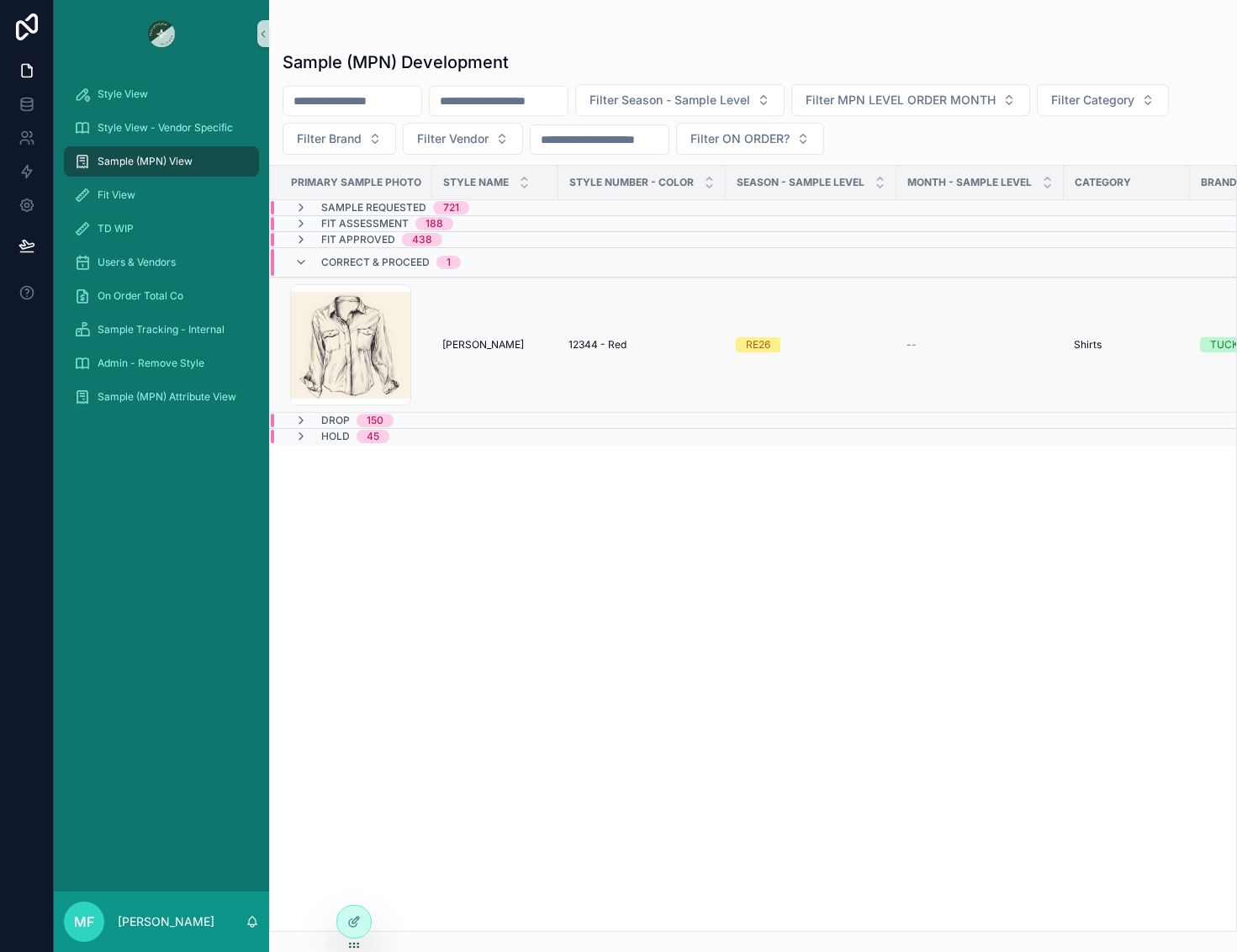
click at [478, 341] on span "Michelle Testing" at bounding box center [484, 345] width 82 height 14
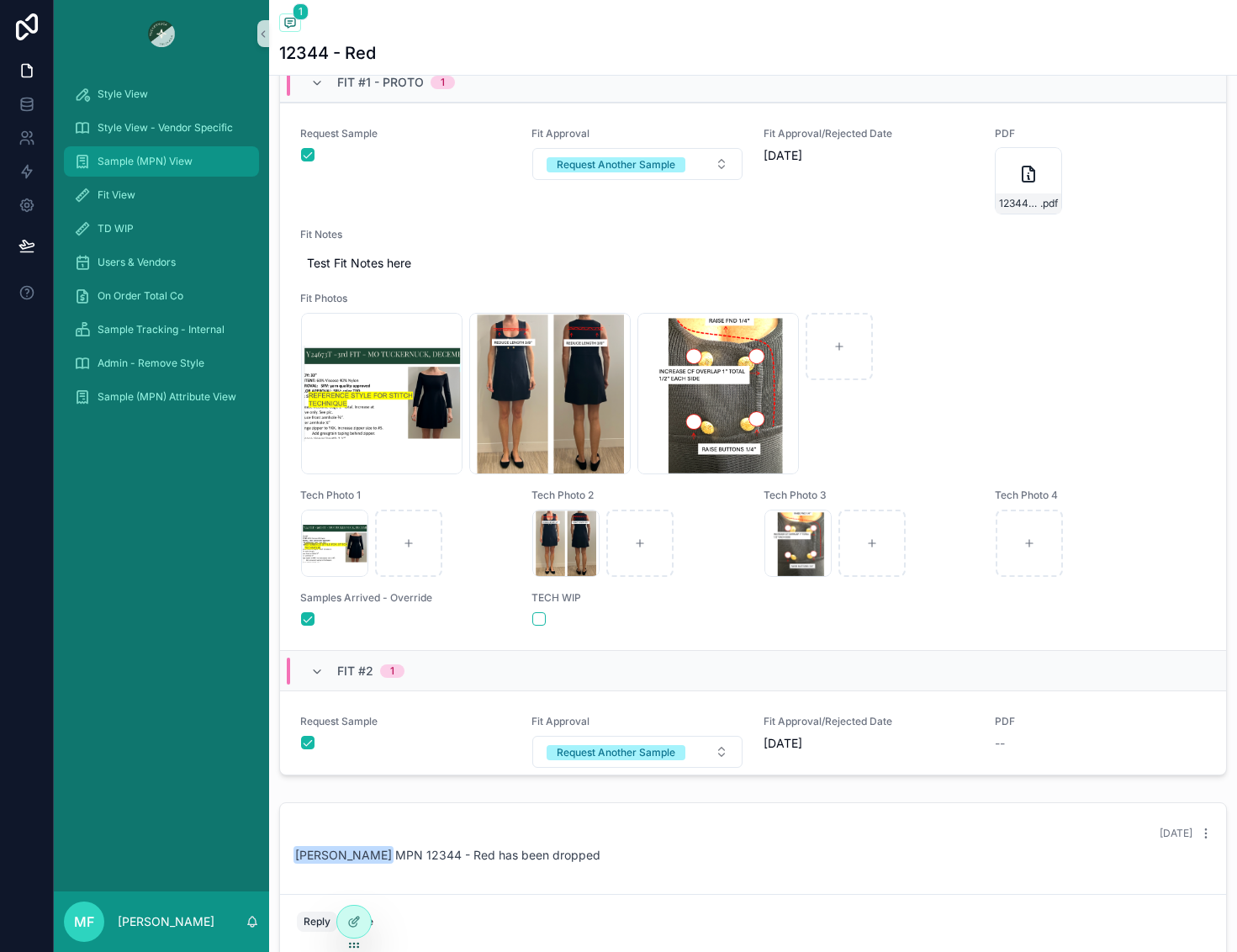
click at [175, 164] on span "Sample (MPN) View" at bounding box center [146, 162] width 95 height 14
